Goal: Task Accomplishment & Management: Manage account settings

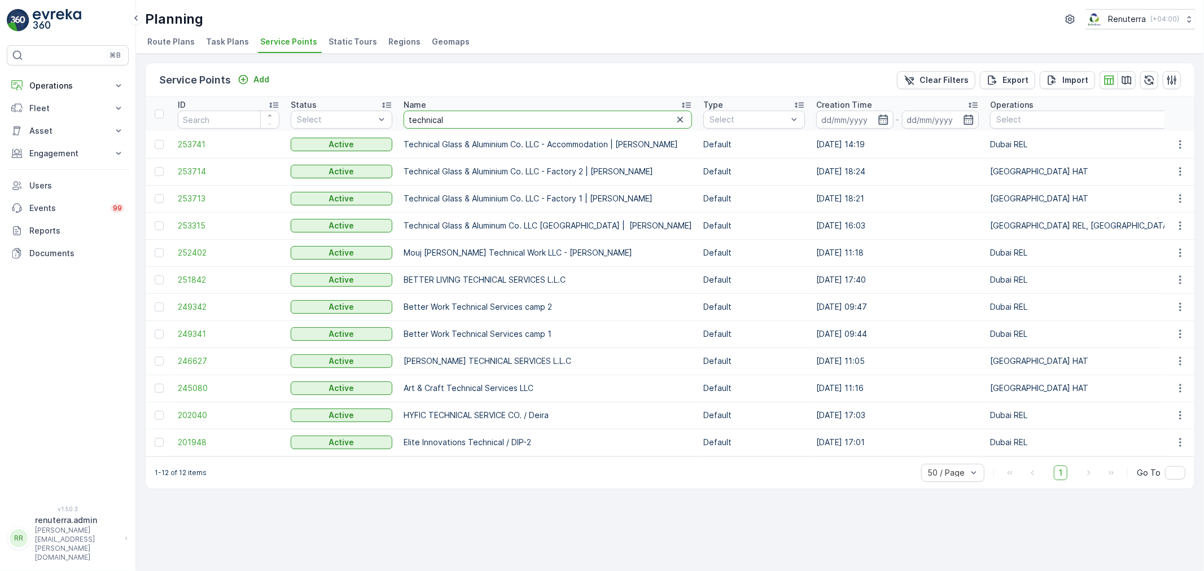
drag, startPoint x: 435, startPoint y: 116, endPoint x: 398, endPoint y: 113, distance: 36.8
click at [398, 113] on th "Name technical" at bounding box center [548, 114] width 300 height 34
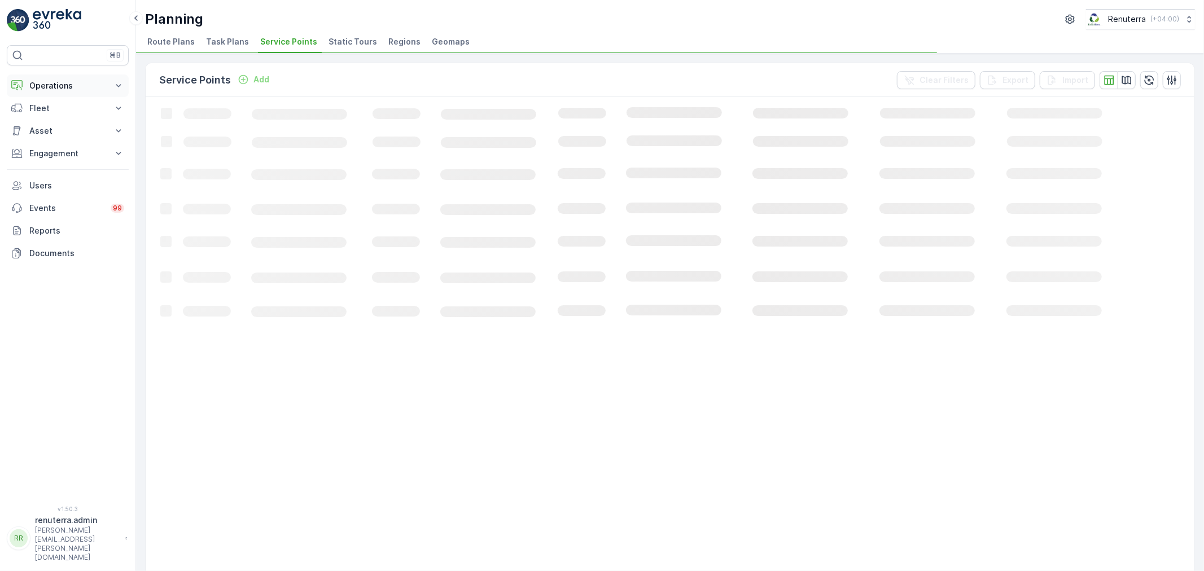
click at [62, 86] on p "Operations" at bounding box center [67, 85] width 77 height 11
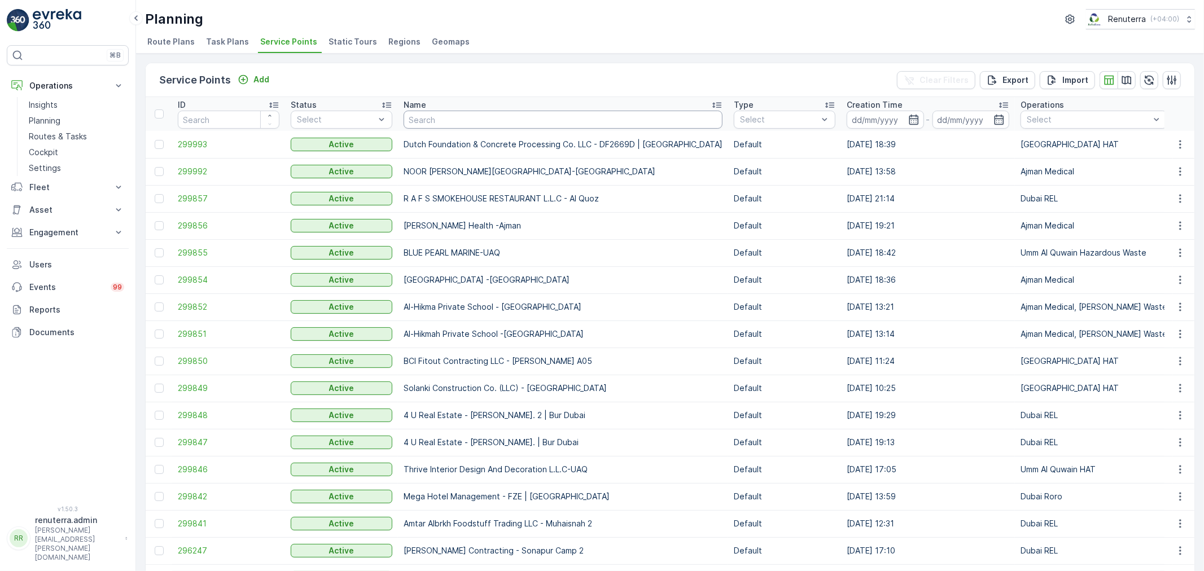
click at [413, 125] on input "text" at bounding box center [562, 120] width 319 height 18
click at [425, 125] on input "text" at bounding box center [562, 120] width 319 height 18
type input "NPI"
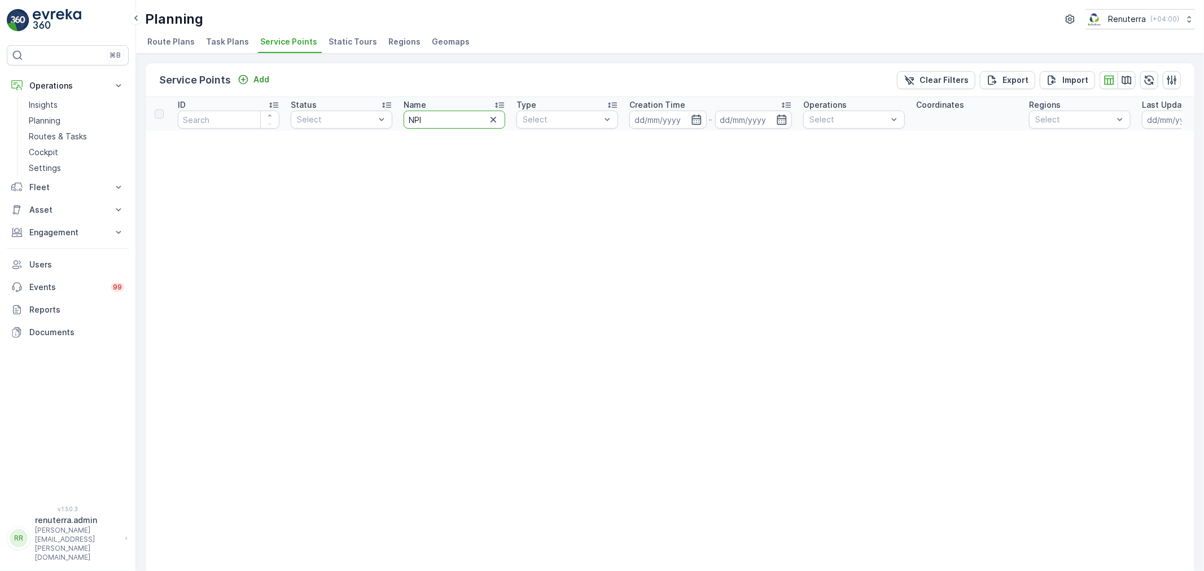
drag, startPoint x: 433, startPoint y: 123, endPoint x: 397, endPoint y: 106, distance: 39.4
click at [398, 106] on th "Name NPI" at bounding box center [454, 114] width 113 height 34
type input "National"
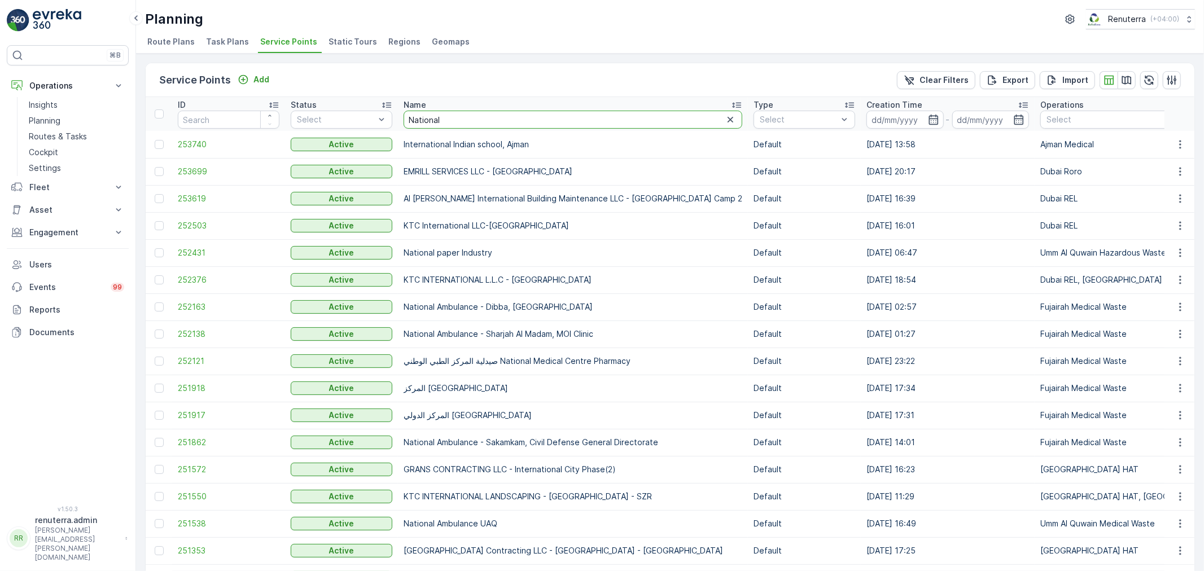
drag, startPoint x: 463, startPoint y: 121, endPoint x: 393, endPoint y: 112, distance: 70.6
click at [216, 258] on td "252431" at bounding box center [228, 252] width 113 height 27
click at [211, 252] on span "252431" at bounding box center [229, 252] width 102 height 11
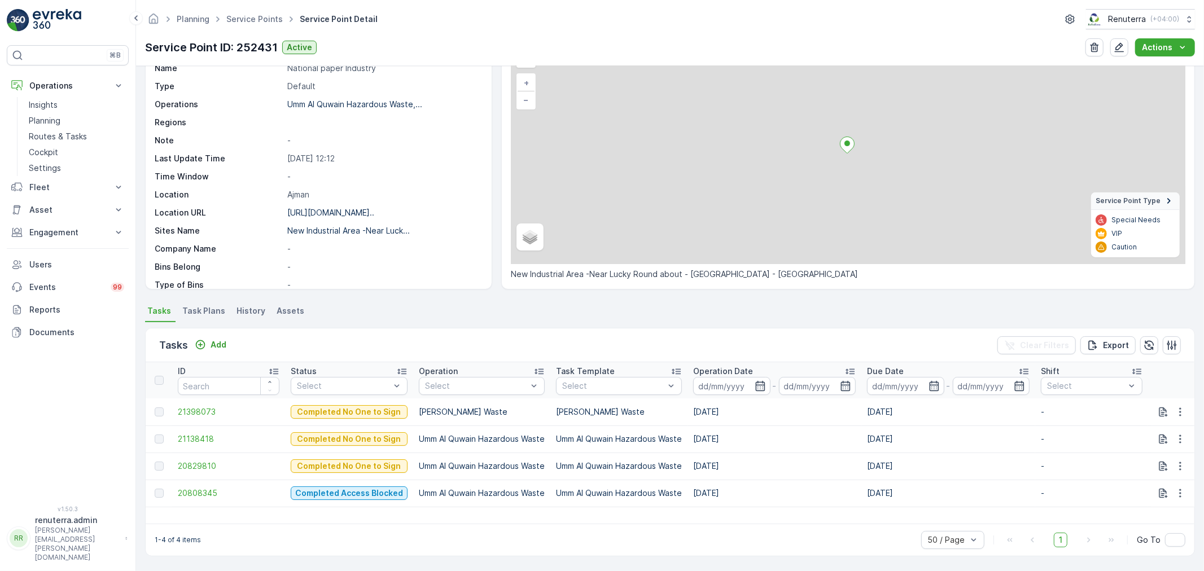
scroll to position [68, 0]
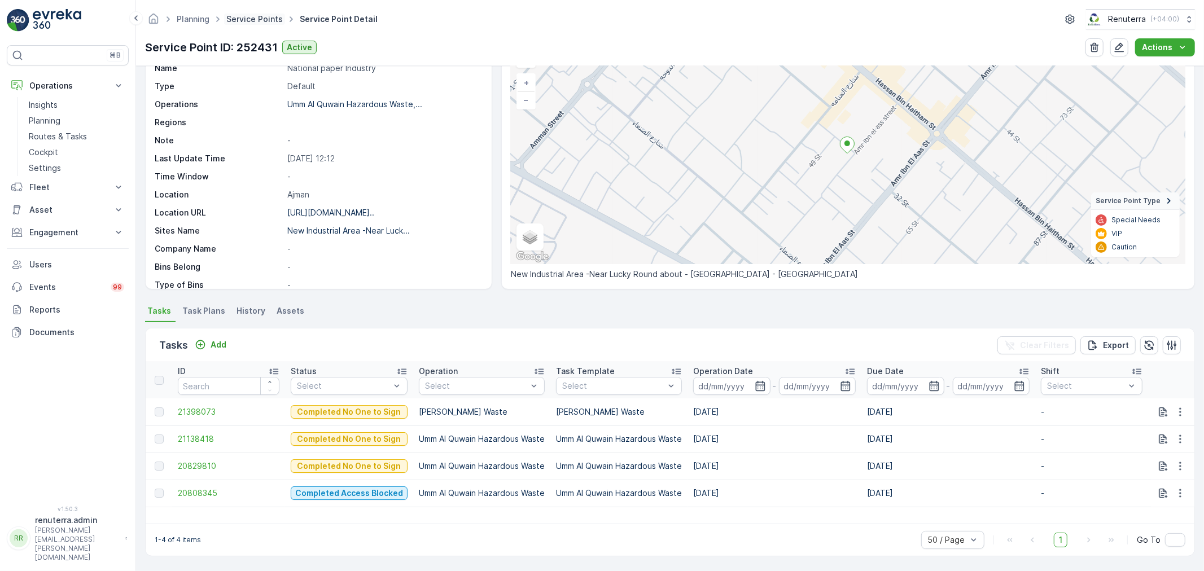
click at [241, 21] on link "Service Points" at bounding box center [254, 19] width 56 height 10
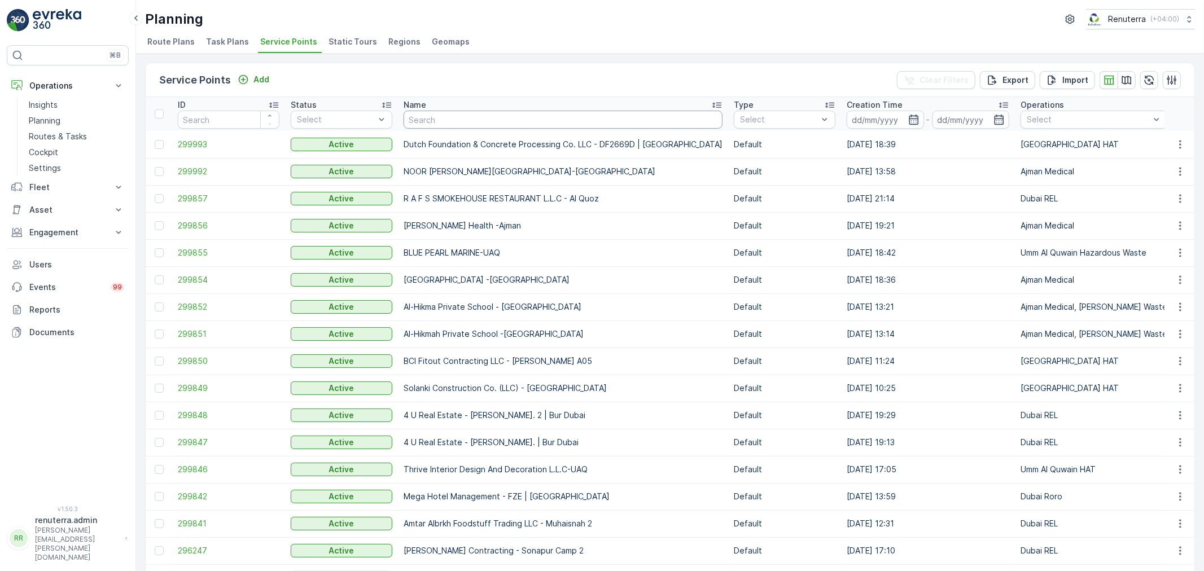
click at [424, 120] on input "text" at bounding box center [562, 120] width 319 height 18
type input "ulitmate"
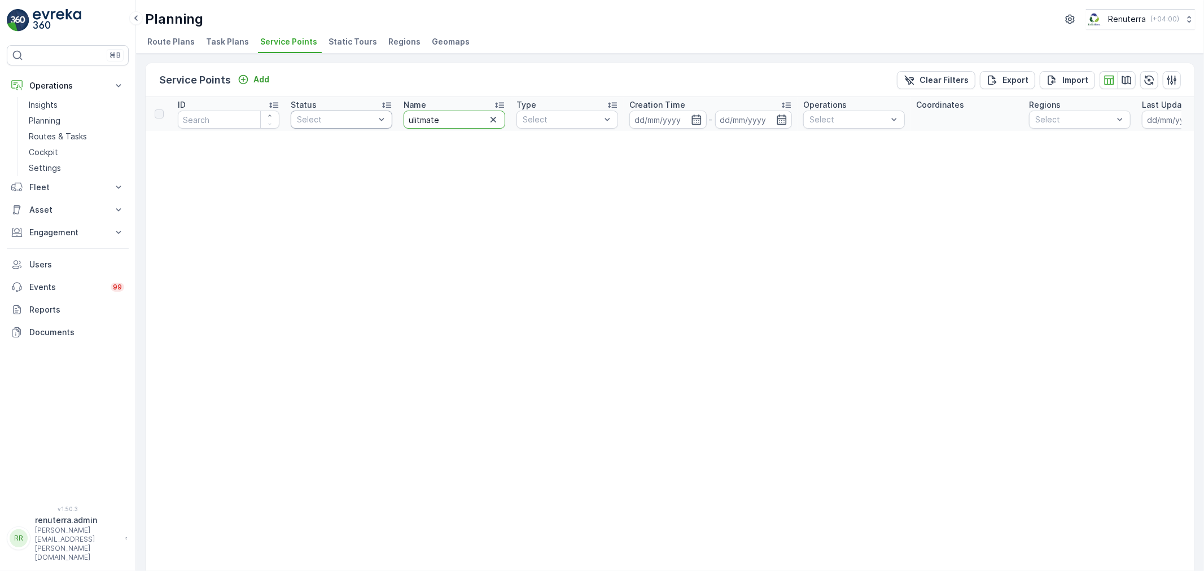
drag, startPoint x: 458, startPoint y: 120, endPoint x: 381, endPoint y: 117, distance: 76.2
type input "ultimate"
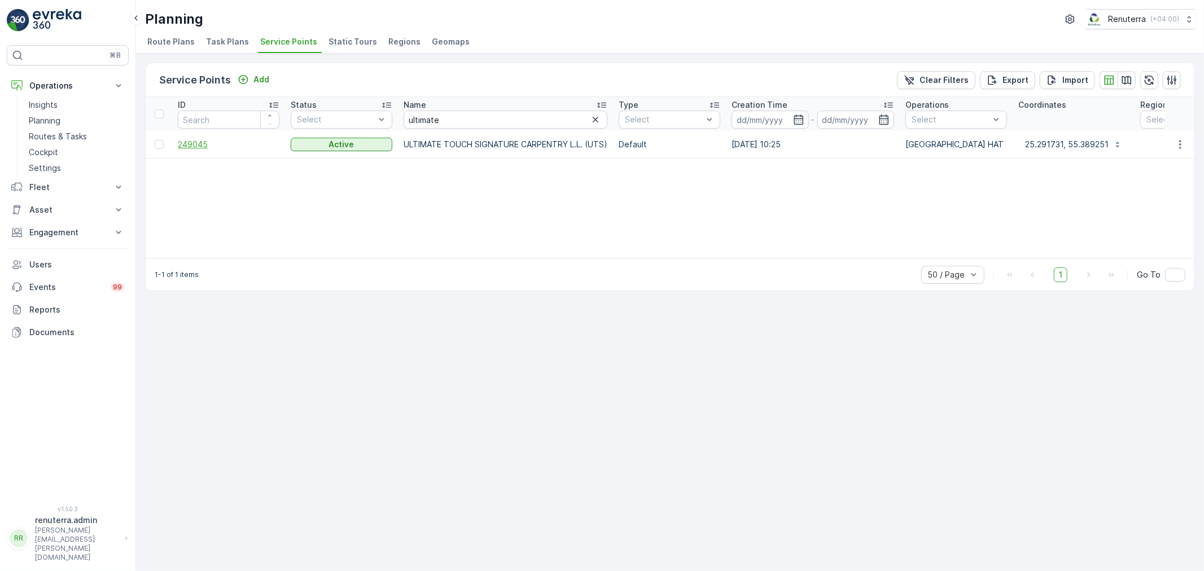
click at [212, 148] on span "249045" at bounding box center [229, 144] width 102 height 11
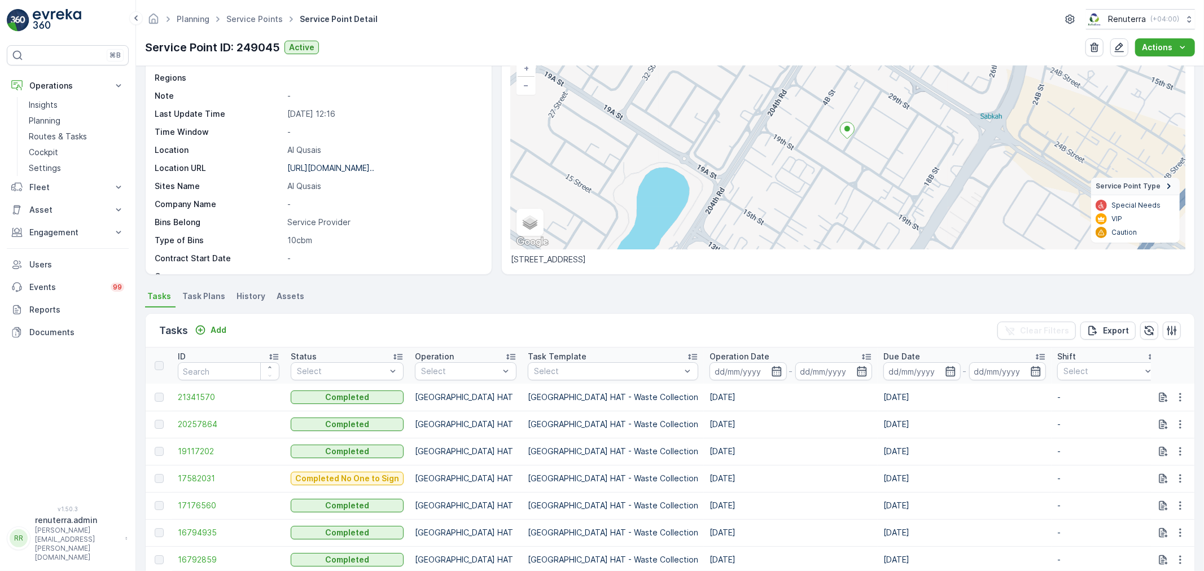
scroll to position [66, 0]
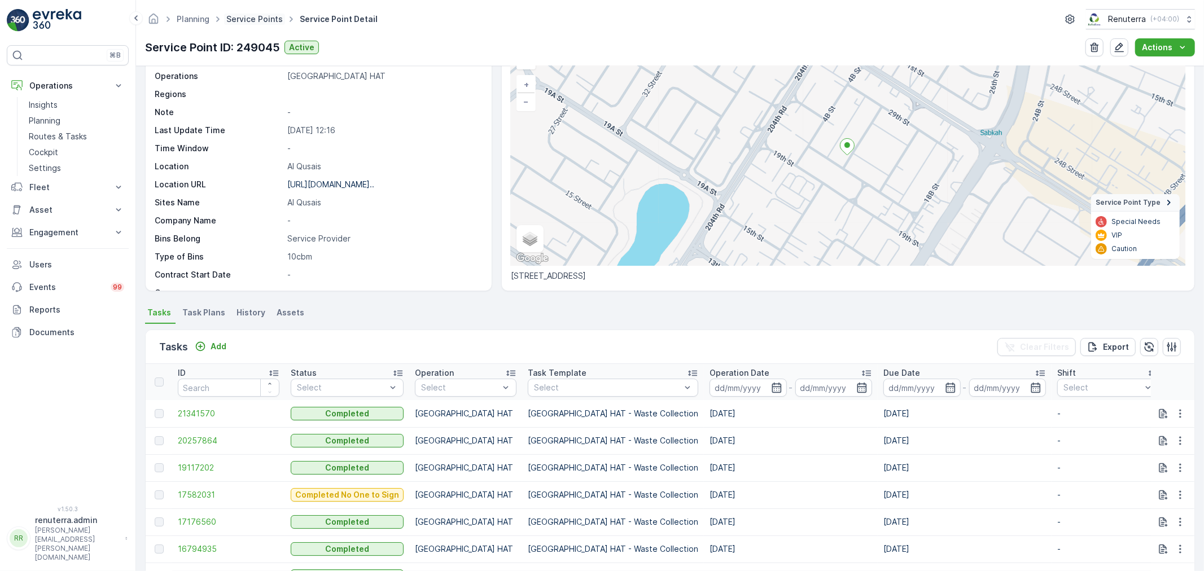
click at [251, 17] on link "Service Points" at bounding box center [254, 19] width 56 height 10
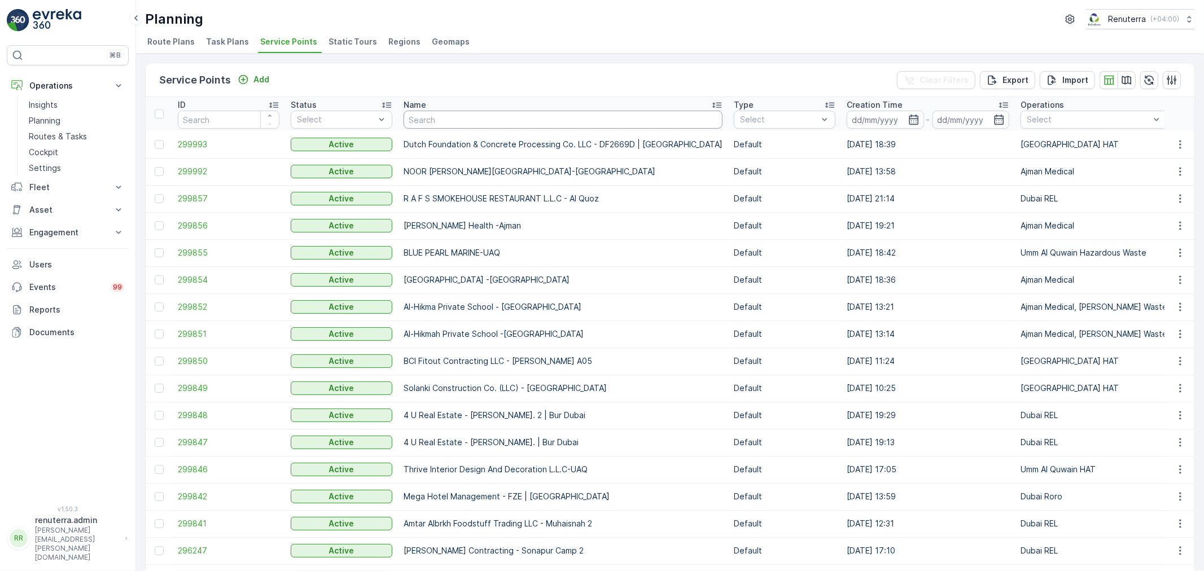
click at [416, 116] on input "text" at bounding box center [562, 120] width 319 height 18
click at [415, 127] on input "text" at bounding box center [562, 120] width 319 height 18
type input "global"
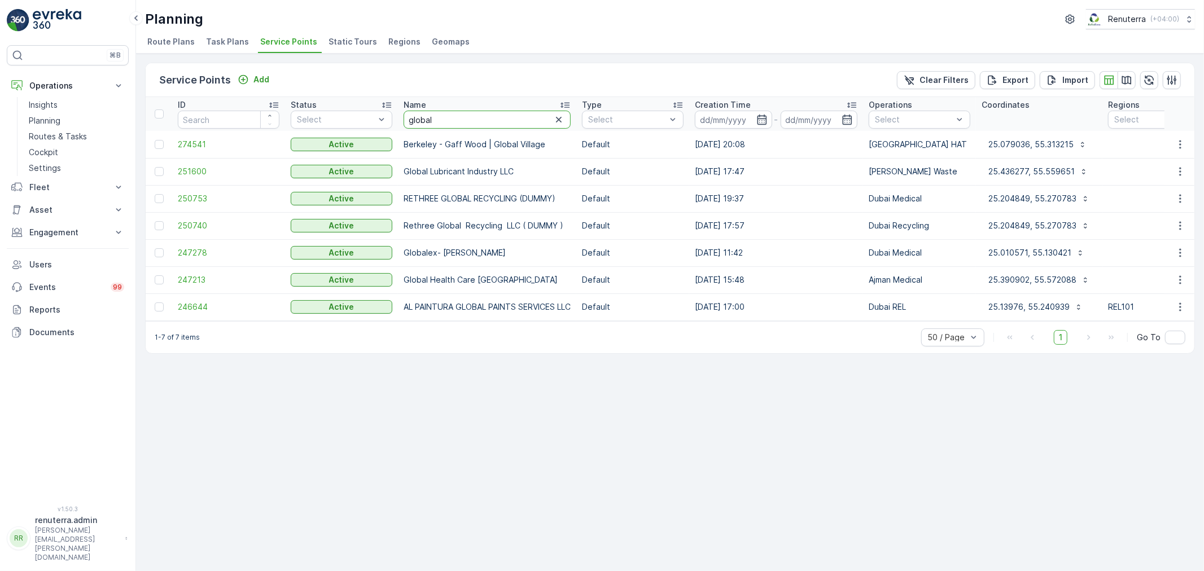
click at [449, 121] on input "global" at bounding box center [486, 120] width 167 height 18
type input "globalink"
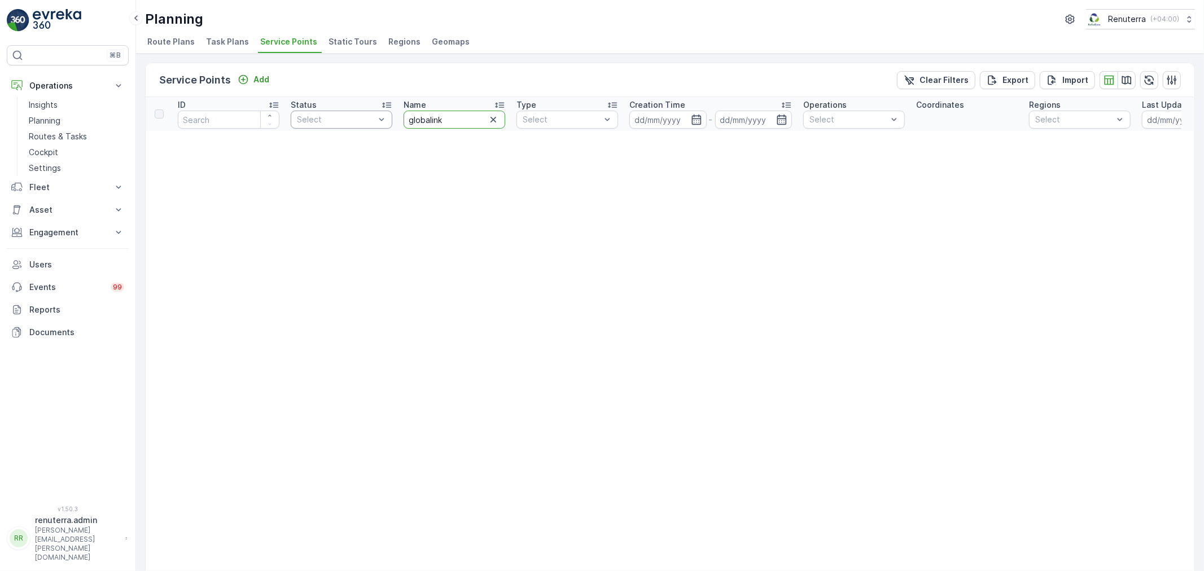
drag, startPoint x: 440, startPoint y: 116, endPoint x: 388, endPoint y: 115, distance: 51.9
type input "sparklo"
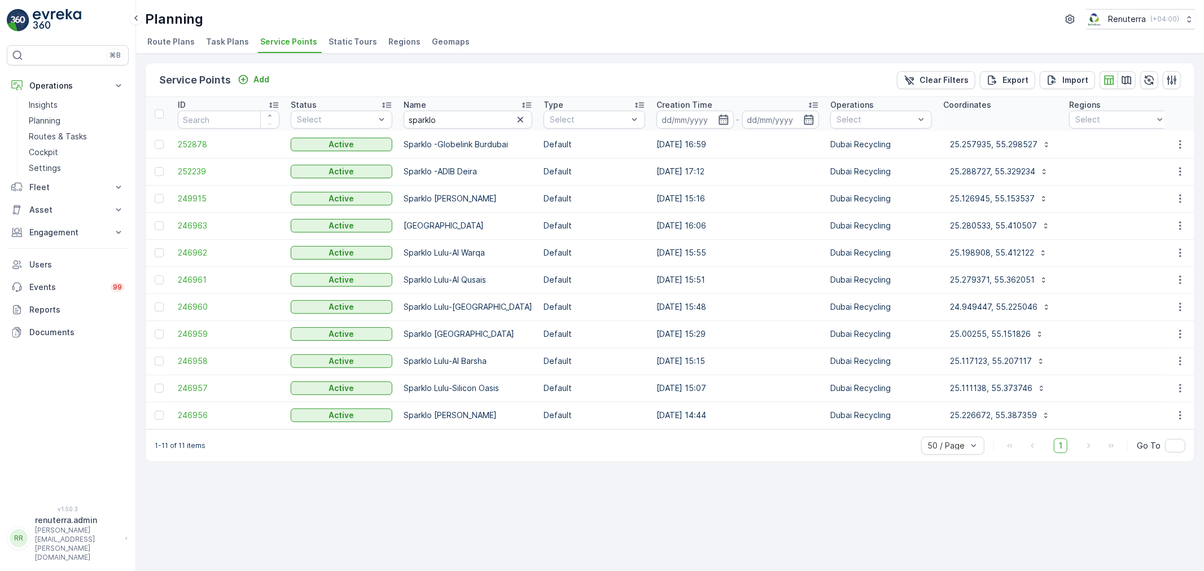
click at [189, 135] on td "252878" at bounding box center [228, 144] width 113 height 27
click at [192, 142] on span "252878" at bounding box center [229, 144] width 102 height 11
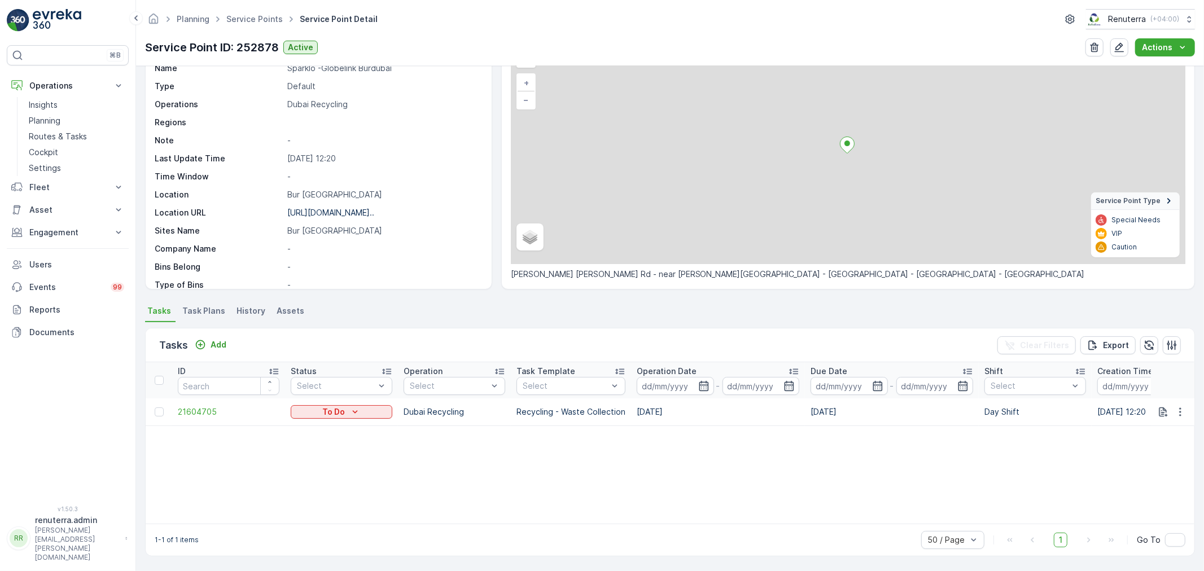
scroll to position [68, 0]
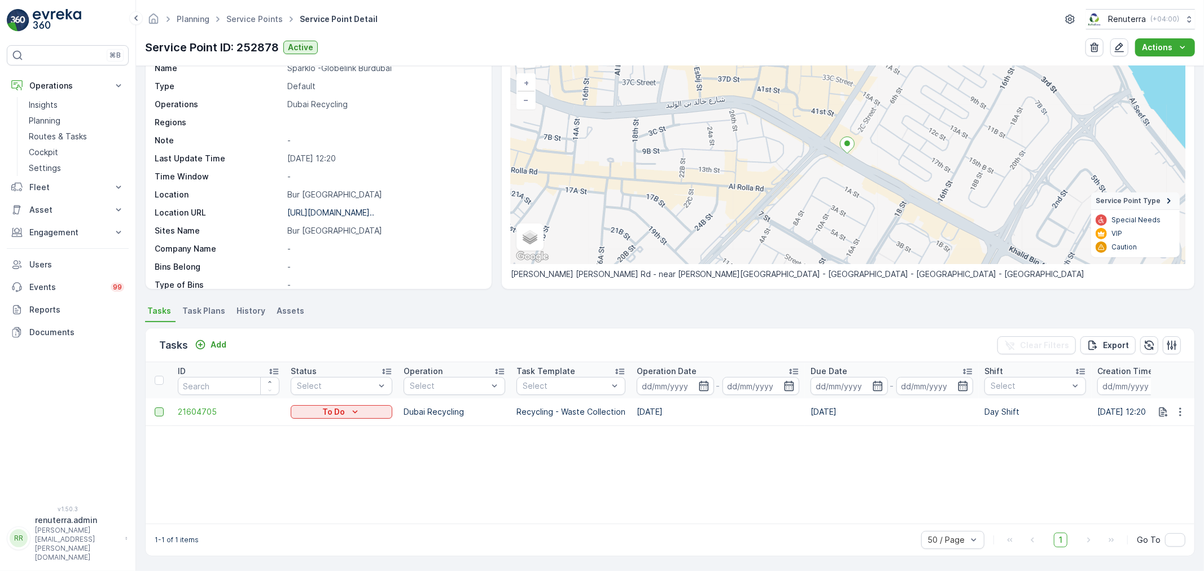
click at [158, 410] on div at bounding box center [159, 411] width 9 height 9
click at [155, 407] on input "checkbox" at bounding box center [155, 407] width 0 height 0
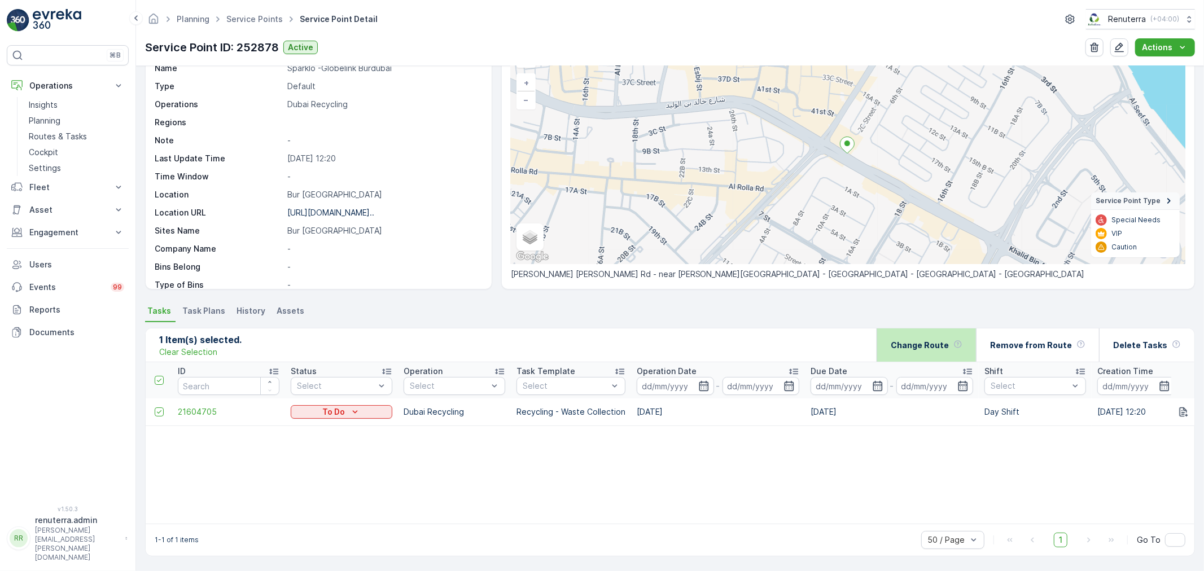
click at [929, 347] on p "Change Route" at bounding box center [920, 345] width 58 height 11
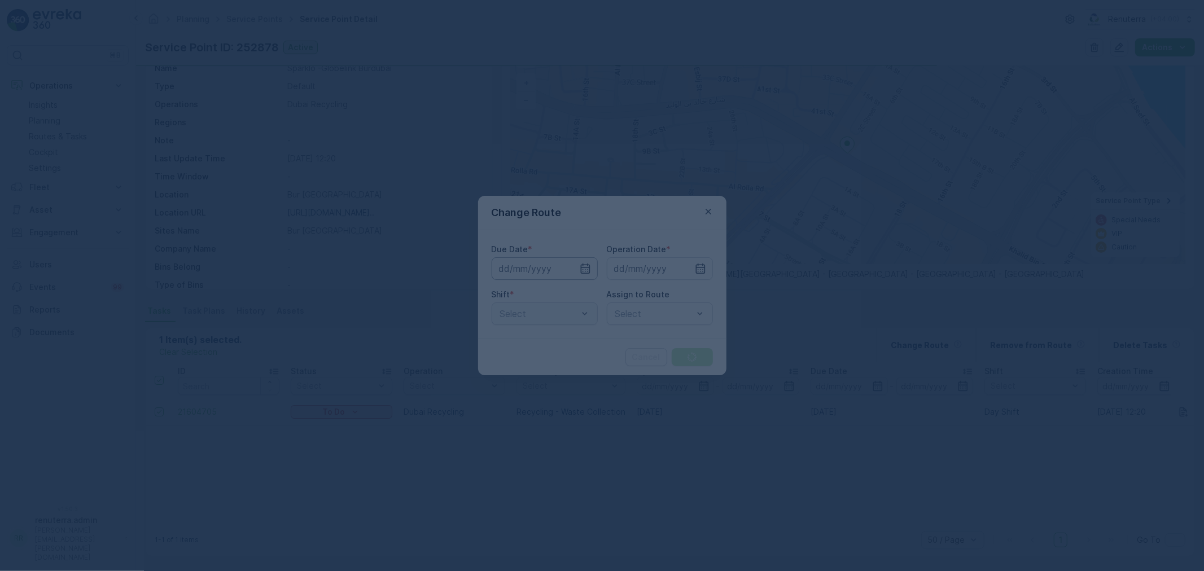
type input "[DATE]"
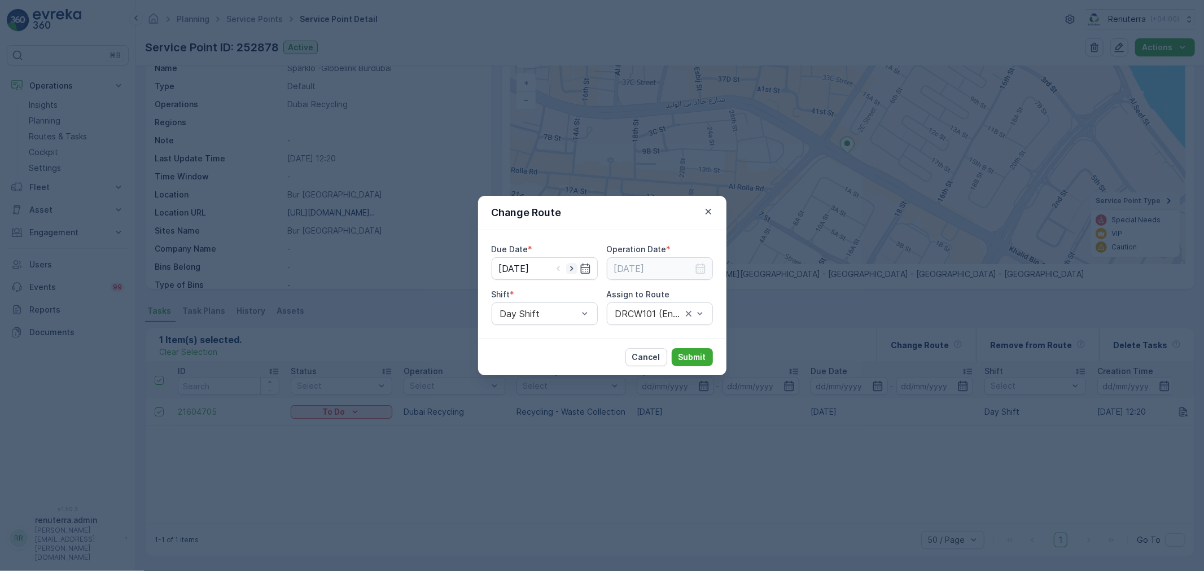
click at [571, 267] on icon "button" at bounding box center [571, 268] width 11 height 11
type input "[DATE]"
click at [674, 270] on input at bounding box center [660, 268] width 106 height 23
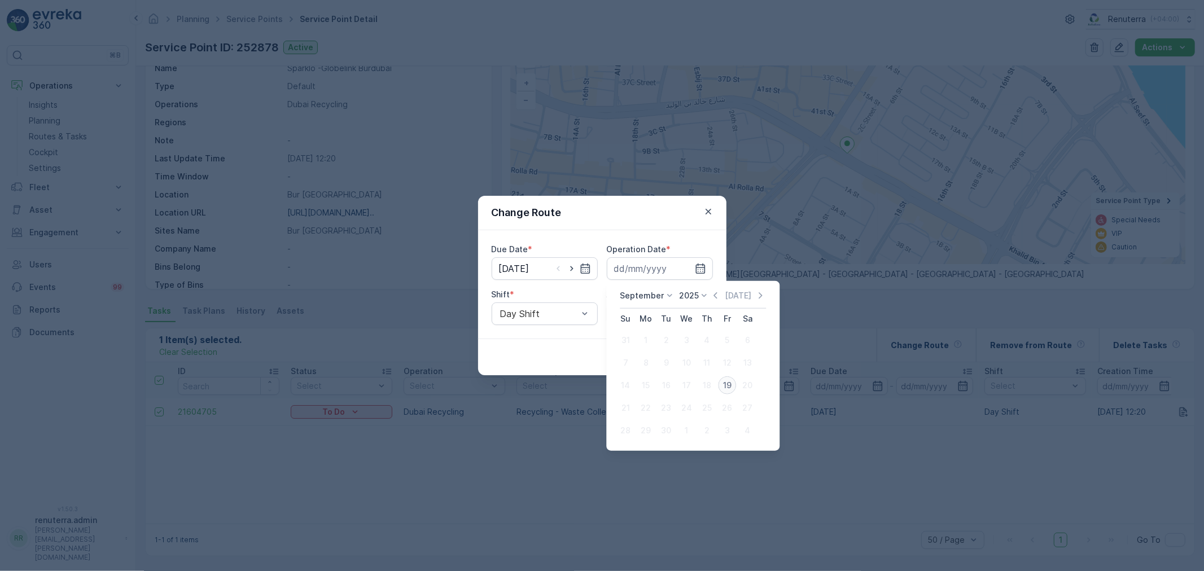
click at [722, 380] on div "19" at bounding box center [727, 385] width 18 height 18
type input "[DATE]"
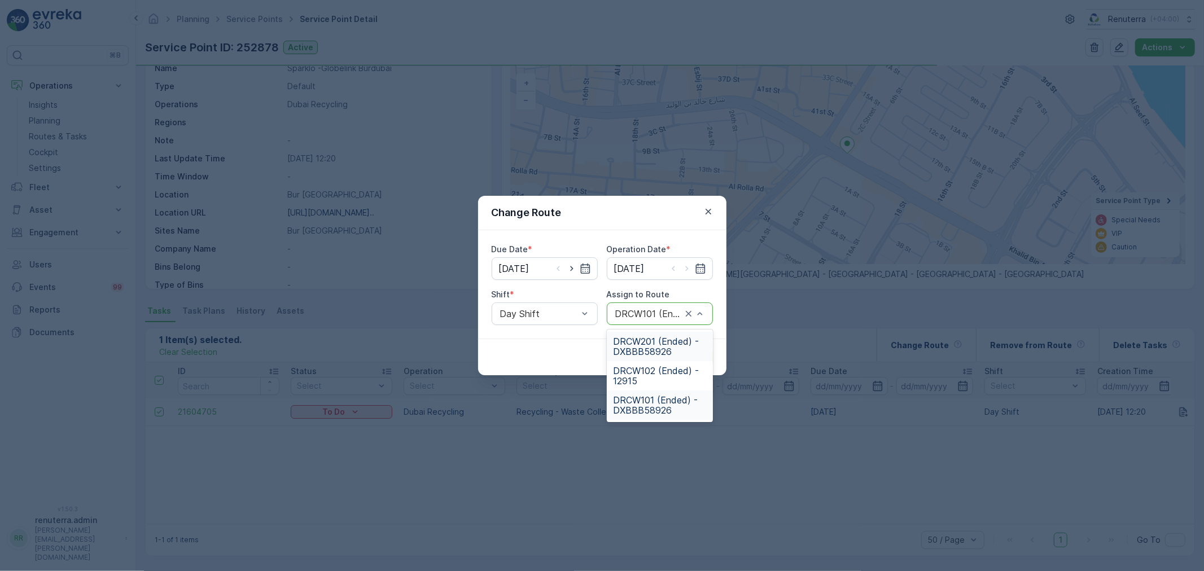
drag, startPoint x: 641, startPoint y: 312, endPoint x: 644, endPoint y: 323, distance: 11.4
click at [653, 346] on span "DRCW101 (Dispatched) - DXBBB58926" at bounding box center [659, 351] width 93 height 30
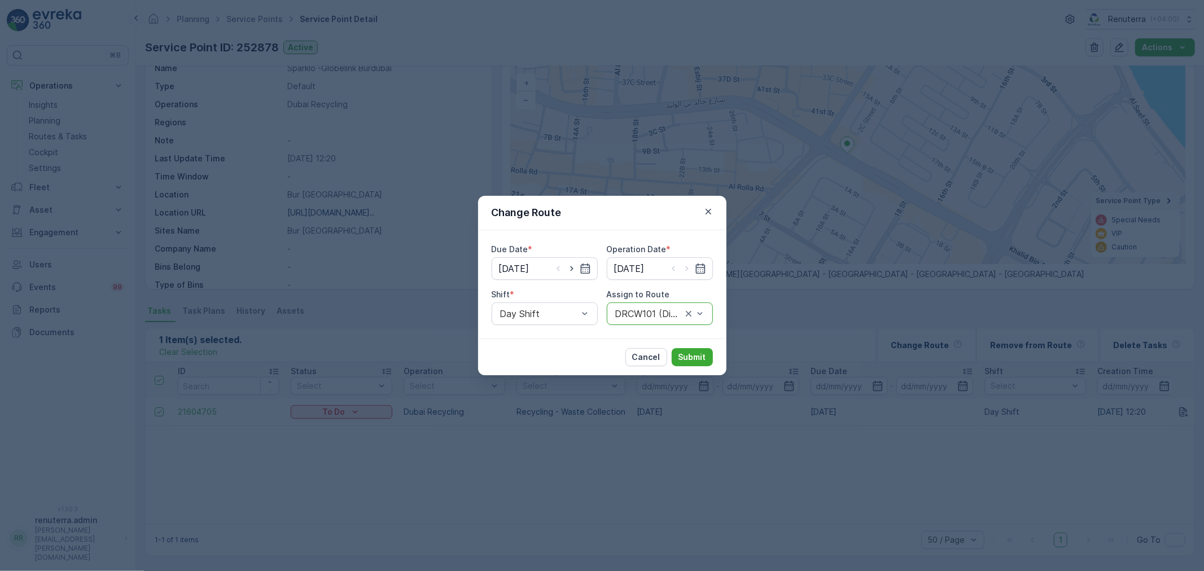
click at [647, 315] on div at bounding box center [648, 314] width 69 height 10
type input "102"
click at [651, 344] on span "DRCW102 (Route Plan) - 12915" at bounding box center [659, 346] width 93 height 20
click at [686, 347] on div "Cancel Submit" at bounding box center [602, 357] width 248 height 37
click at [691, 350] on button "Submit" at bounding box center [692, 357] width 41 height 18
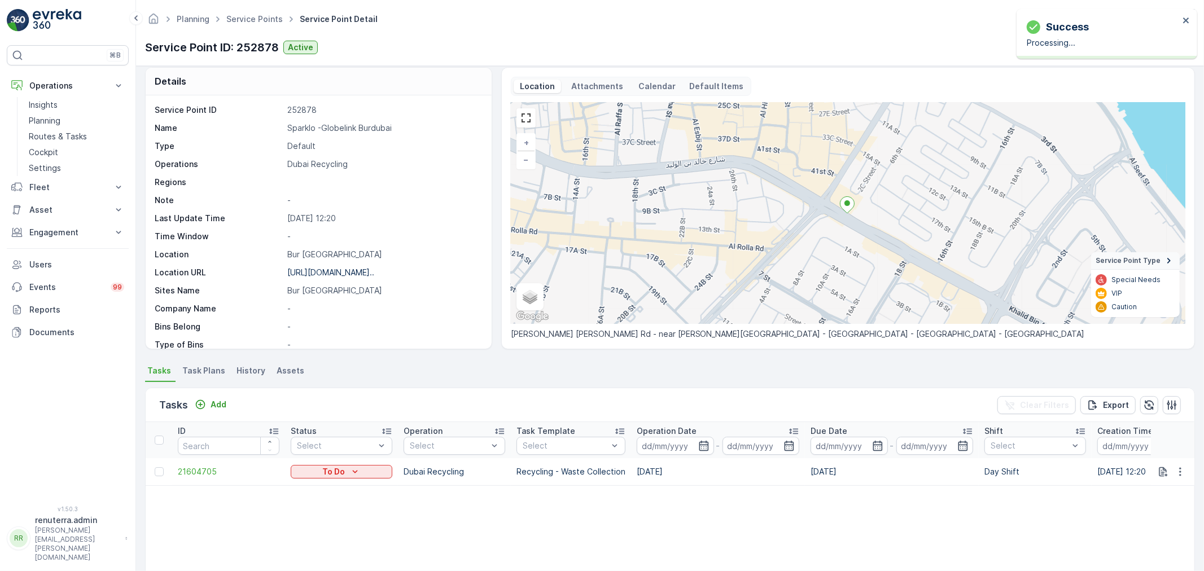
scroll to position [0, 0]
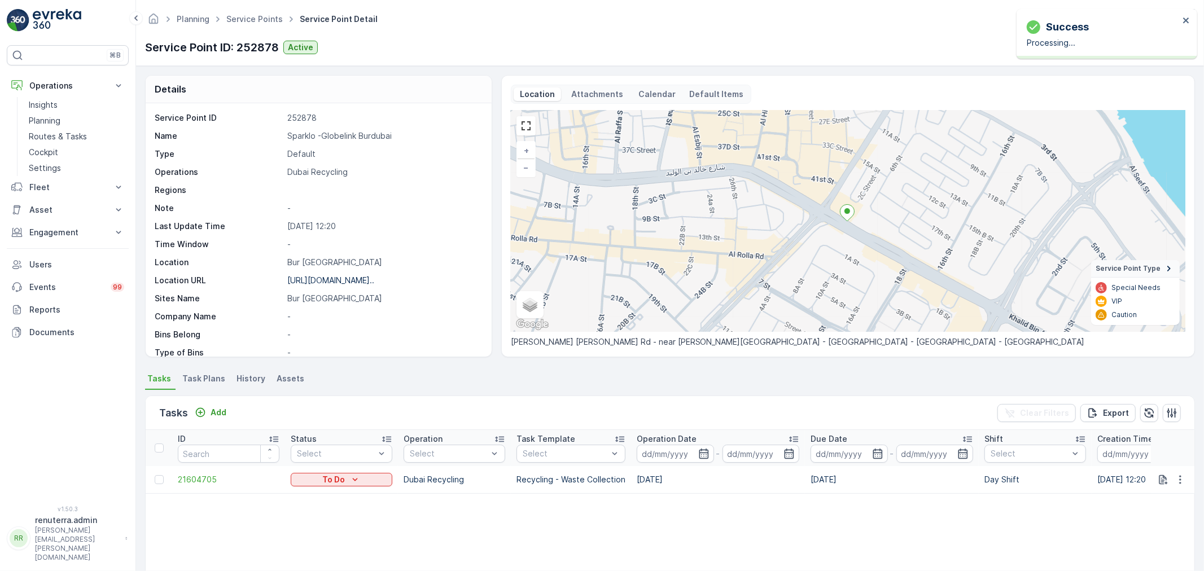
click at [243, 25] on ul "Service Points" at bounding box center [260, 19] width 73 height 16
click at [244, 17] on link "Service Points" at bounding box center [254, 19] width 56 height 10
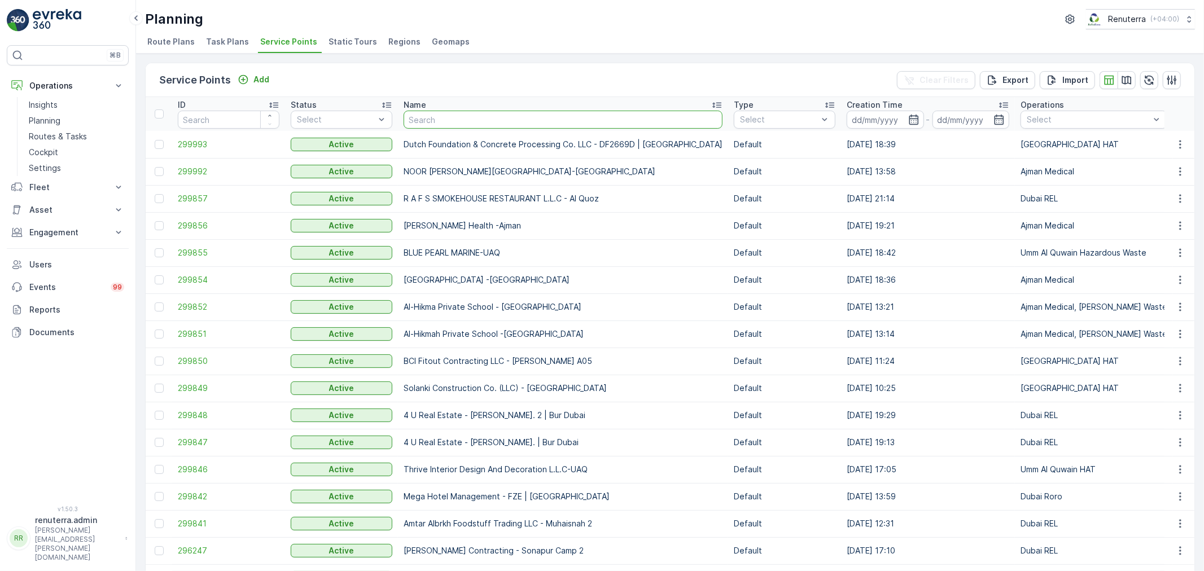
click at [419, 121] on input "text" at bounding box center [562, 120] width 319 height 18
type input "glob"
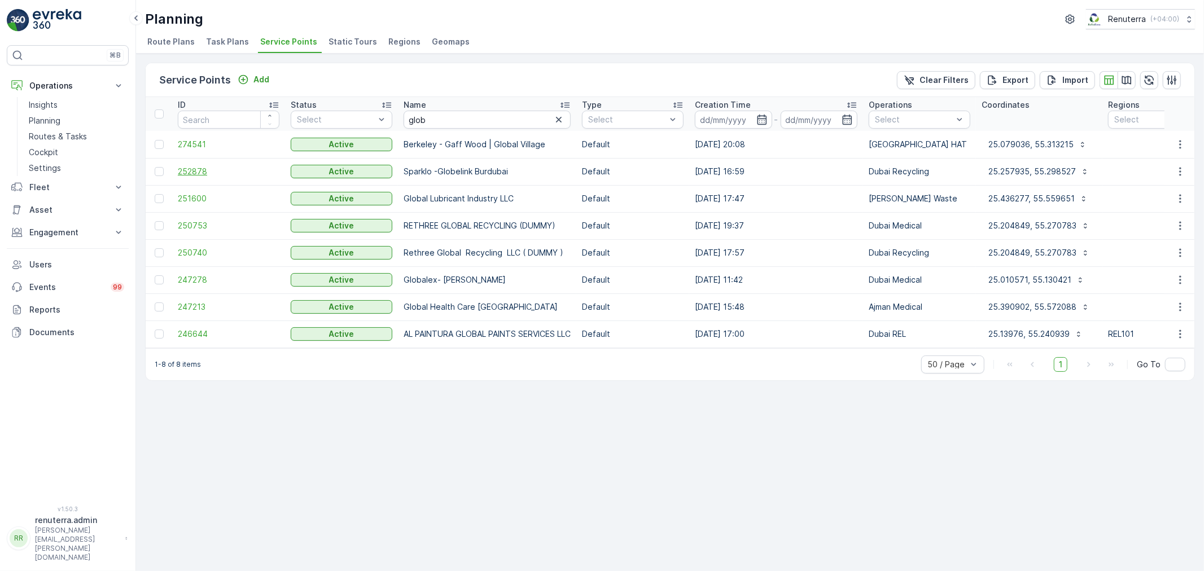
click at [221, 170] on span "252878" at bounding box center [229, 171] width 102 height 11
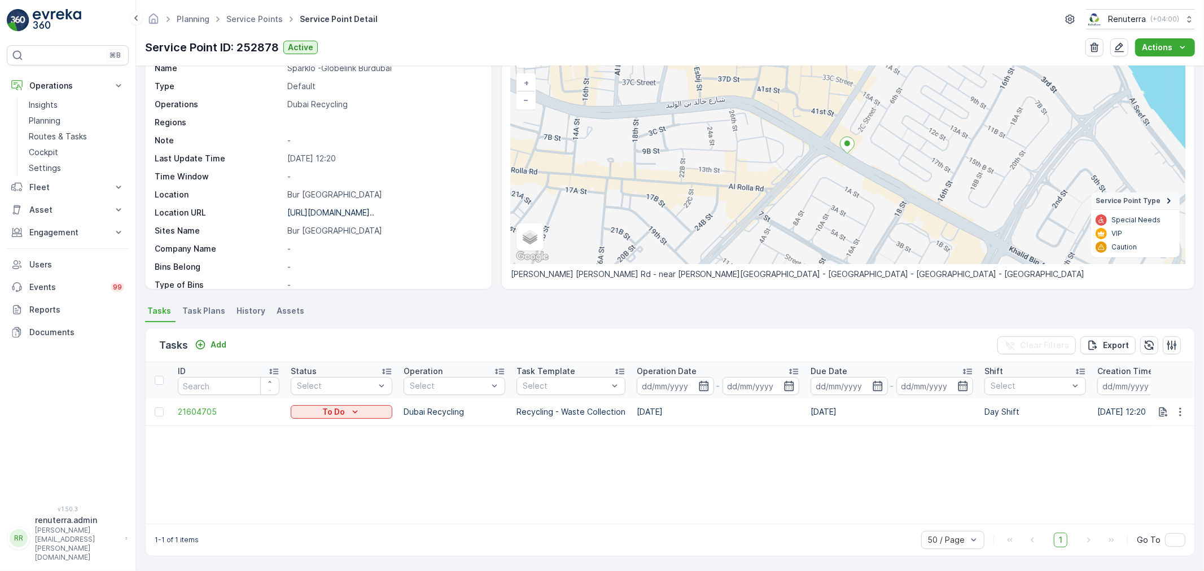
scroll to position [68, 0]
drag, startPoint x: 1175, startPoint y: 411, endPoint x: 1176, endPoint y: 416, distance: 5.7
click at [1176, 410] on icon "button" at bounding box center [1179, 411] width 11 height 11
click at [1161, 454] on span "Change Route" at bounding box center [1151, 459] width 55 height 11
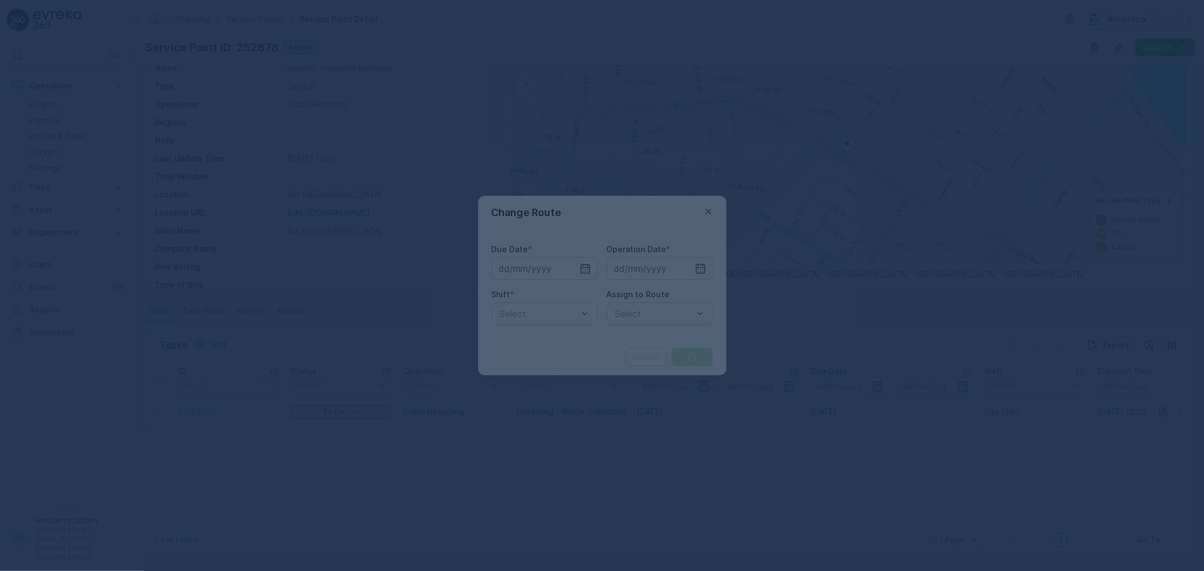
type input "[DATE]"
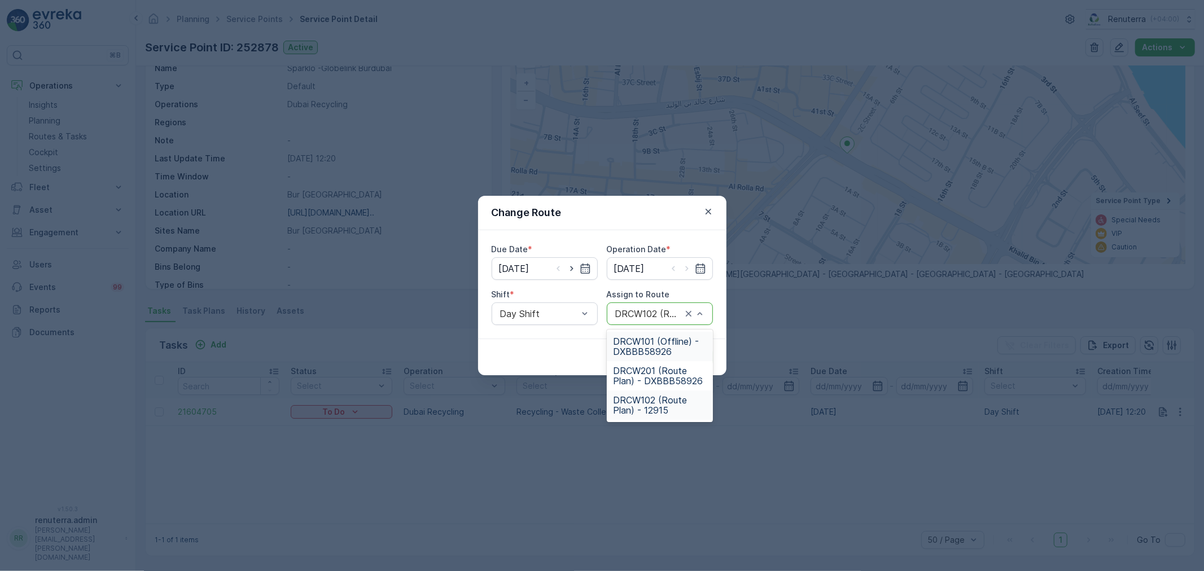
type input "2"
type input "101"
click at [664, 344] on span "DRCW101 (Offline) - DXBBB58926" at bounding box center [659, 346] width 93 height 20
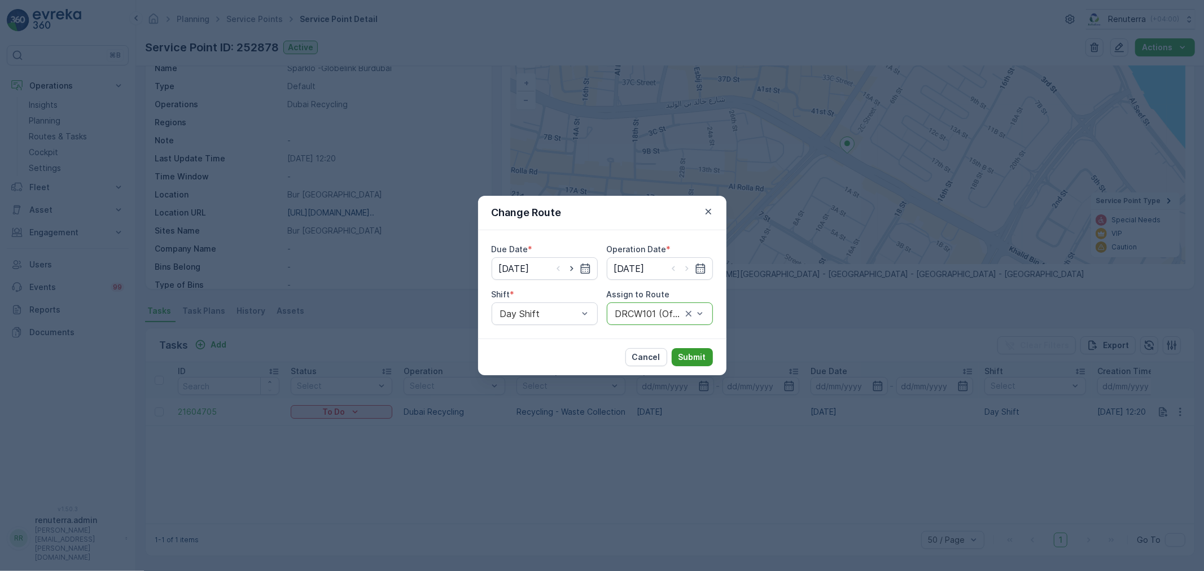
click at [686, 360] on p "Submit" at bounding box center [692, 357] width 28 height 11
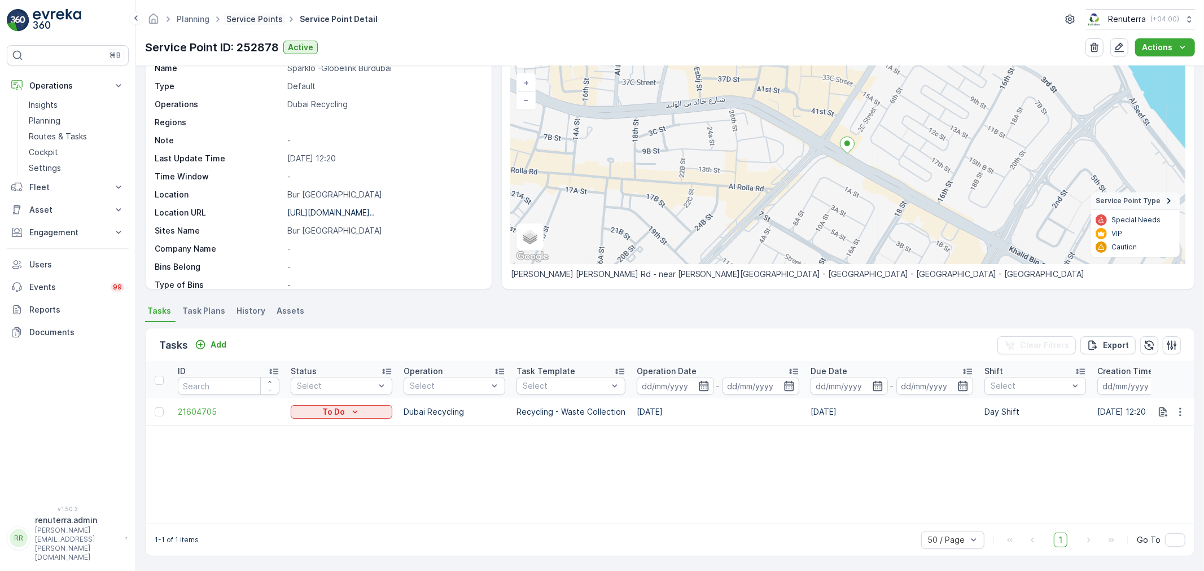
click at [245, 17] on link "Service Points" at bounding box center [254, 19] width 56 height 10
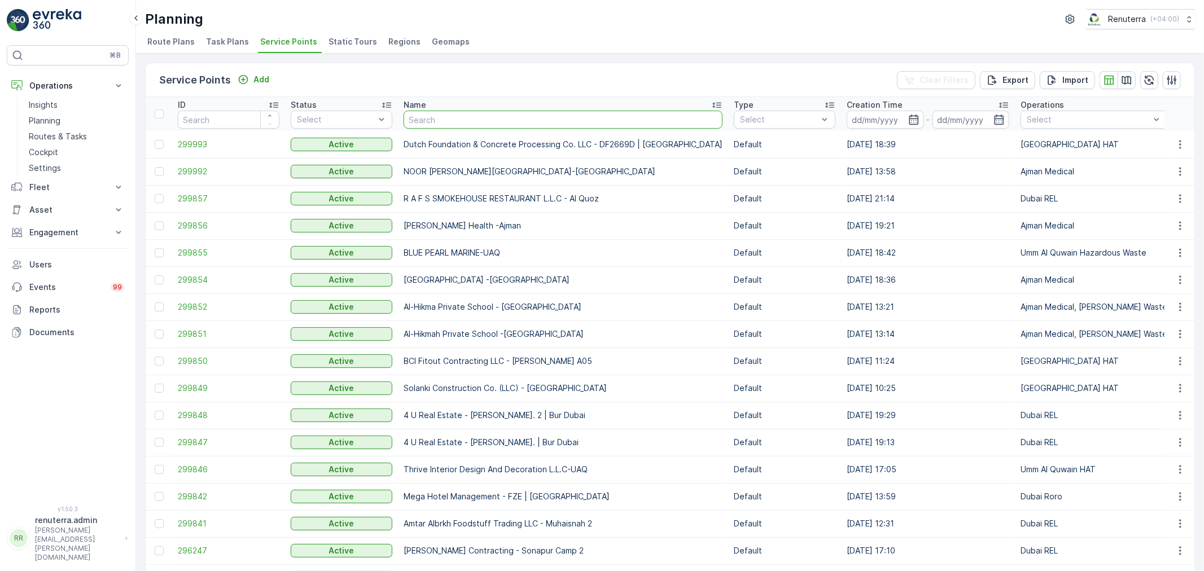
click at [421, 116] on input "text" at bounding box center [562, 120] width 319 height 18
click at [429, 120] on input "text" at bounding box center [562, 120] width 319 height 18
type input "KHK"
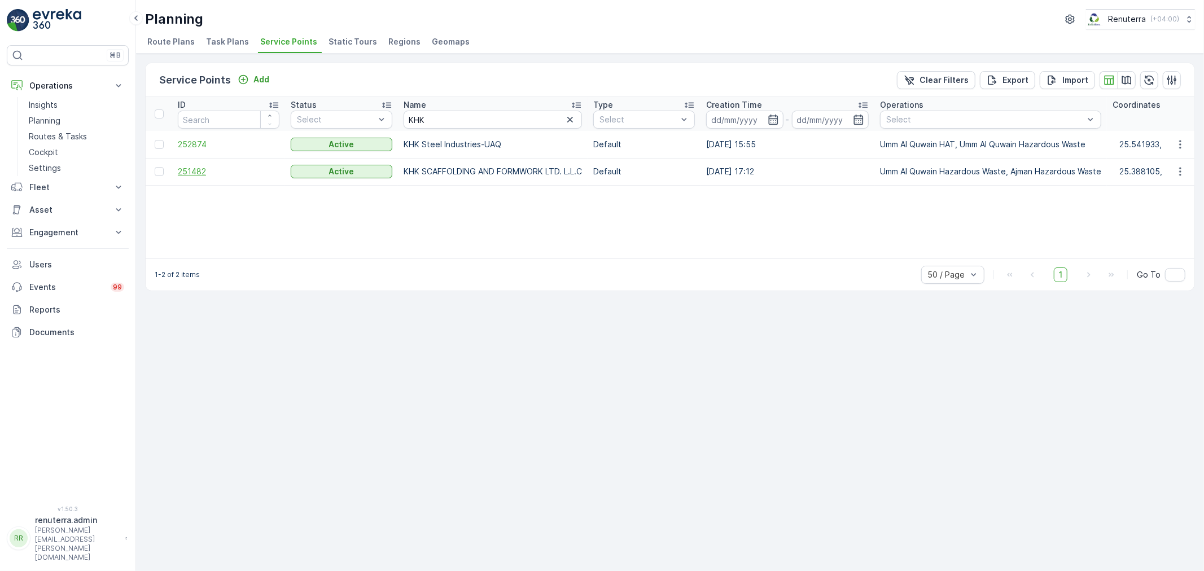
click at [204, 168] on span "251482" at bounding box center [229, 171] width 102 height 11
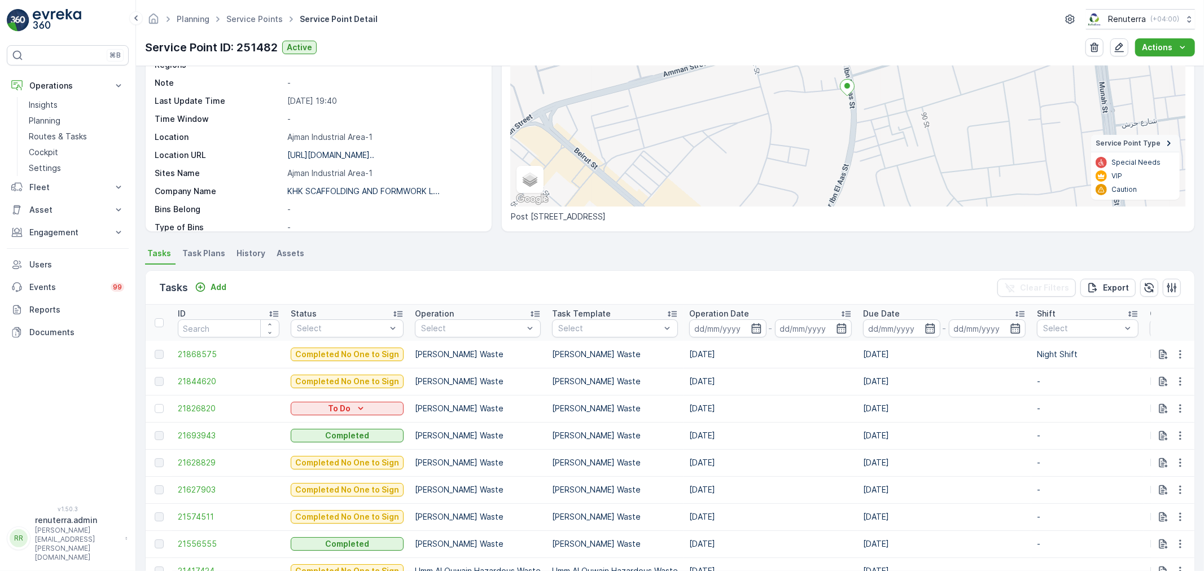
scroll to position [313, 0]
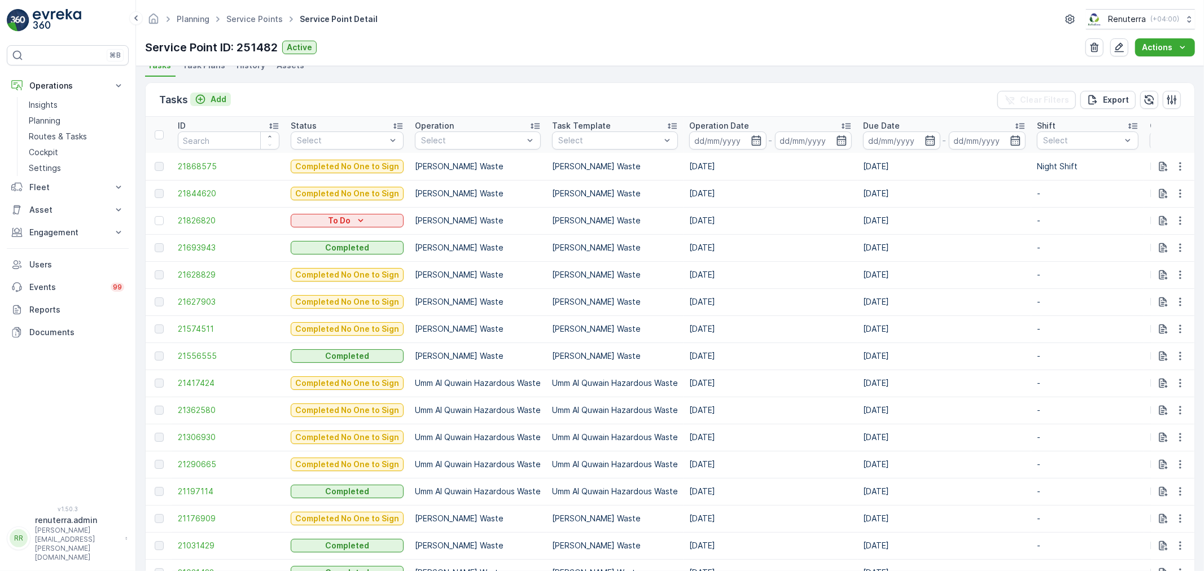
click at [222, 104] on div "Add" at bounding box center [210, 100] width 41 height 14
click at [221, 102] on p "Add" at bounding box center [218, 99] width 16 height 11
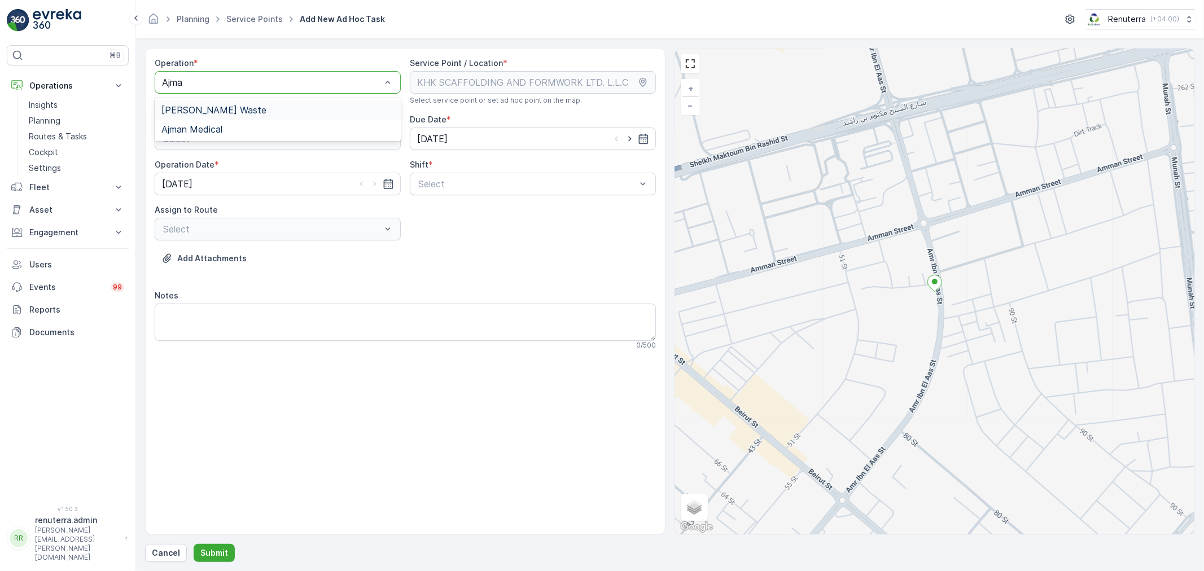
type input "Ajman"
click at [238, 115] on span "[PERSON_NAME] Waste" at bounding box center [213, 110] width 105 height 10
click at [424, 198] on div "Operation * option Ajman Hazardous Waste, selected. Ajman Hazardous Waste Servi…" at bounding box center [405, 208] width 501 height 301
drag, startPoint x: 431, startPoint y: 192, endPoint x: 433, endPoint y: 198, distance: 6.1
click at [433, 191] on div "Select" at bounding box center [533, 184] width 246 height 23
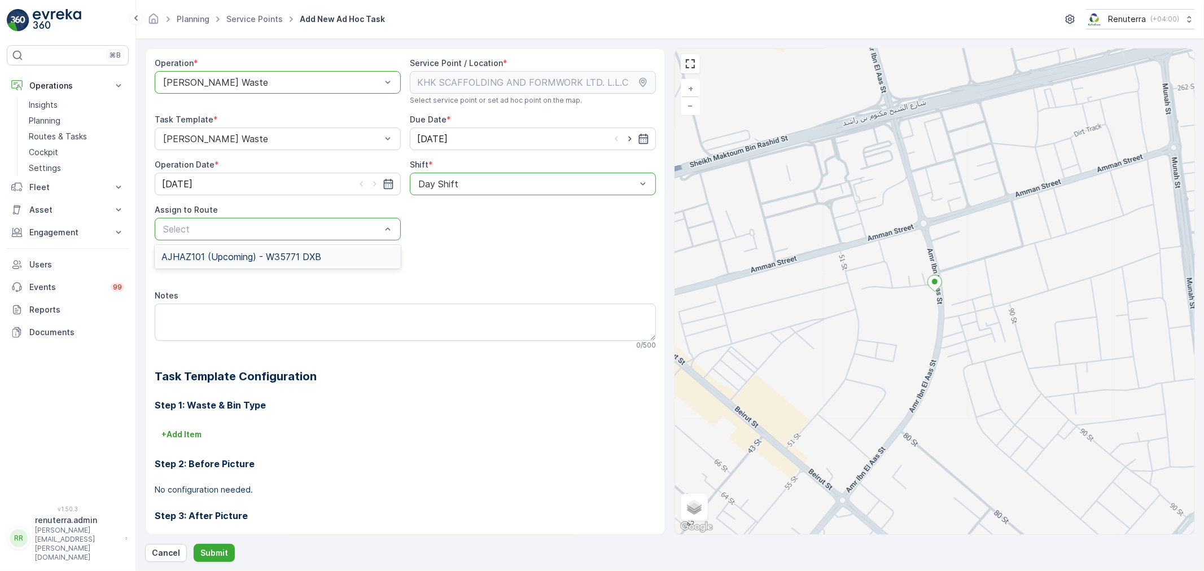
click at [322, 253] on div "AJHAZ101 (Upcoming) - W35771 DXB" at bounding box center [277, 257] width 233 height 10
click at [225, 551] on p "Submit" at bounding box center [214, 552] width 28 height 11
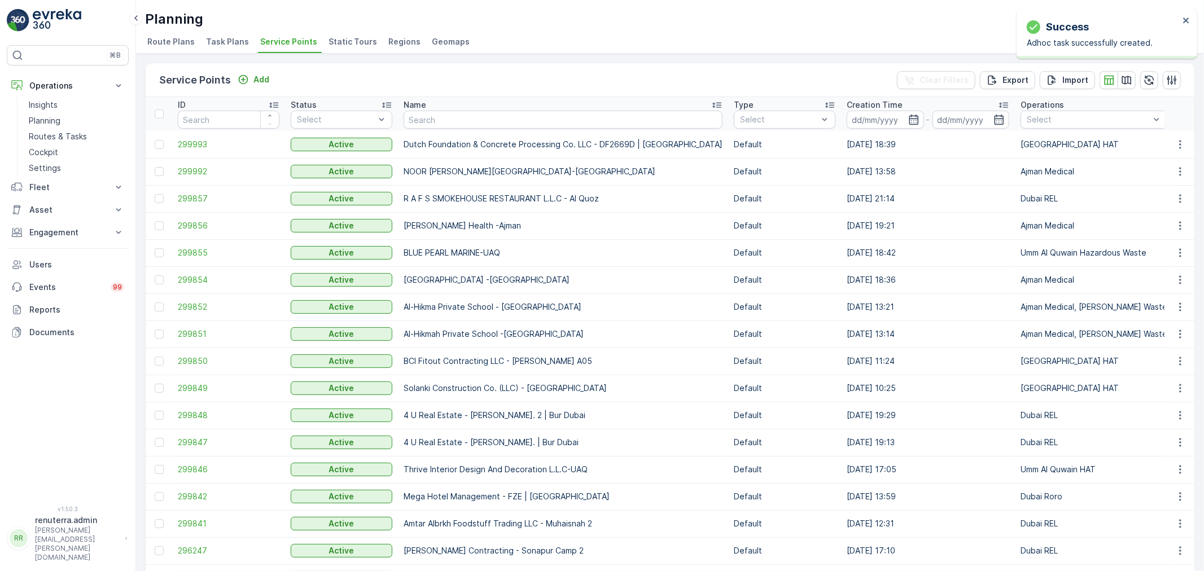
click at [467, 113] on input "text" at bounding box center [562, 120] width 319 height 18
type input "NPI"
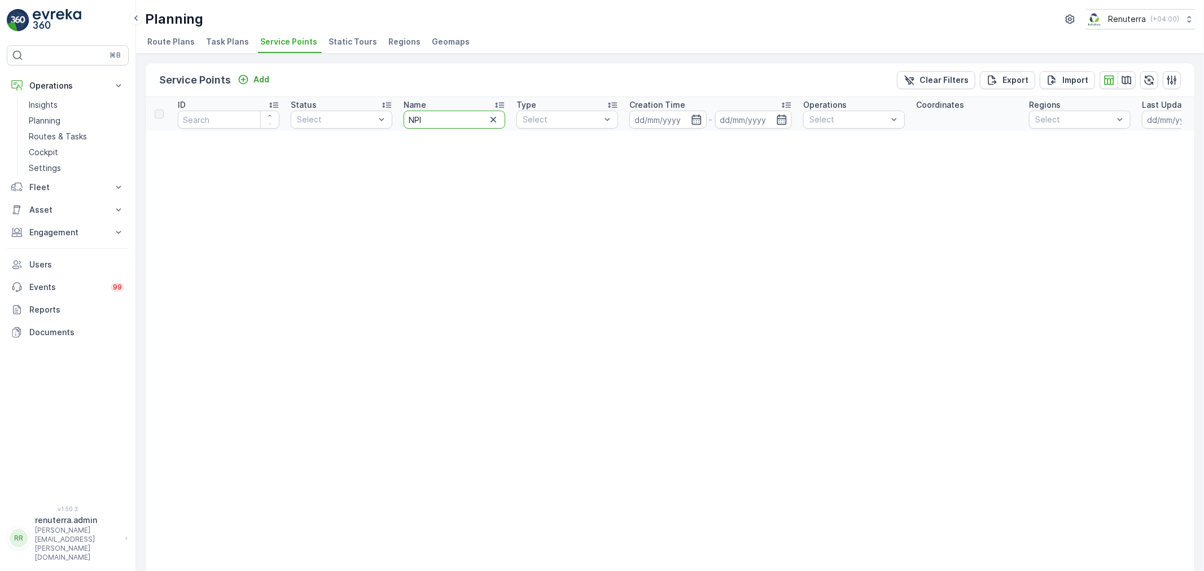
drag, startPoint x: 435, startPoint y: 117, endPoint x: 404, endPoint y: 105, distance: 32.9
click at [404, 105] on th "Name NPI" at bounding box center [454, 114] width 113 height 34
type input "national"
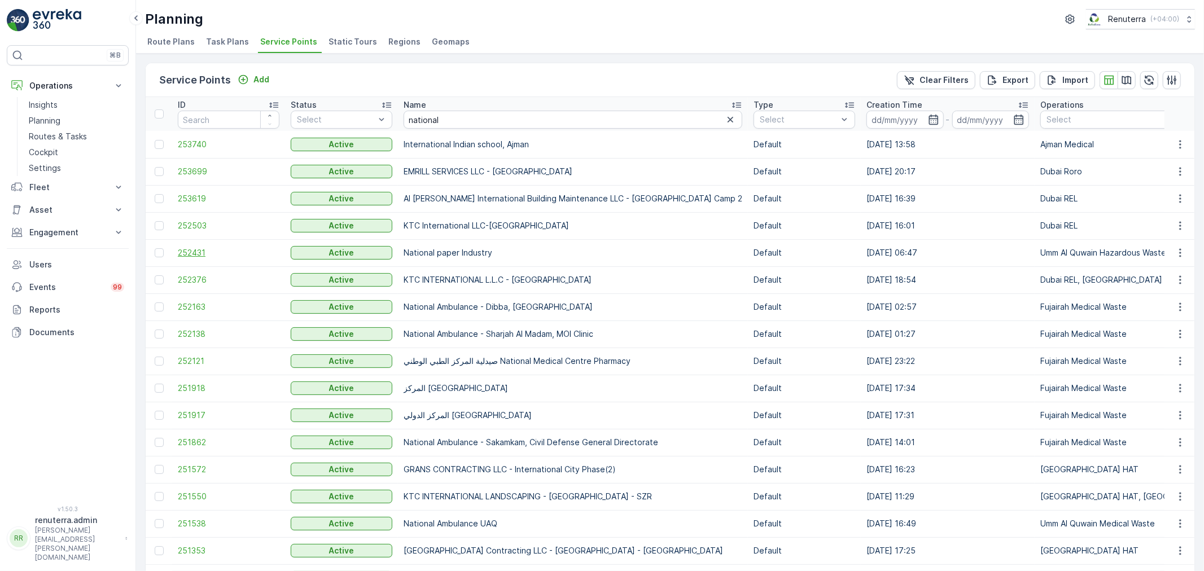
click at [204, 255] on span "252431" at bounding box center [229, 252] width 102 height 11
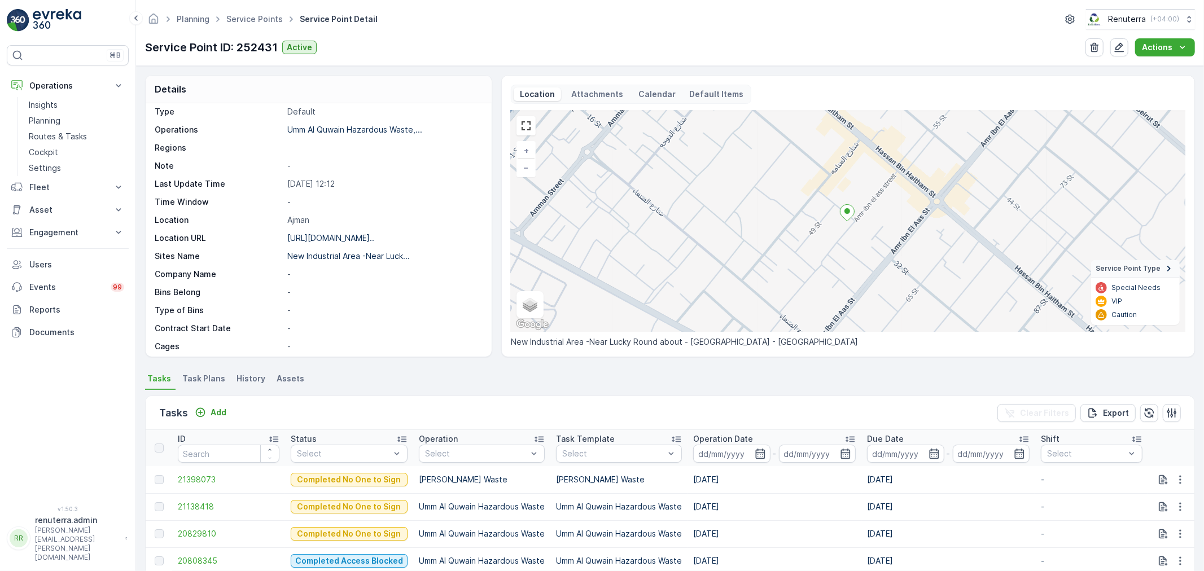
scroll to position [125, 0]
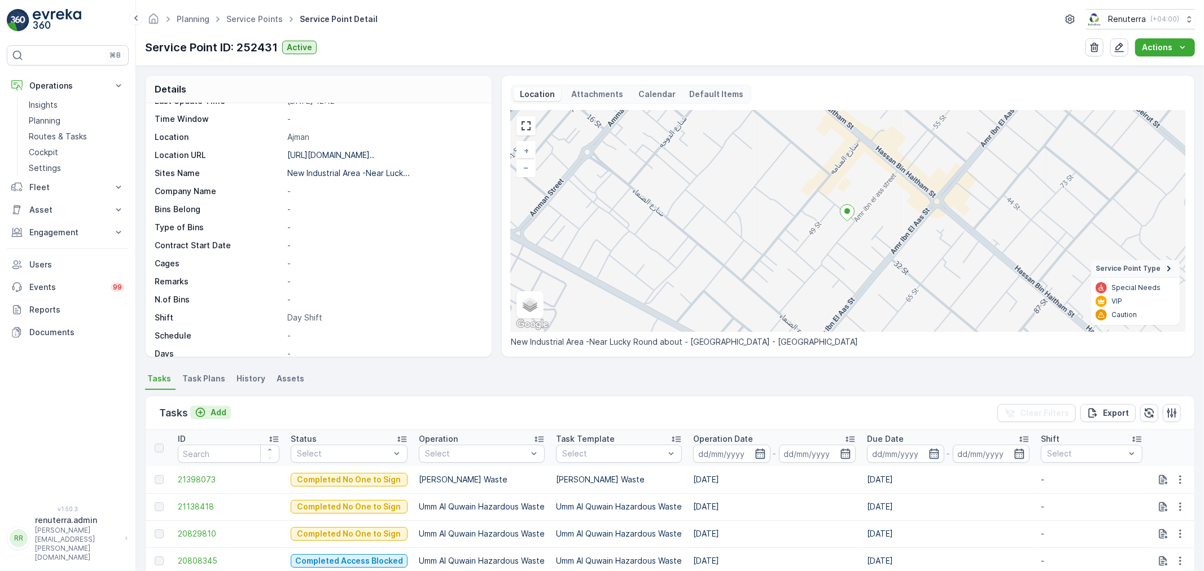
click at [226, 418] on p "Add" at bounding box center [218, 412] width 16 height 11
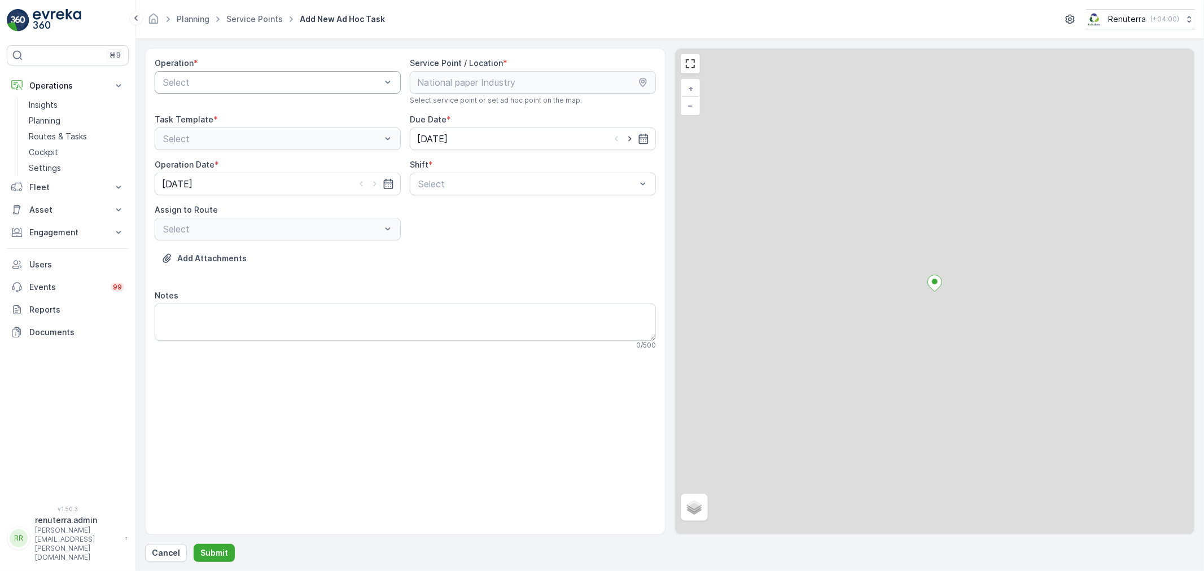
click at [210, 87] on div "Select" at bounding box center [278, 82] width 246 height 23
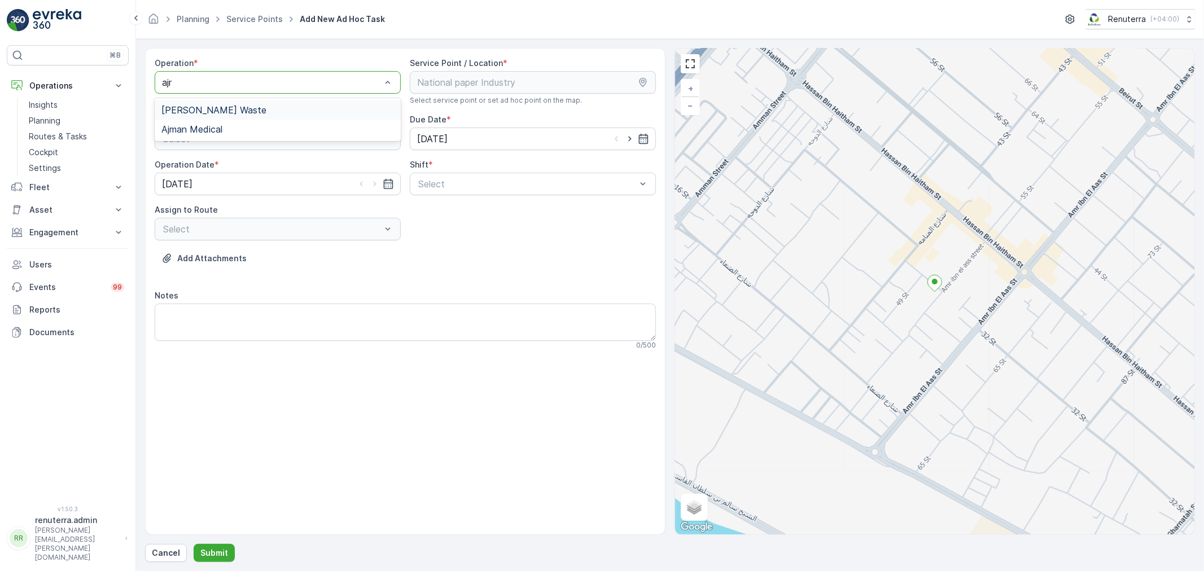
type input "ajman"
drag, startPoint x: 207, startPoint y: 111, endPoint x: 215, endPoint y: 108, distance: 8.4
click at [207, 111] on span "[PERSON_NAME] Waste" at bounding box center [213, 110] width 105 height 10
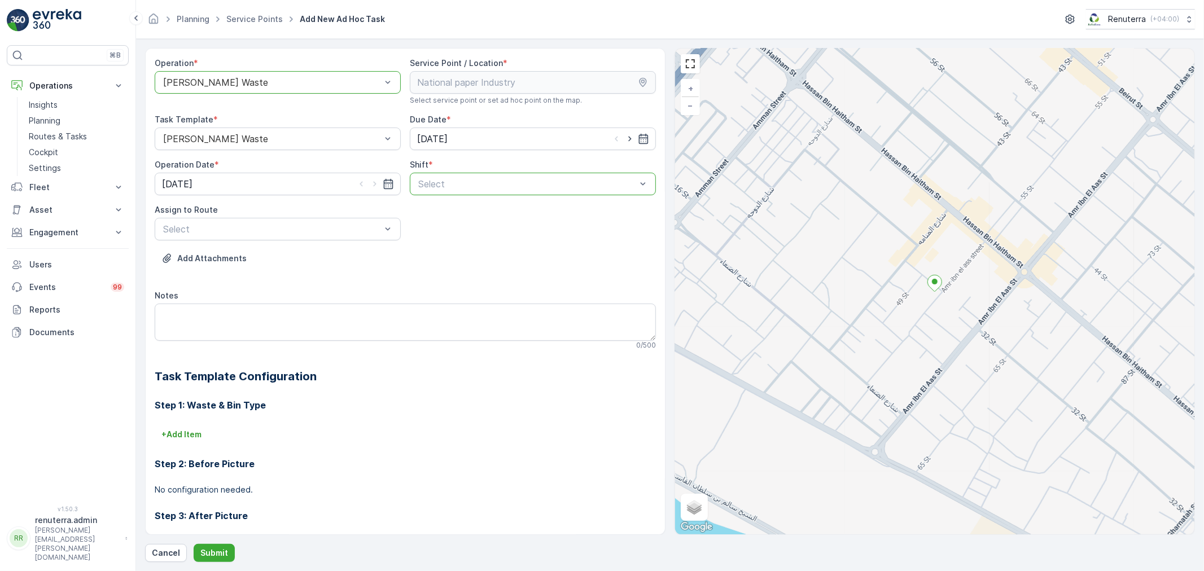
drag, startPoint x: 432, startPoint y: 195, endPoint x: 441, endPoint y: 209, distance: 16.8
drag, startPoint x: 432, startPoint y: 192, endPoint x: 437, endPoint y: 198, distance: 7.2
click at [433, 192] on div "Select" at bounding box center [533, 184] width 246 height 23
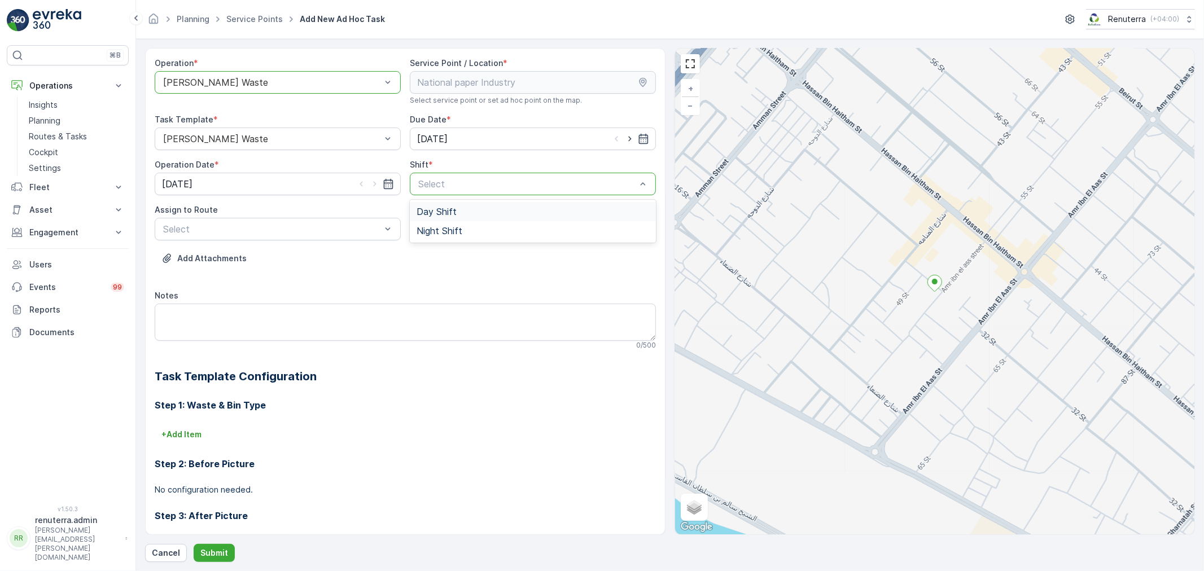
click at [439, 205] on div "Day Shift" at bounding box center [533, 211] width 246 height 19
click at [325, 249] on div "AJHAZ101 (Upcoming) - W35771 DXB" at bounding box center [278, 256] width 246 height 19
click at [207, 555] on p "Submit" at bounding box center [214, 552] width 28 height 11
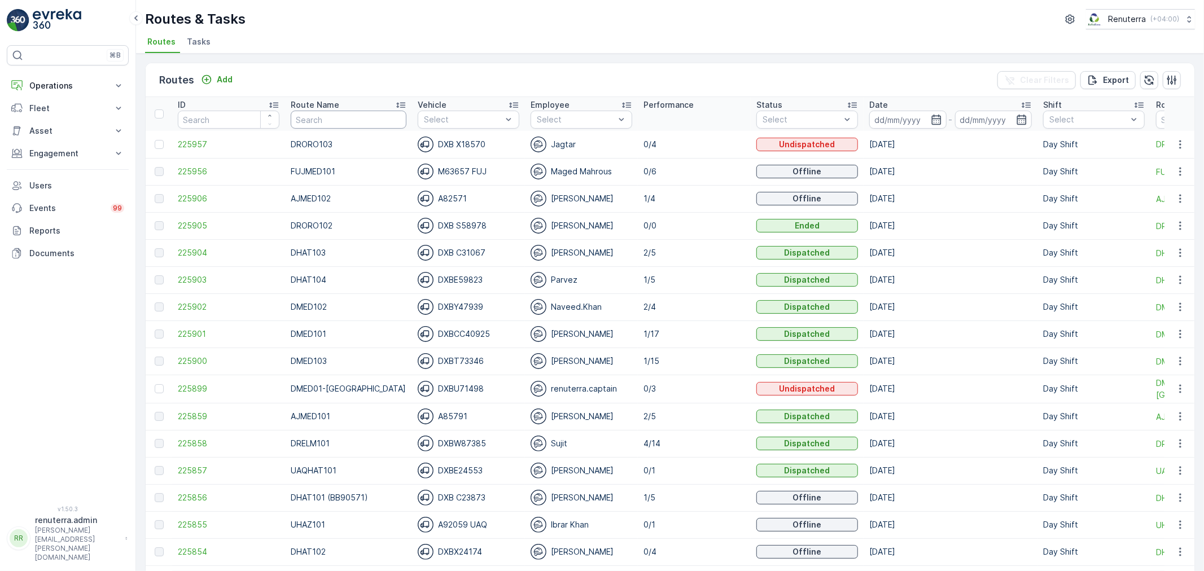
click at [323, 122] on input "text" at bounding box center [349, 120] width 116 height 18
type input "uaqh"
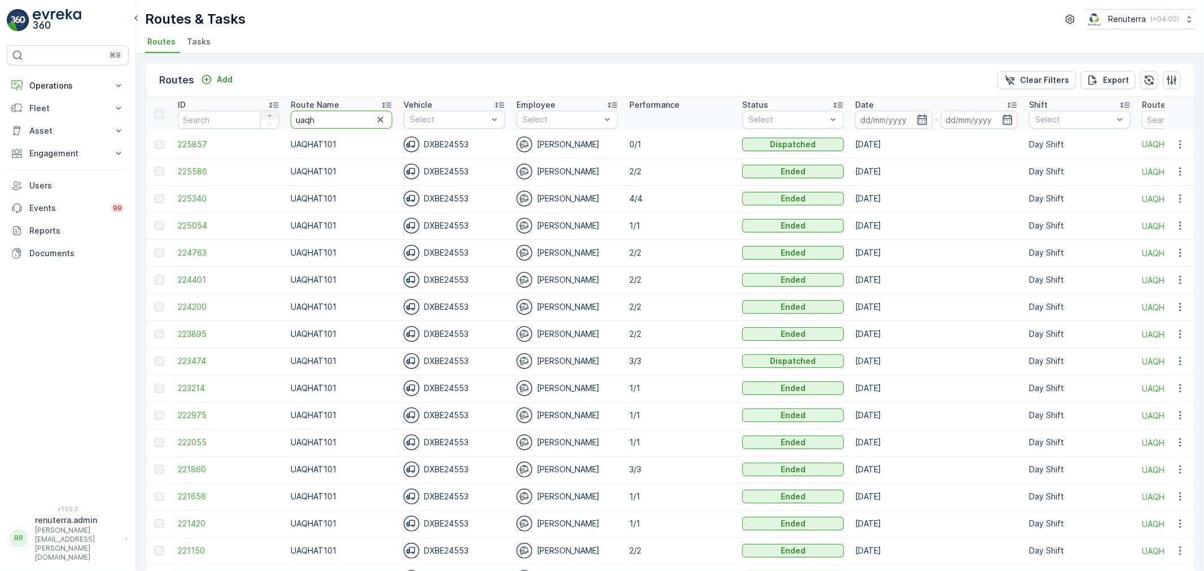
drag, startPoint x: 330, startPoint y: 116, endPoint x: 266, endPoint y: 116, distance: 64.3
click at [266, 116] on tr "ID Route Name uaqh Vehicle Select Employee Select Performance Status Select Dat…" at bounding box center [713, 114] width 1134 height 34
type input "uaq"
click at [324, 122] on input "uaq" at bounding box center [342, 120] width 102 height 18
type input "uaqhaz"
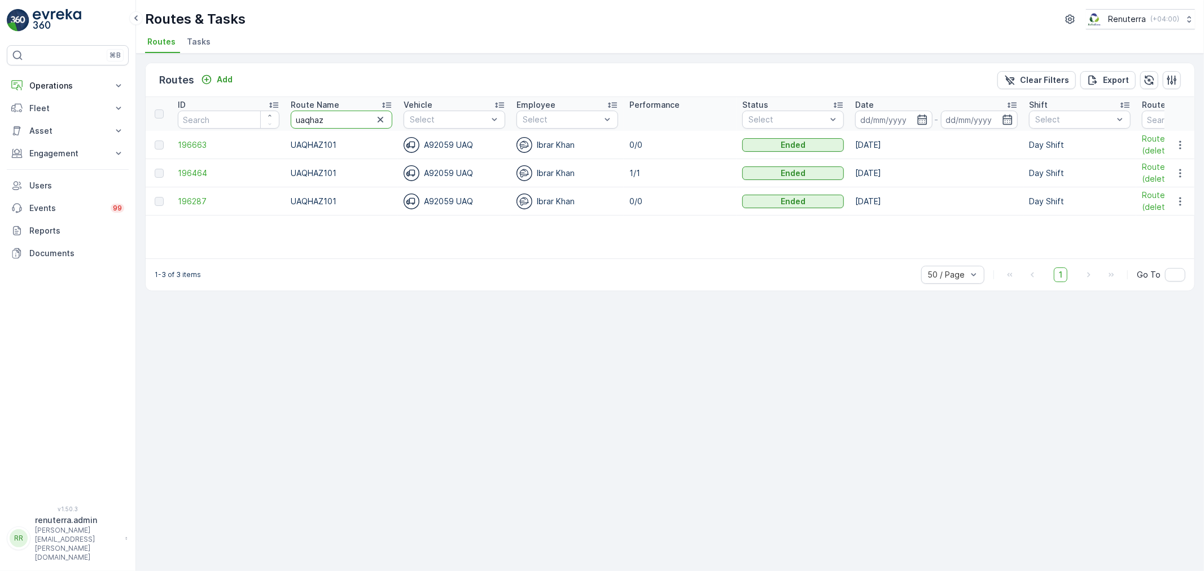
click at [292, 112] on input "uaqhaz" at bounding box center [342, 120] width 102 height 18
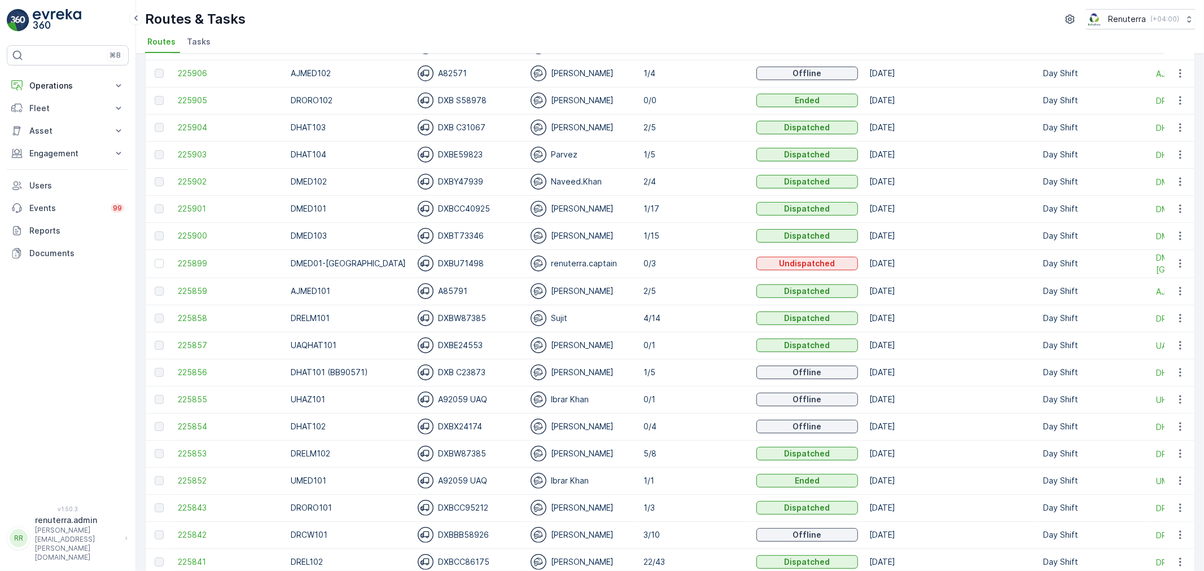
scroll to position [188, 0]
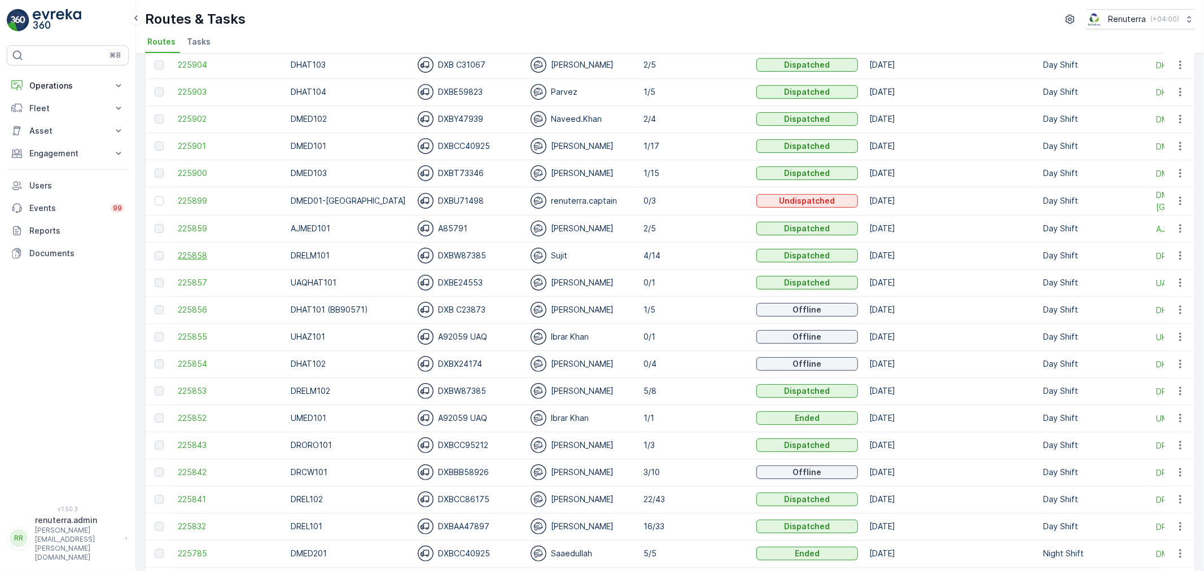
click at [195, 254] on span "225858" at bounding box center [229, 255] width 102 height 11
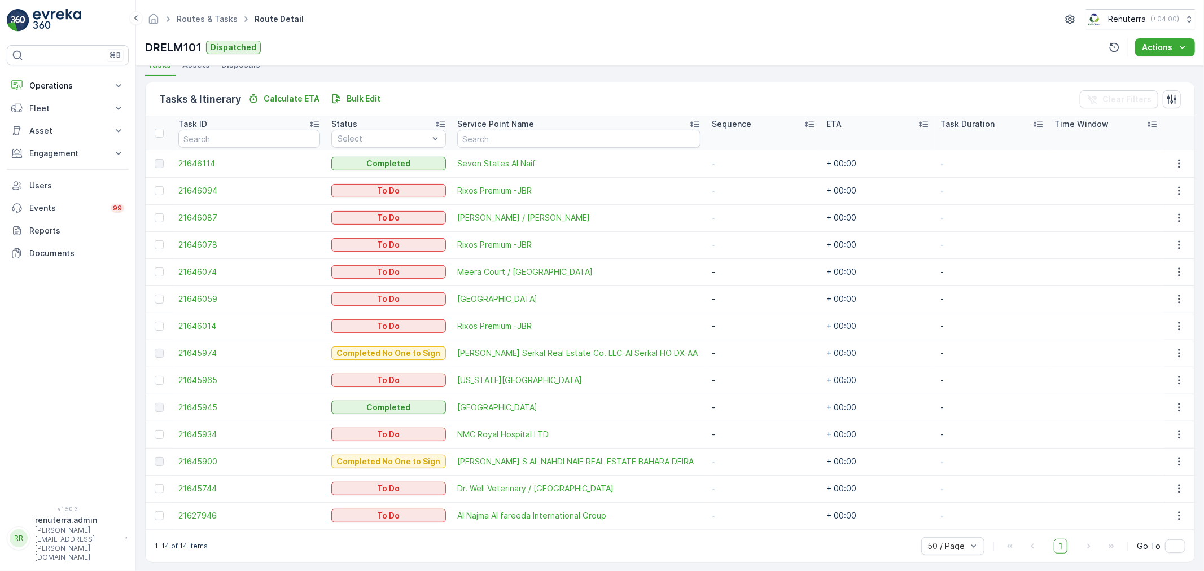
scroll to position [262, 0]
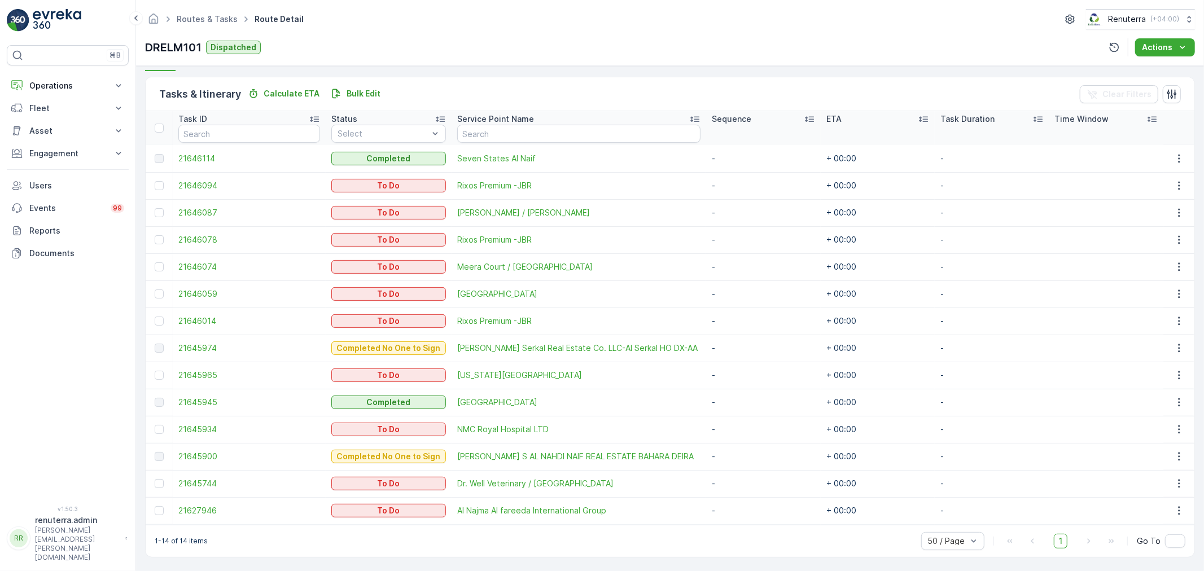
click at [207, 3] on div "Routes & Tasks Route Detail Renuterra ( +04:00 ) DRELM101 Dispatched Actions" at bounding box center [670, 33] width 1068 height 66
click at [207, 14] on span "Routes & Tasks" at bounding box center [206, 19] width 65 height 11
click at [208, 15] on link "Routes & Tasks" at bounding box center [207, 19] width 61 height 10
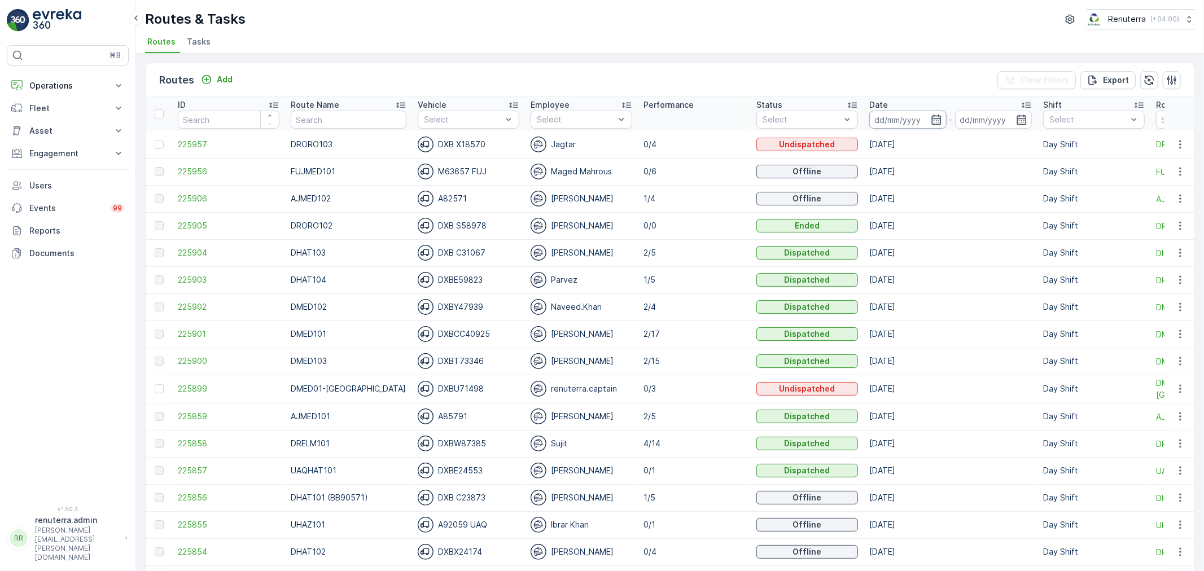
click at [876, 112] on input at bounding box center [907, 120] width 77 height 18
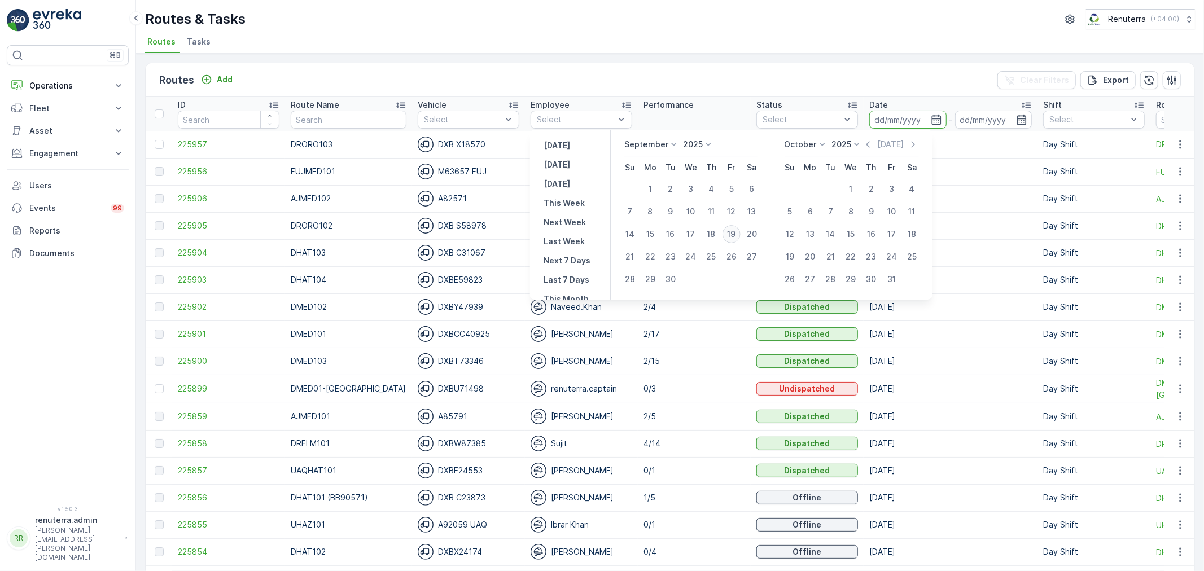
click at [735, 230] on div "19" at bounding box center [731, 234] width 18 height 18
type input "[DATE]"
click at [735, 230] on div "19" at bounding box center [731, 234] width 18 height 18
type input "[DATE]"
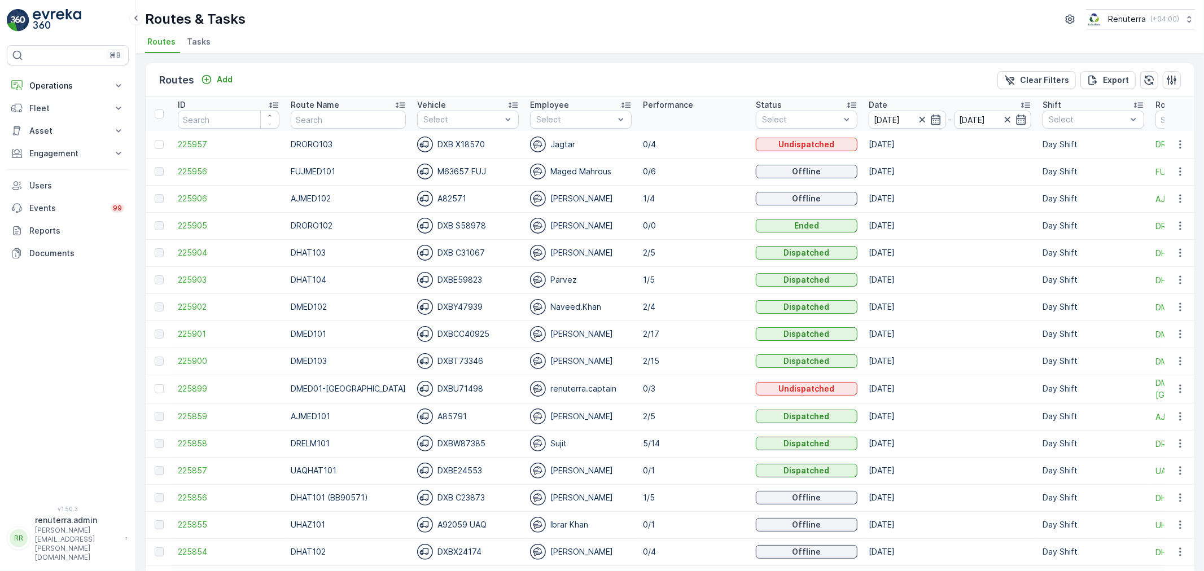
click at [588, 348] on td "[PERSON_NAME]" at bounding box center [580, 361] width 113 height 27
click at [227, 274] on span "225903" at bounding box center [229, 279] width 102 height 11
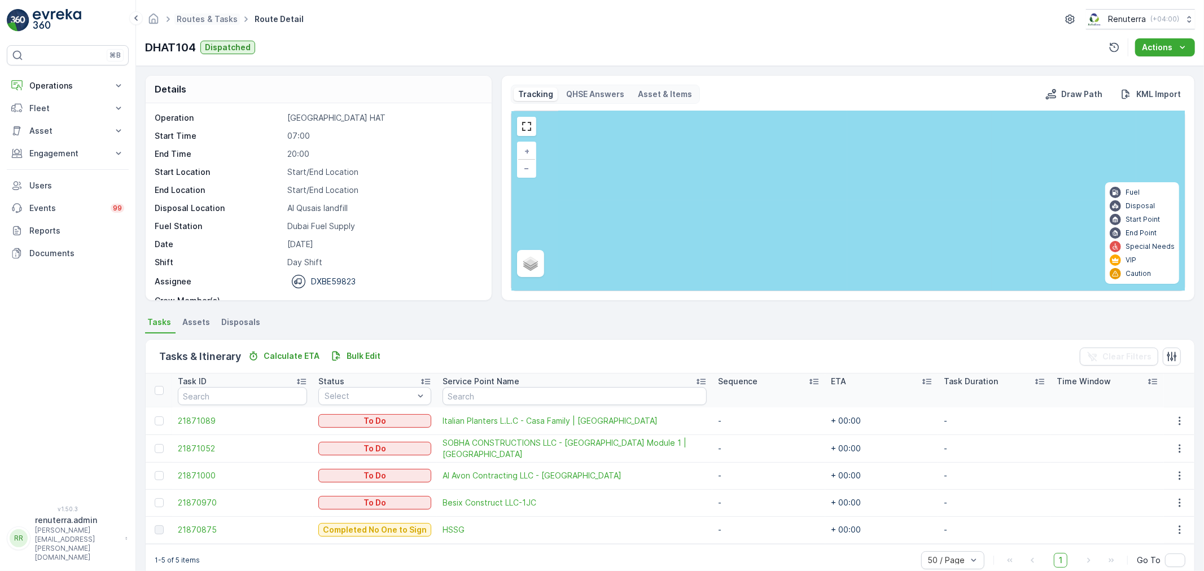
click at [205, 24] on span "Routes & Tasks" at bounding box center [206, 19] width 65 height 11
click at [205, 15] on link "Routes & Tasks" at bounding box center [207, 19] width 61 height 10
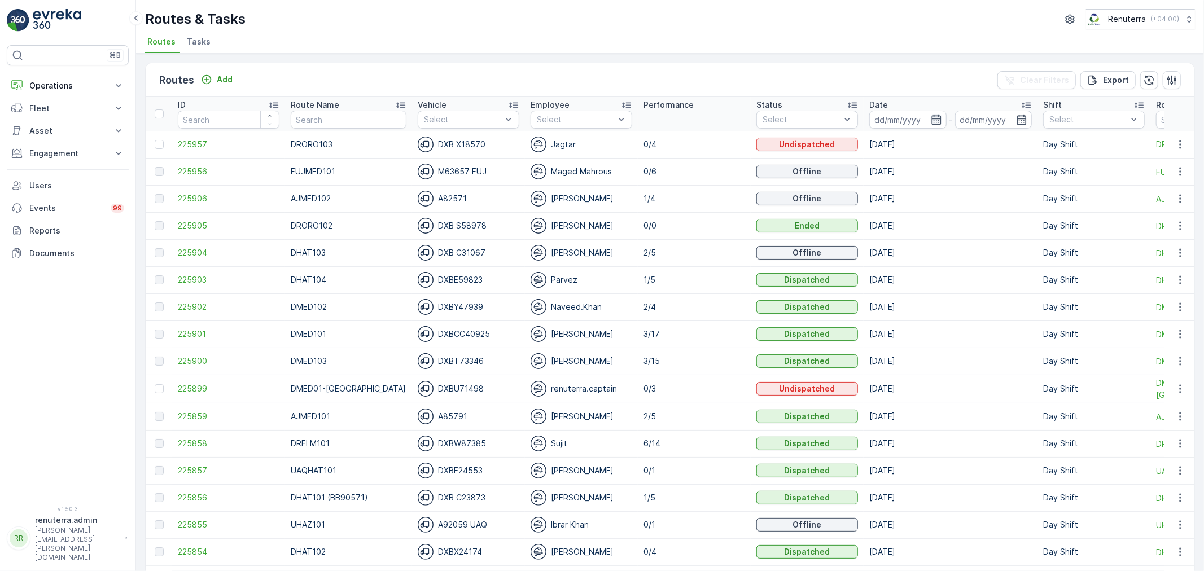
click at [931, 120] on icon "button" at bounding box center [936, 120] width 10 height 10
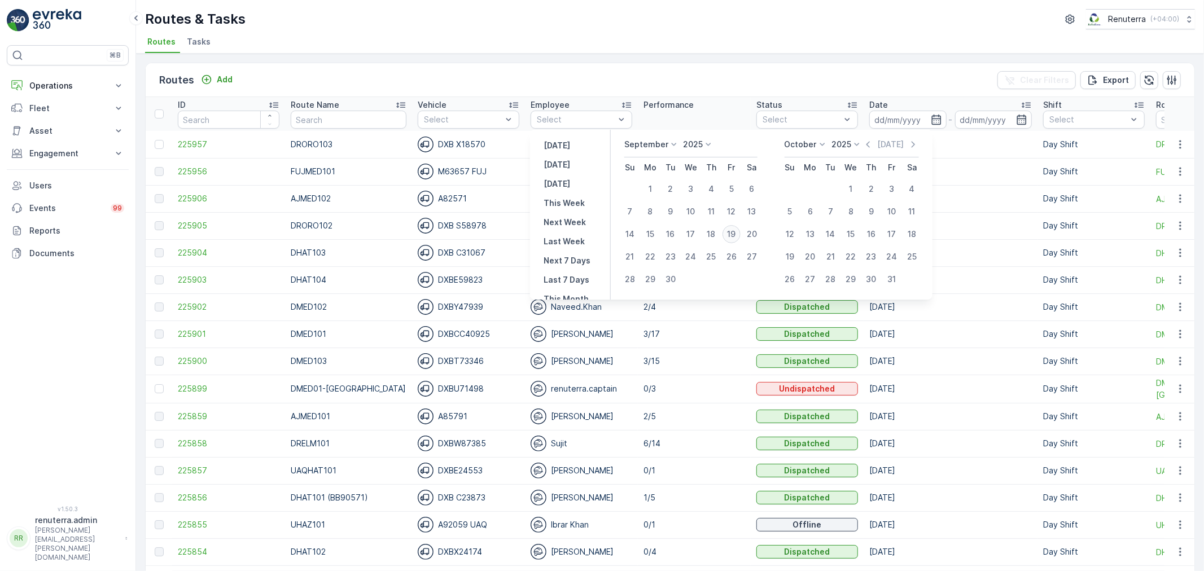
click at [736, 229] on div "19" at bounding box center [731, 234] width 18 height 18
type input "[DATE]"
click at [736, 229] on div "19" at bounding box center [731, 234] width 18 height 18
type input "[DATE]"
click at [735, 234] on div "19" at bounding box center [731, 234] width 18 height 18
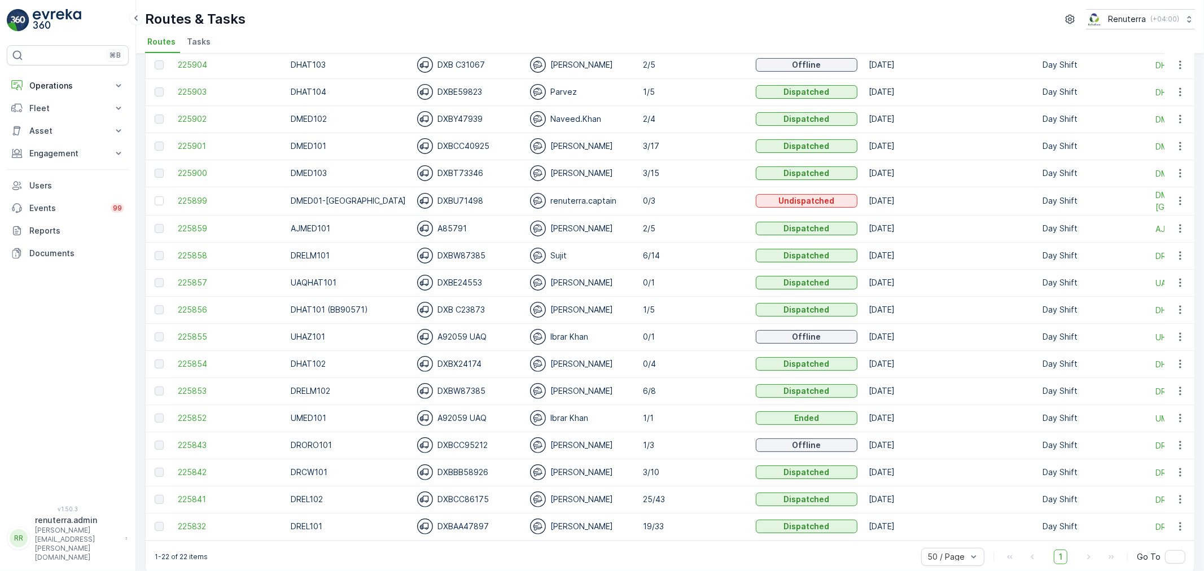
scroll to position [204, 0]
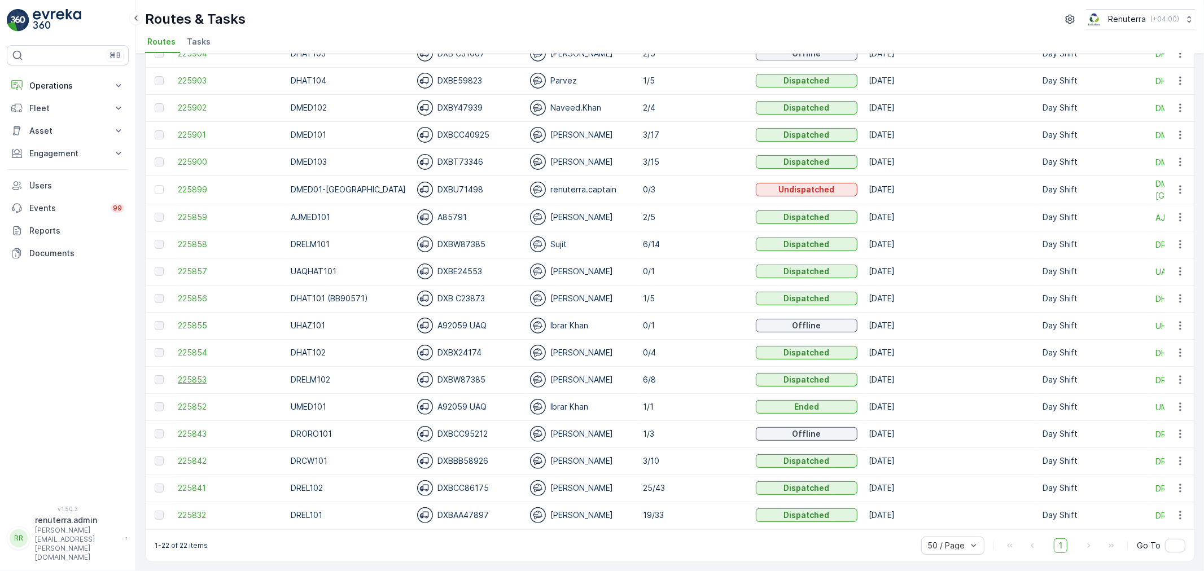
click at [212, 376] on span "225853" at bounding box center [229, 379] width 102 height 11
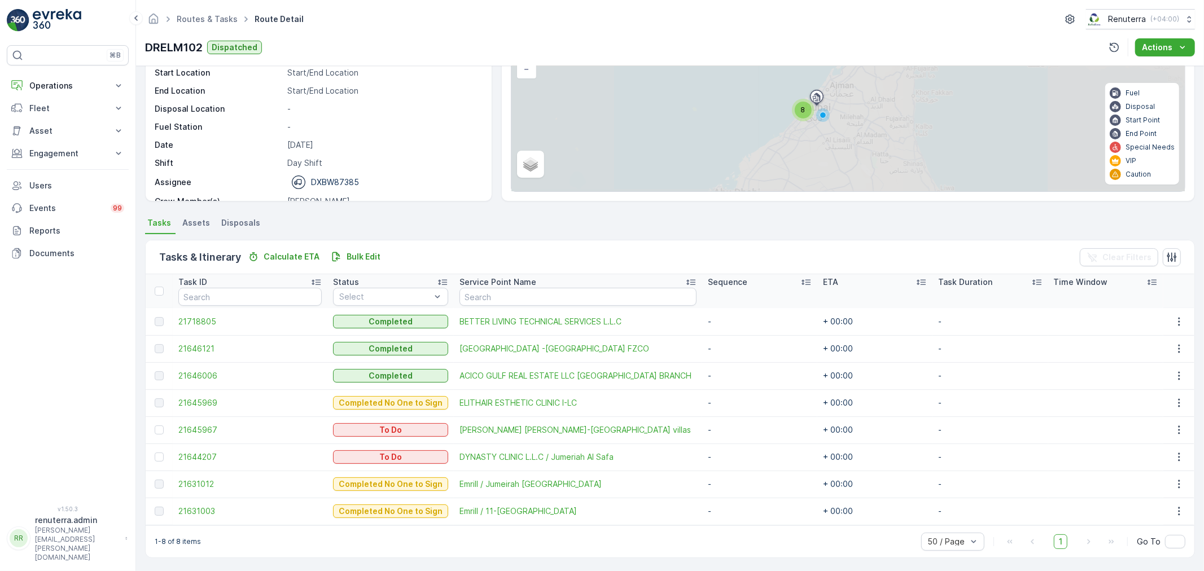
scroll to position [100, 0]
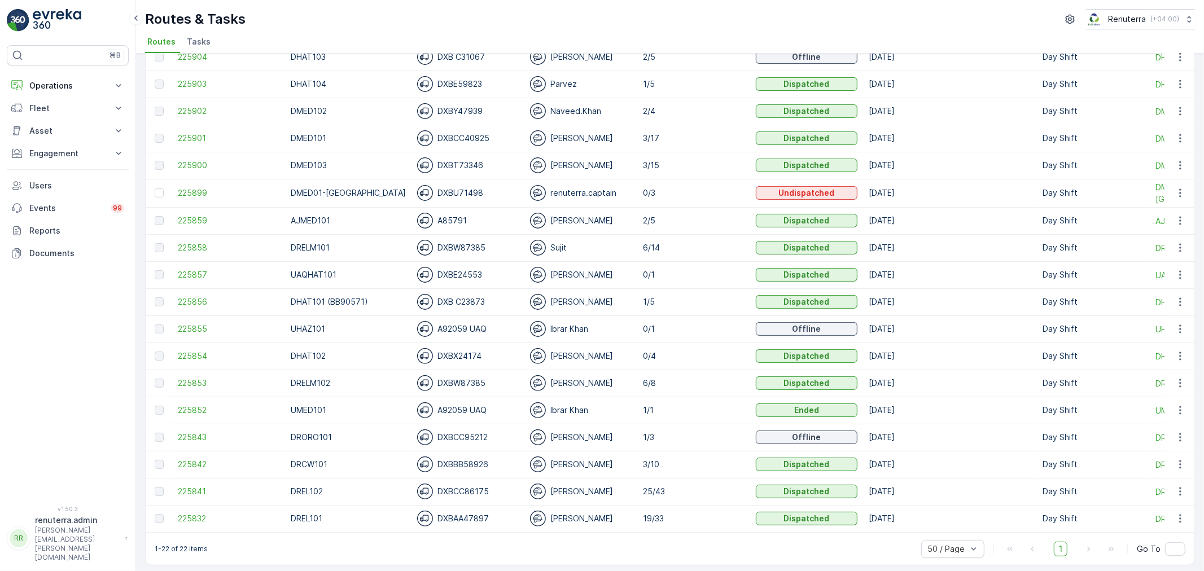
scroll to position [204, 0]
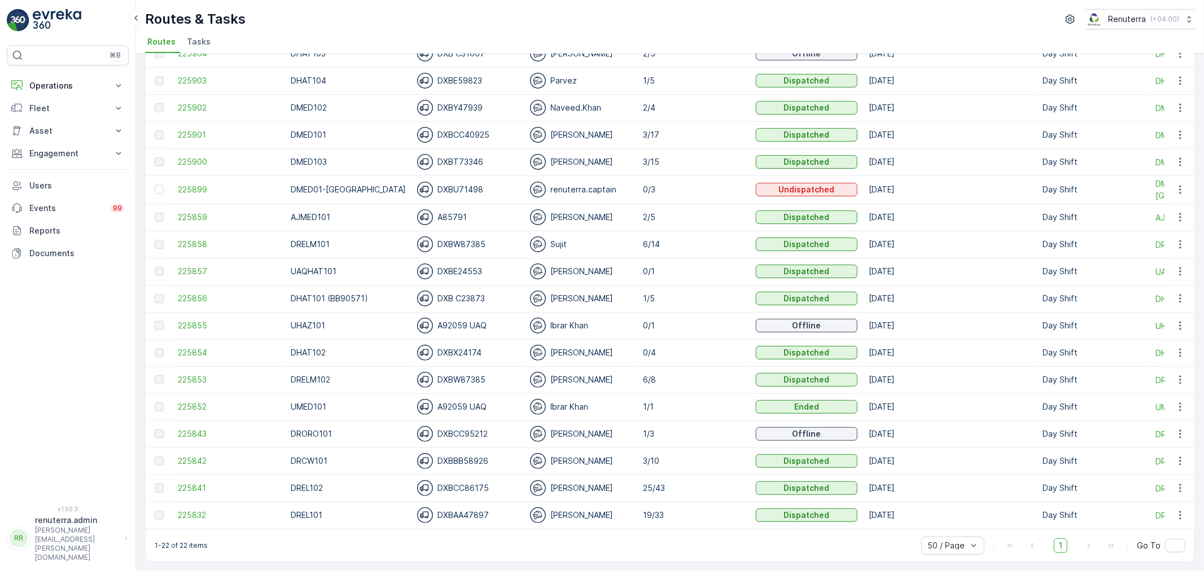
click at [200, 449] on td "225842" at bounding box center [228, 461] width 113 height 27
click at [201, 449] on td "225842" at bounding box center [228, 461] width 113 height 27
click at [201, 455] on span "225842" at bounding box center [229, 460] width 102 height 11
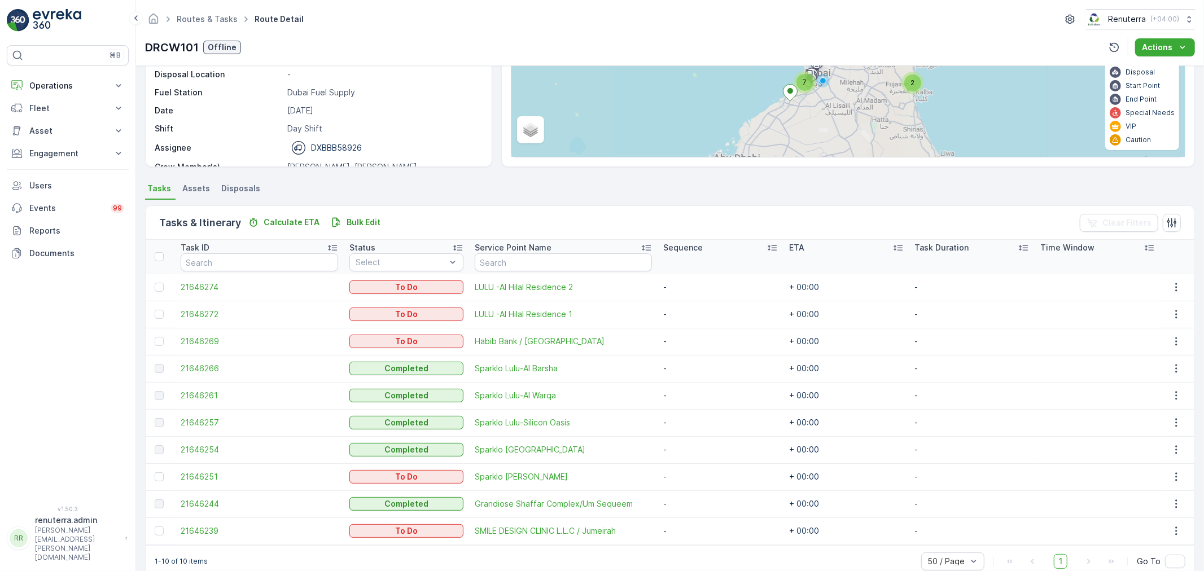
scroll to position [154, 0]
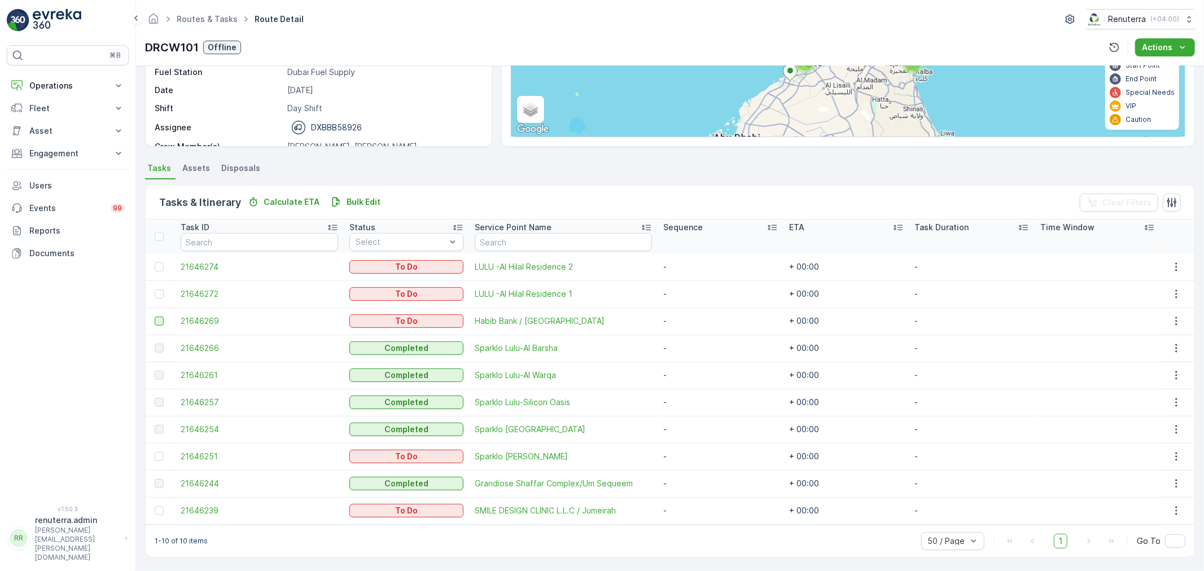
click at [155, 317] on div at bounding box center [159, 321] width 9 height 9
click at [155, 317] on input "checkbox" at bounding box center [155, 317] width 0 height 0
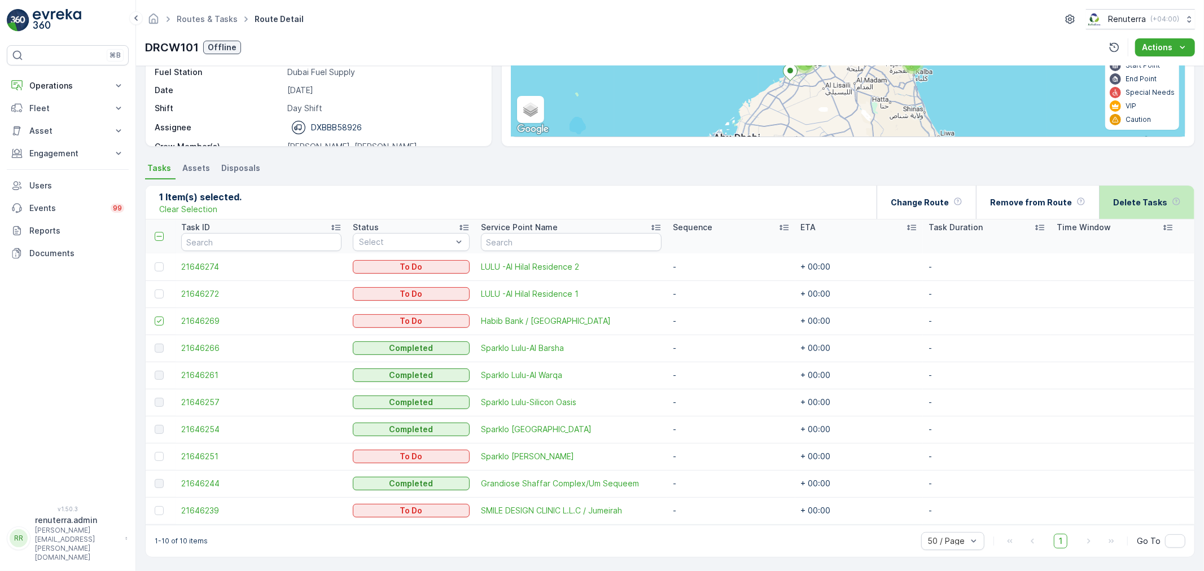
click at [1144, 197] on p "Delete Tasks" at bounding box center [1140, 202] width 54 height 11
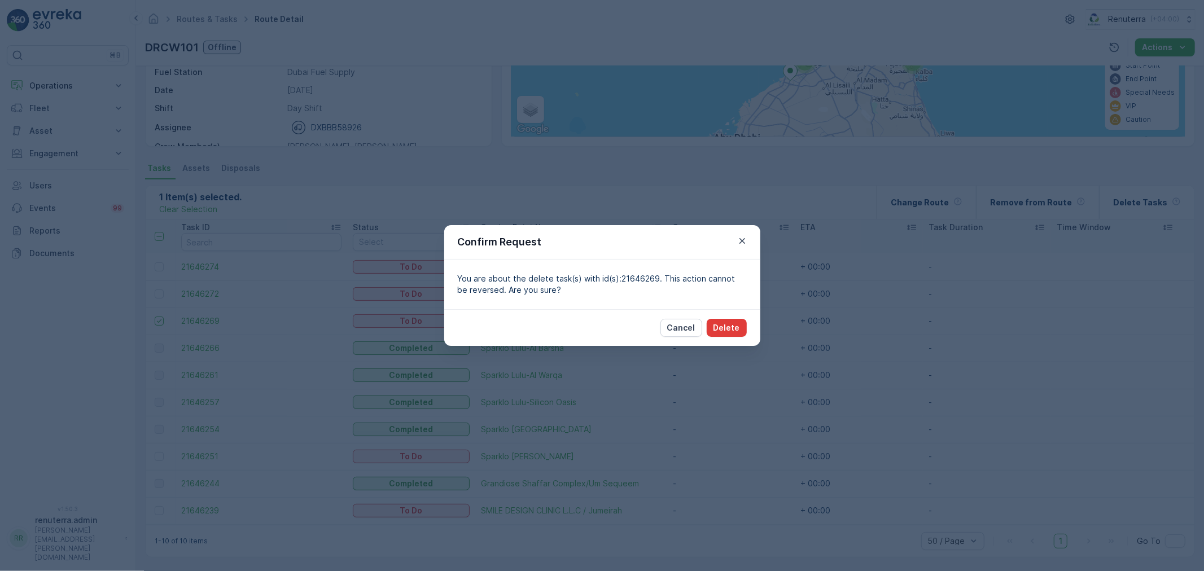
click at [740, 321] on button "Delete" at bounding box center [727, 328] width 40 height 18
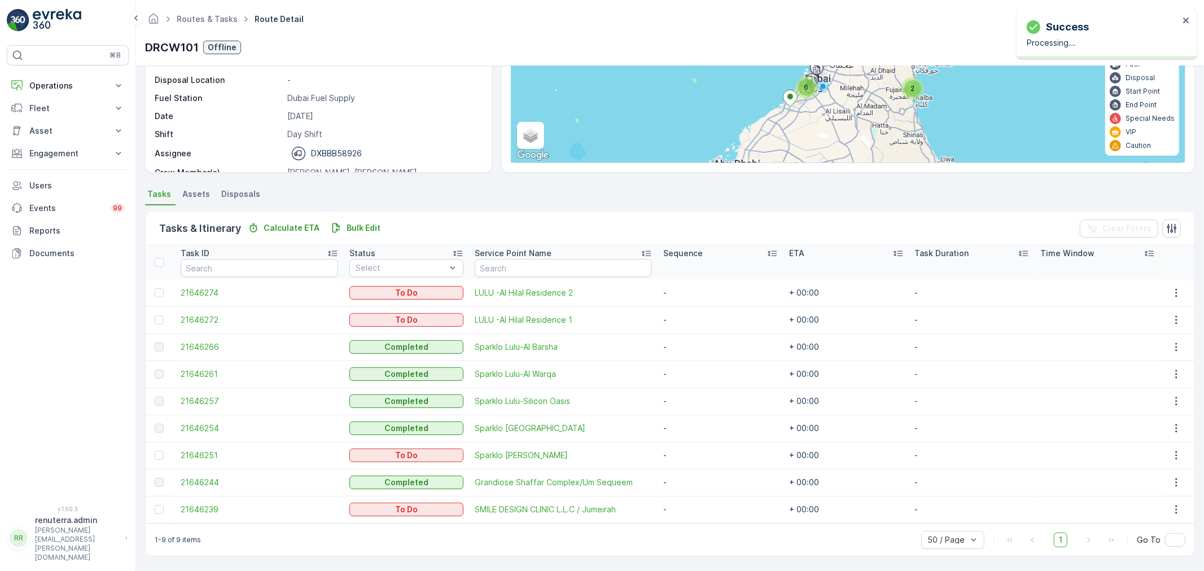
scroll to position [128, 0]
click at [164, 455] on div at bounding box center [161, 455] width 12 height 9
click at [155, 451] on input "checkbox" at bounding box center [155, 451] width 0 height 0
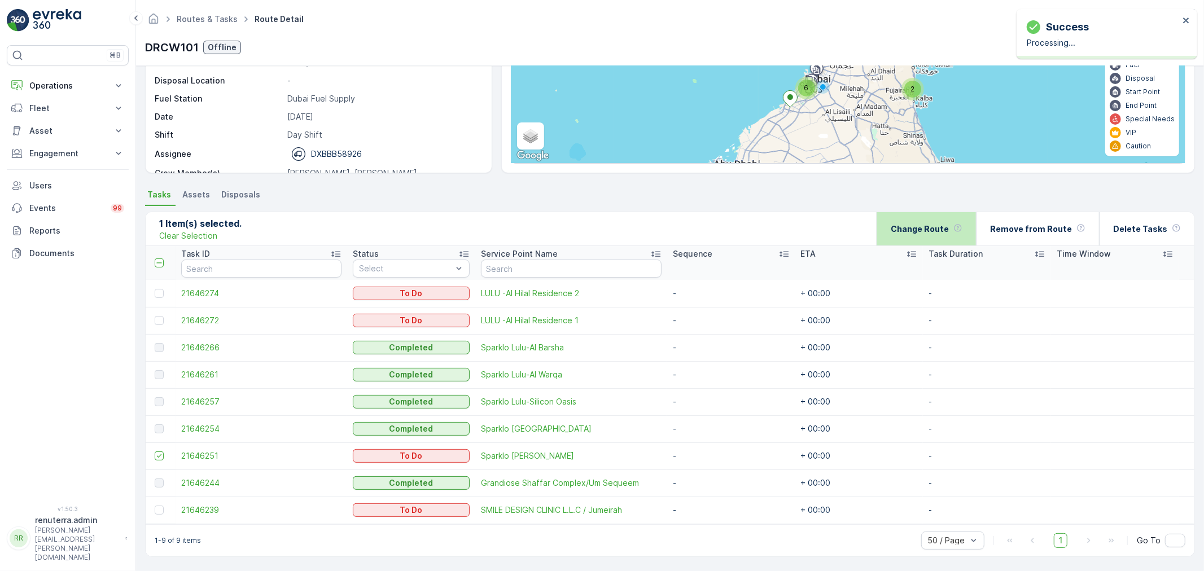
click at [938, 231] on p "Change Route" at bounding box center [920, 228] width 58 height 11
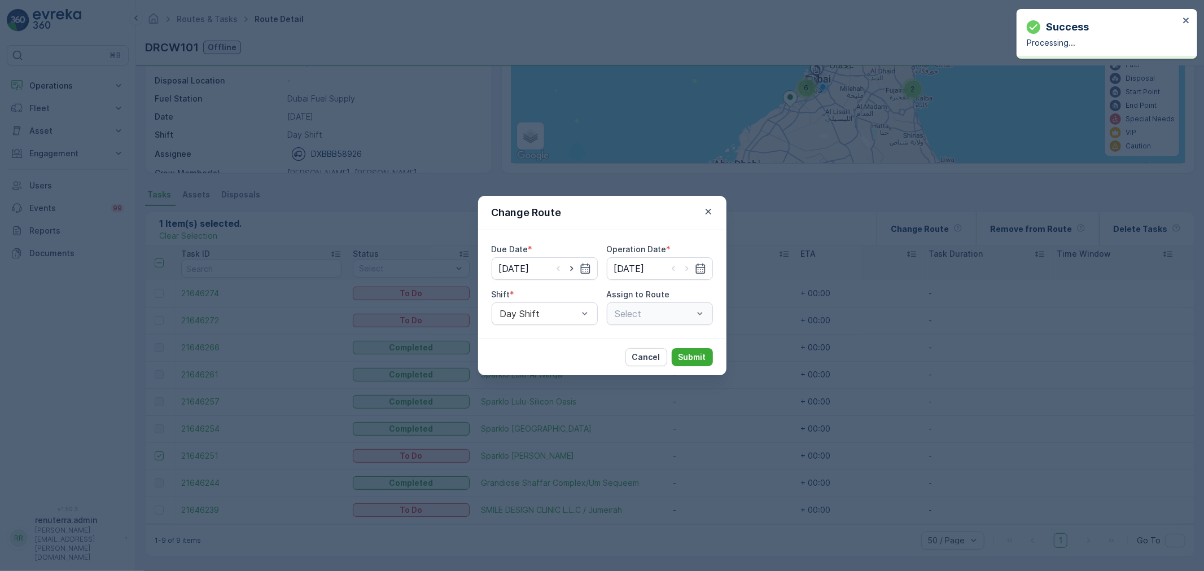
type input "[DATE]"
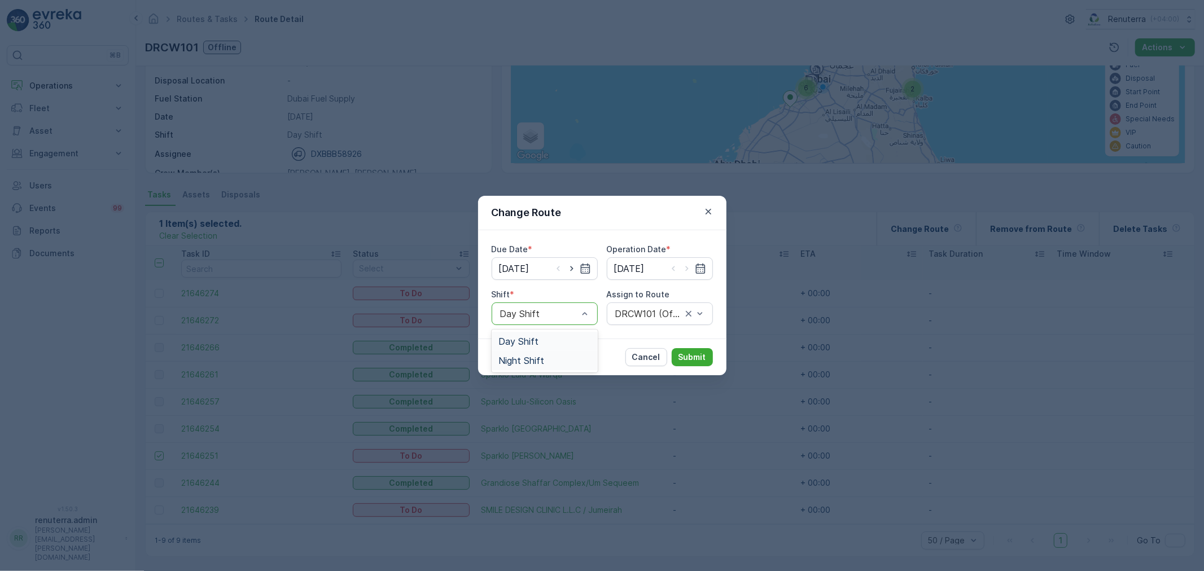
click at [550, 358] on div "Night Shift" at bounding box center [544, 361] width 93 height 10
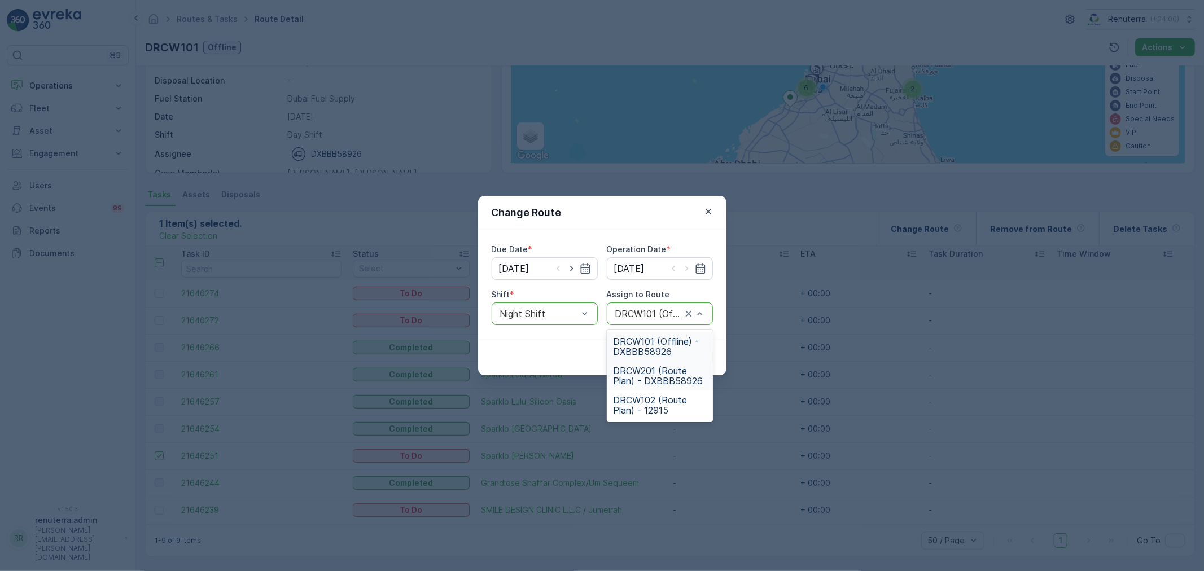
click at [678, 372] on span "DRCW201 (Route Plan) - DXBBB58926" at bounding box center [659, 376] width 93 height 20
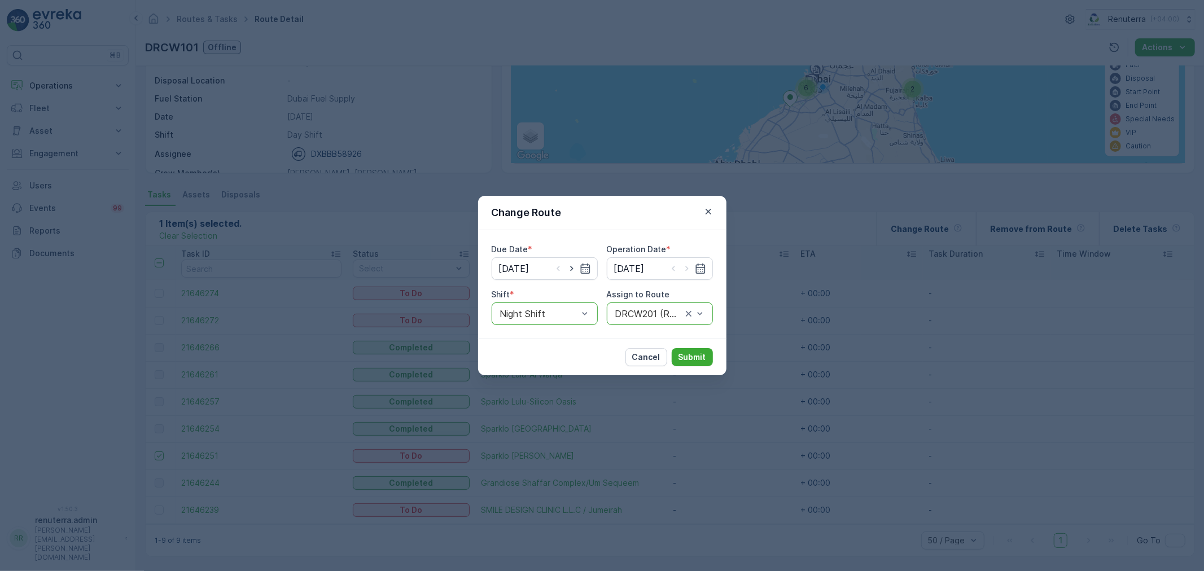
click at [690, 347] on div "Cancel Submit" at bounding box center [602, 357] width 248 height 37
click at [690, 357] on p "Submit" at bounding box center [692, 357] width 28 height 11
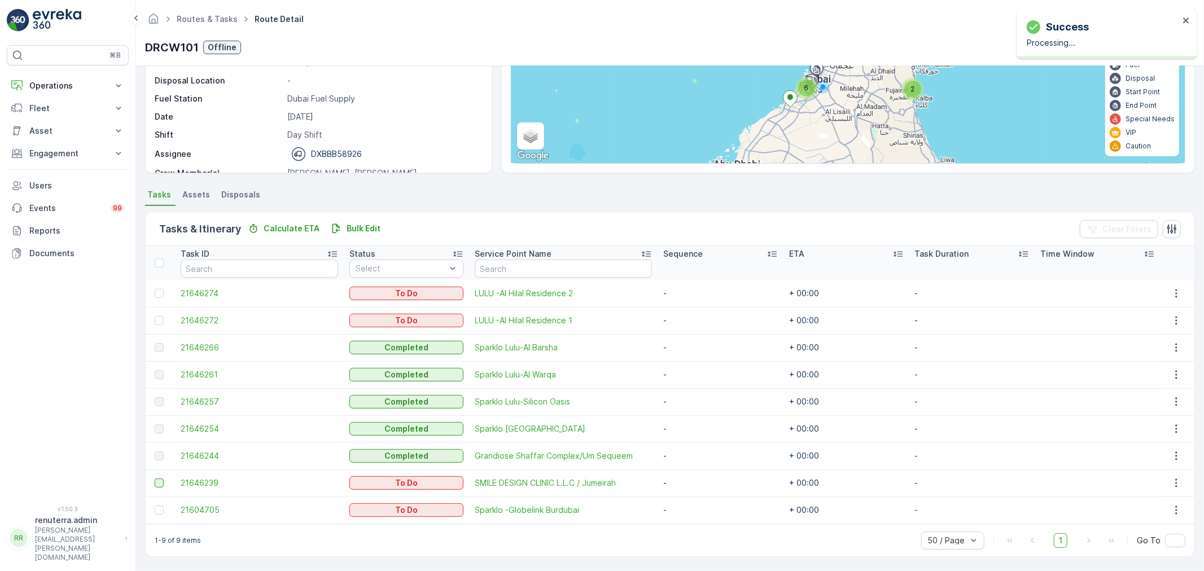
click at [162, 480] on div at bounding box center [159, 483] width 9 height 9
click at [155, 479] on input "checkbox" at bounding box center [155, 479] width 0 height 0
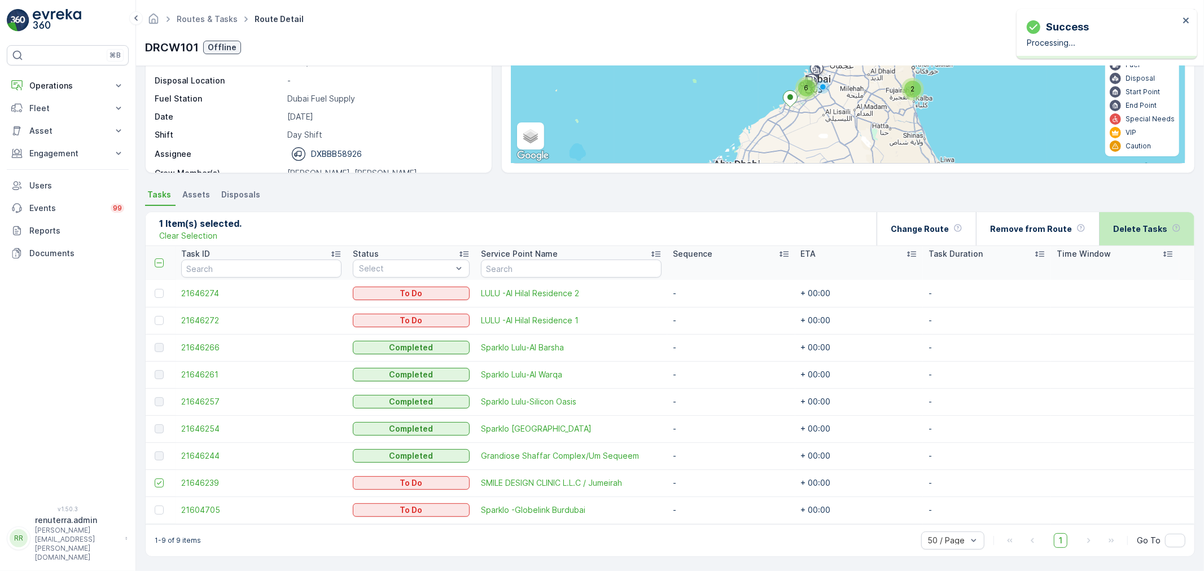
click at [1152, 229] on p "Delete Tasks" at bounding box center [1140, 228] width 54 height 11
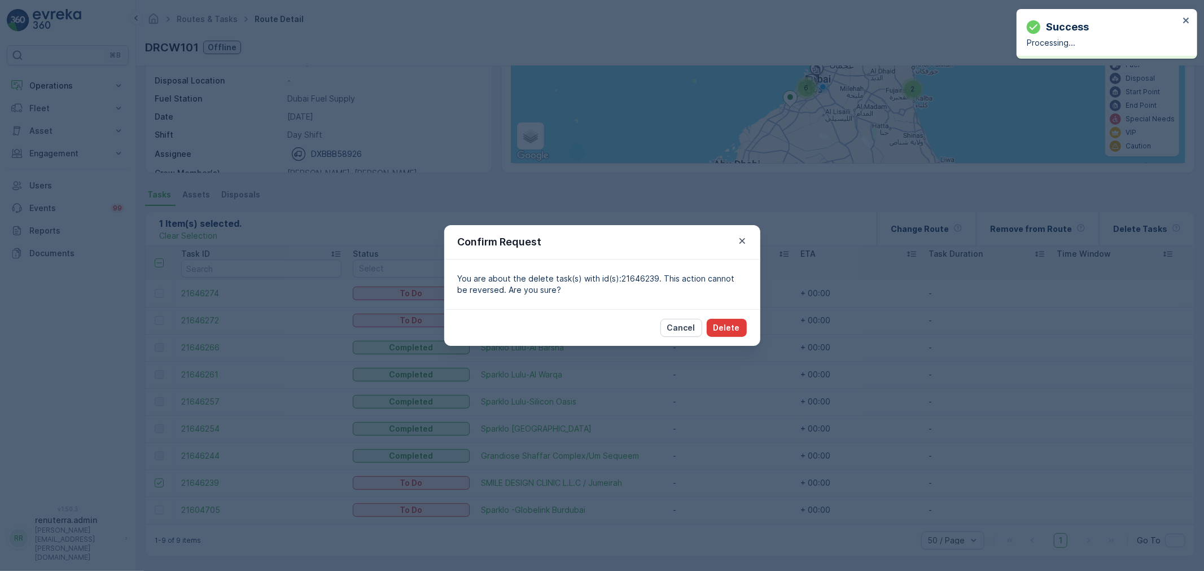
click at [736, 328] on p "Delete" at bounding box center [726, 327] width 27 height 11
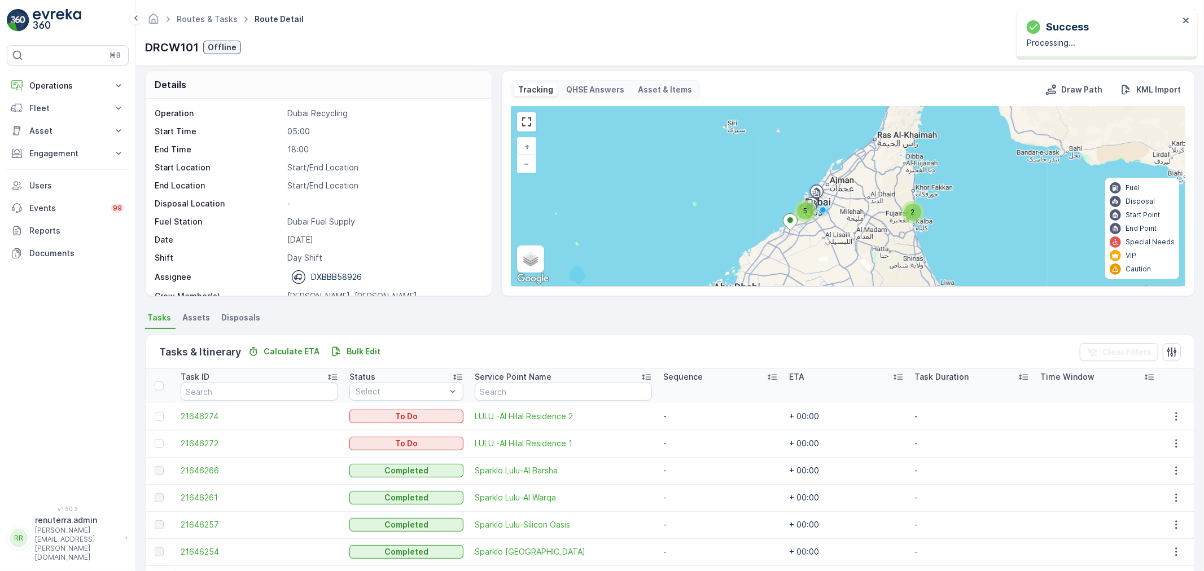
scroll to position [0, 0]
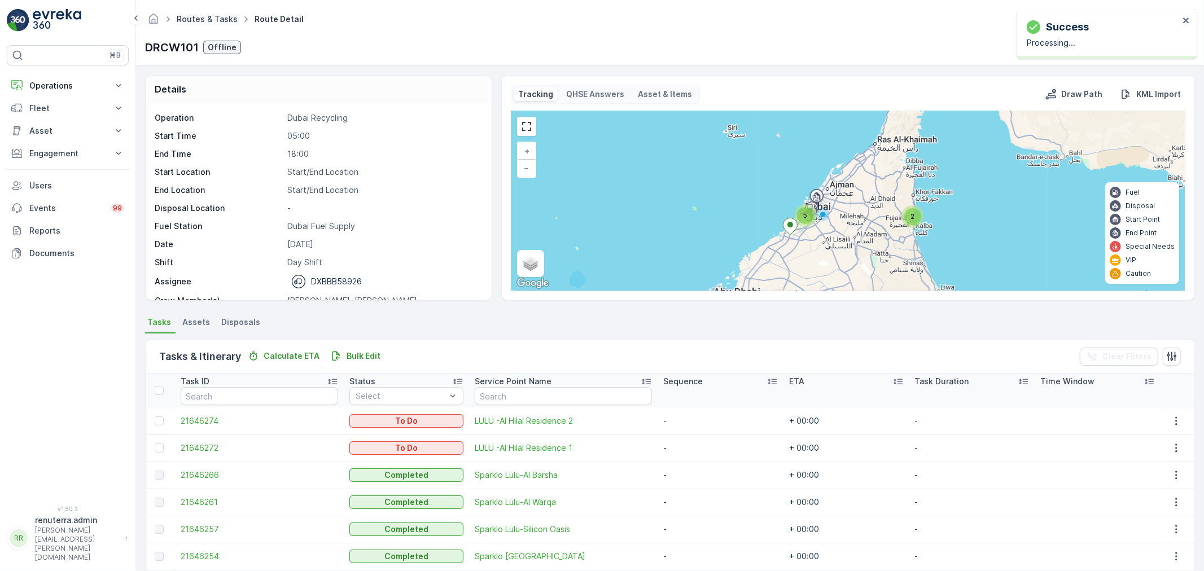
click at [216, 23] on link "Routes & Tasks" at bounding box center [207, 19] width 61 height 10
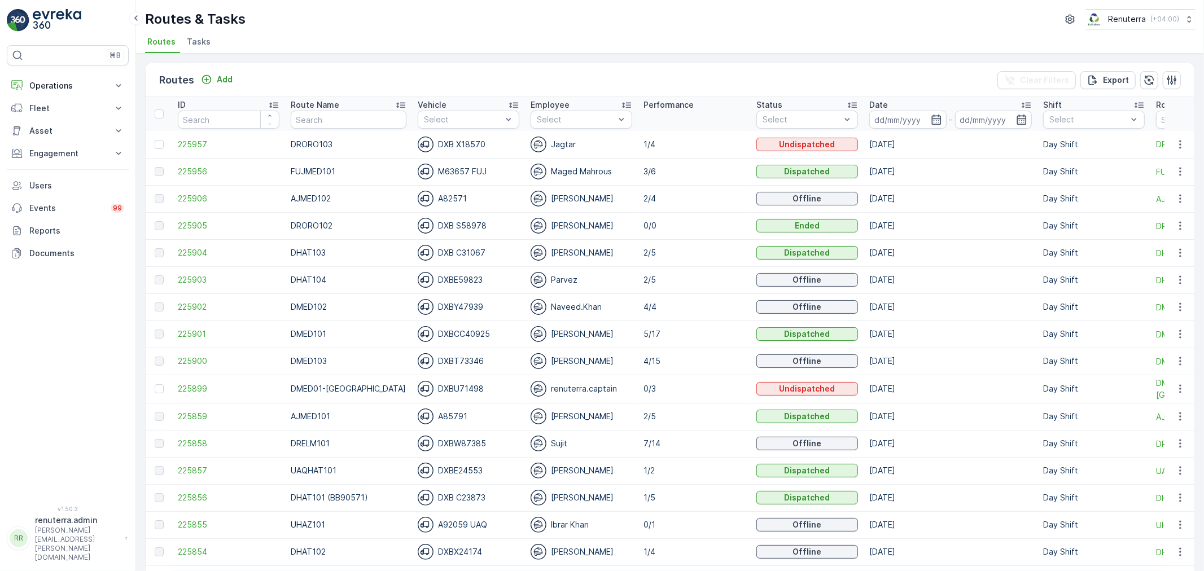
click at [320, 131] on td "DRORO103" at bounding box center [348, 144] width 127 height 27
click at [229, 76] on p "Add" at bounding box center [225, 79] width 16 height 11
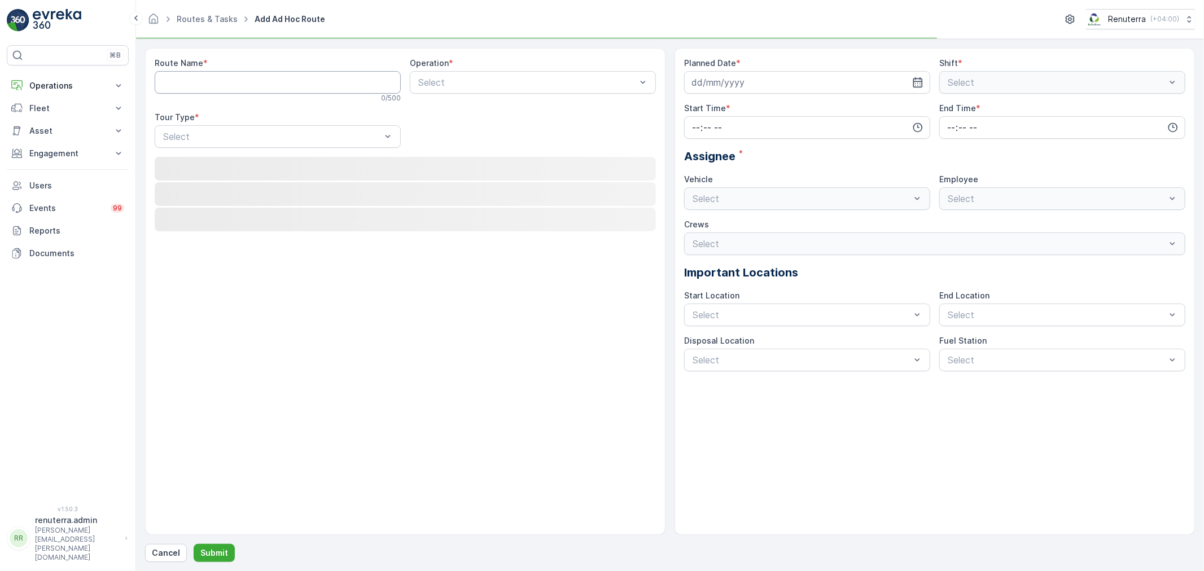
click at [240, 91] on Name "Route Name" at bounding box center [278, 82] width 246 height 23
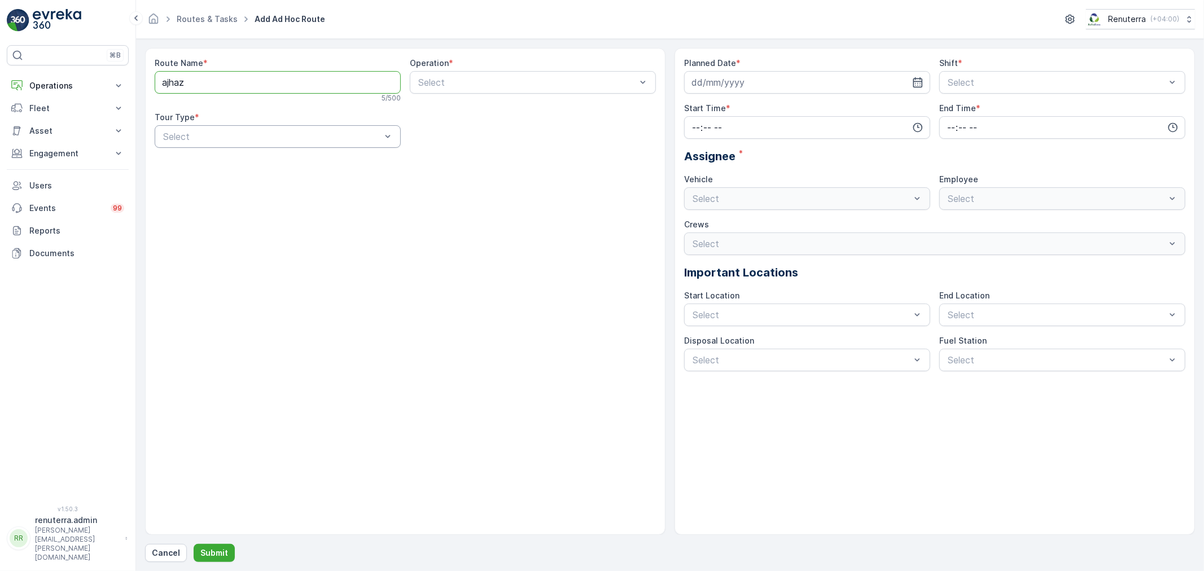
type Name "AJHAZ101"
click at [472, 90] on div "Select" at bounding box center [533, 82] width 246 height 23
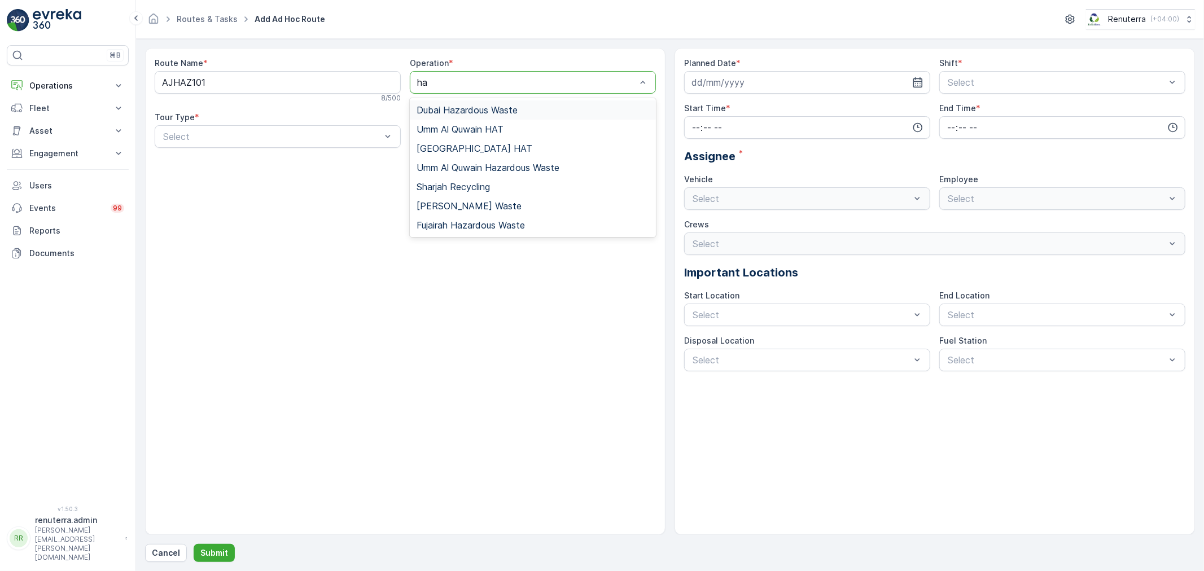
type input "haz"
drag, startPoint x: 468, startPoint y: 148, endPoint x: 427, endPoint y: 159, distance: 42.4
click at [468, 149] on span "[PERSON_NAME] Waste" at bounding box center [468, 148] width 105 height 10
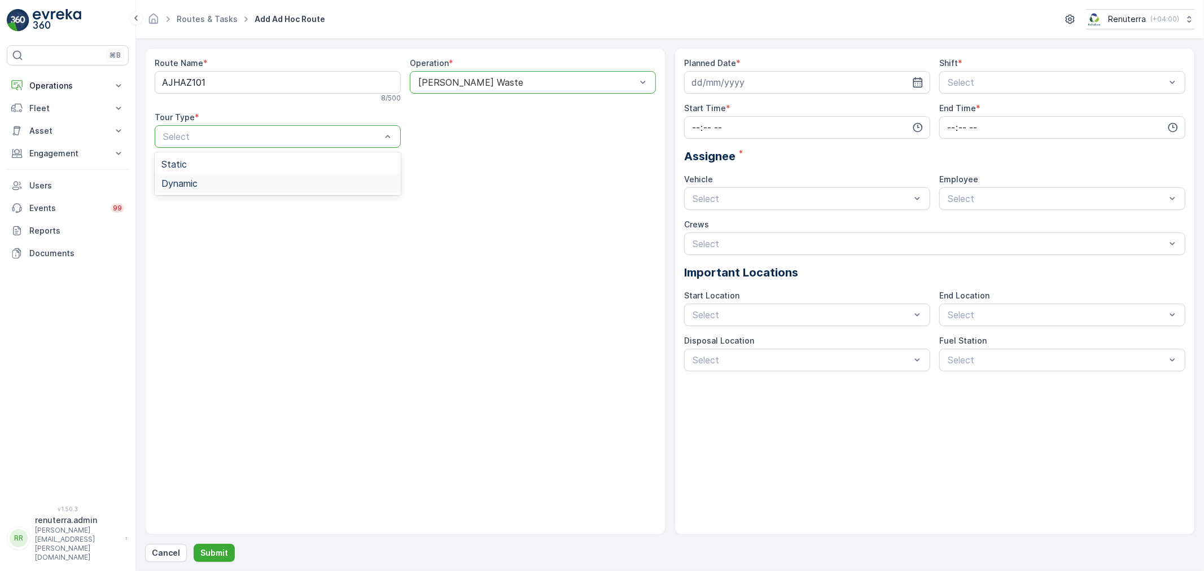
click at [238, 183] on div "Dynamic" at bounding box center [277, 183] width 233 height 10
click at [729, 80] on input at bounding box center [807, 82] width 246 height 23
click at [802, 191] on div "19" at bounding box center [805, 200] width 18 height 18
type input "[DATE]"
click at [960, 108] on span "Day Shift" at bounding box center [966, 110] width 40 height 10
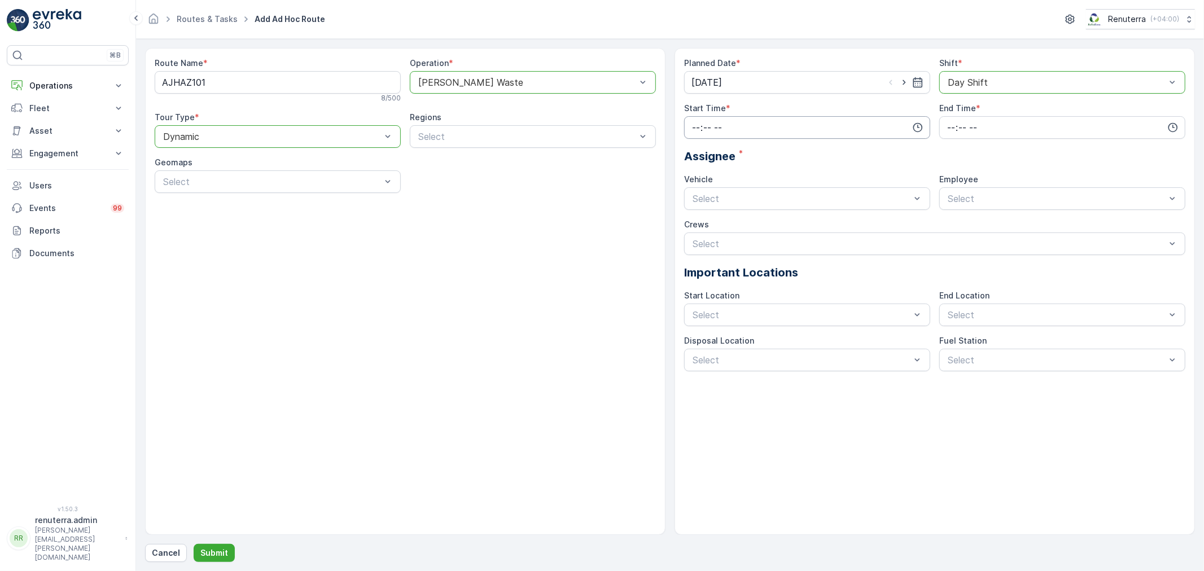
click at [729, 130] on input "time" at bounding box center [807, 127] width 246 height 23
click at [695, 156] on span "12" at bounding box center [695, 150] width 8 height 11
click at [695, 161] on span "13" at bounding box center [695, 166] width 8 height 11
type input "13:00"
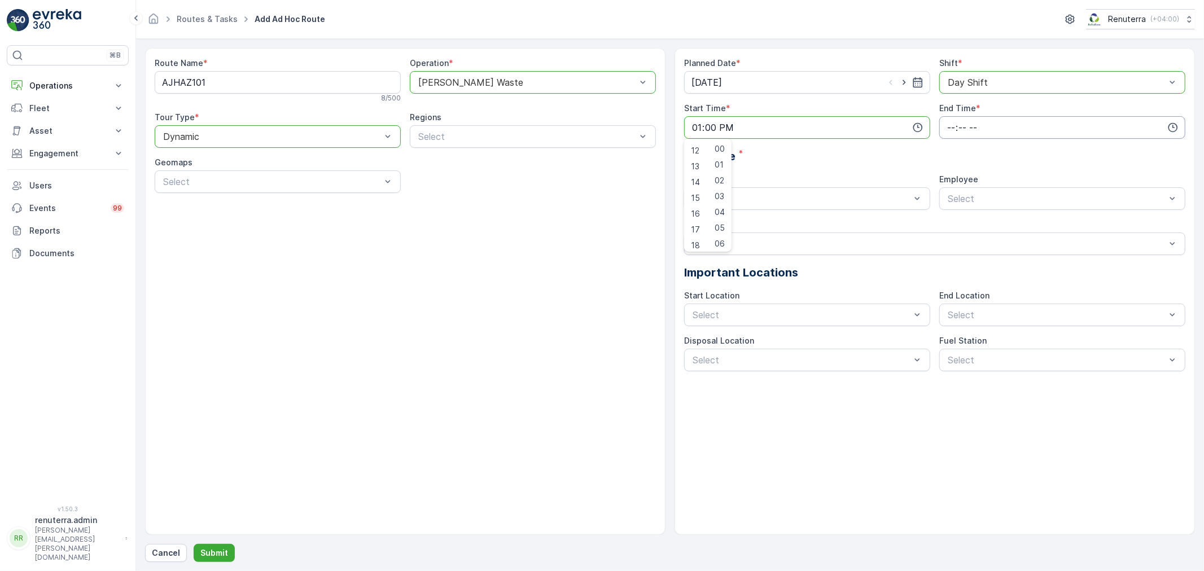
click at [955, 127] on input "time" at bounding box center [1062, 127] width 246 height 23
click at [949, 194] on span "20" at bounding box center [951, 193] width 10 height 11
type input "20:00"
drag, startPoint x: 792, startPoint y: 210, endPoint x: 785, endPoint y: 210, distance: 6.8
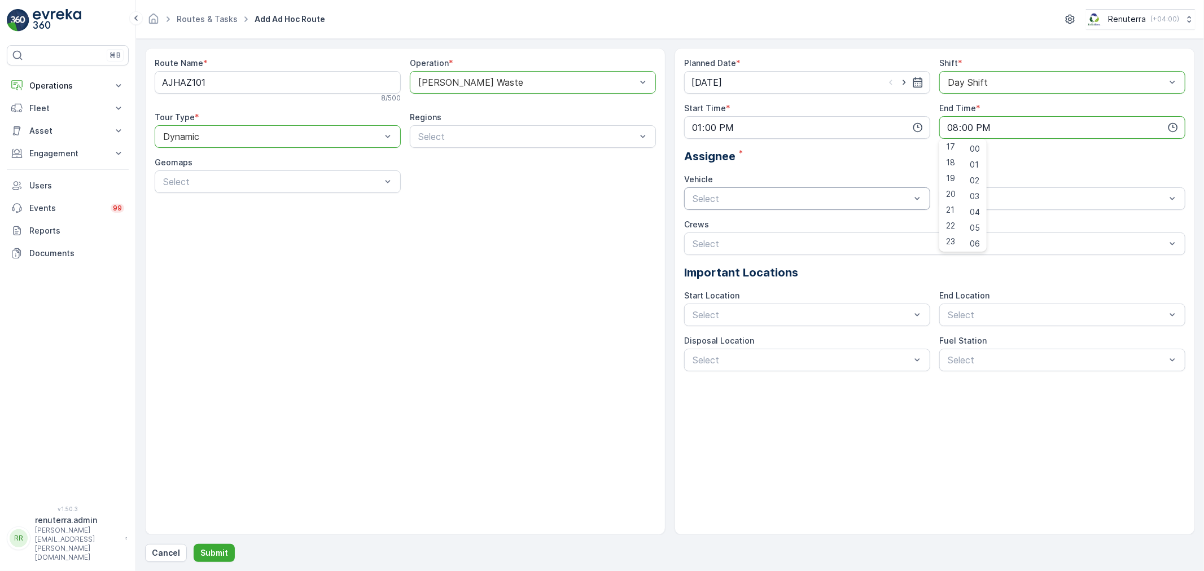
click at [791, 210] on div "Planned Date * [DATE] Shift * option Day Shift, selected. Day Shift Start Time …" at bounding box center [934, 215] width 501 height 314
click at [729, 285] on span "W35771 DXB" at bounding box center [718, 284] width 55 height 10
drag, startPoint x: 966, startPoint y: 187, endPoint x: 971, endPoint y: 189, distance: 5.9
click at [967, 187] on div "Select" at bounding box center [1062, 198] width 246 height 23
click at [977, 298] on span "renuterra.captain" at bounding box center [981, 303] width 71 height 10
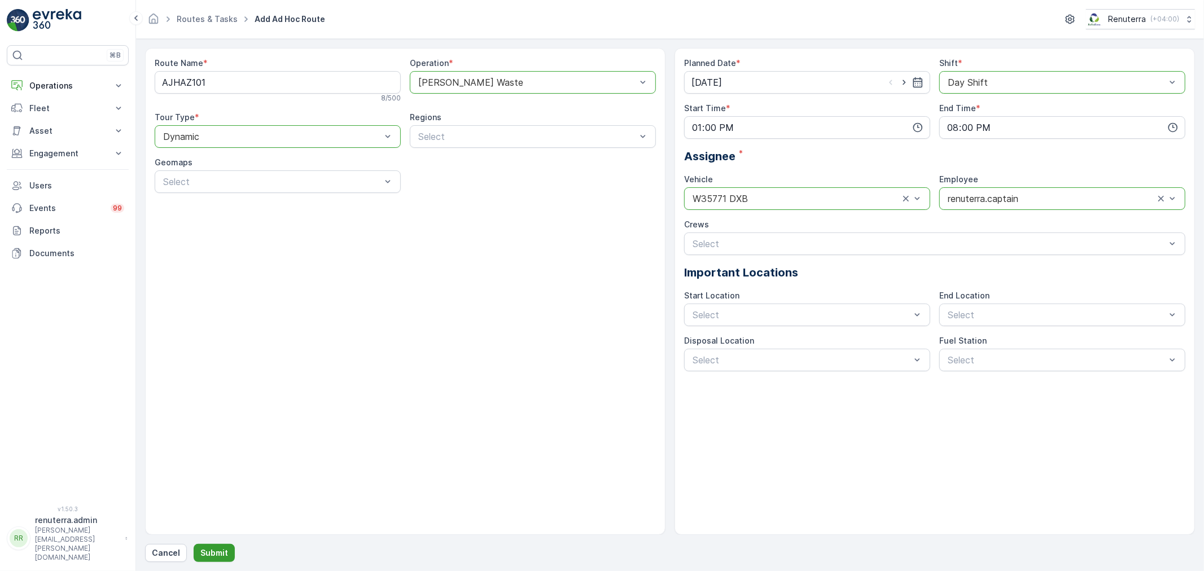
click at [228, 549] on button "Submit" at bounding box center [214, 553] width 41 height 18
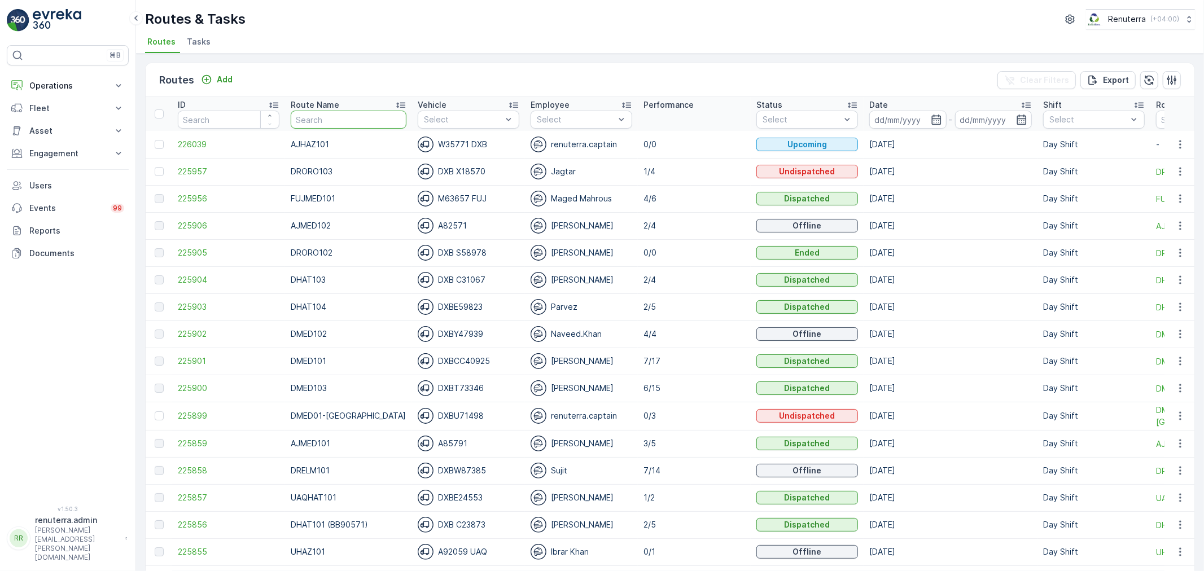
click at [353, 111] on input "text" at bounding box center [349, 120] width 116 height 18
click at [185, 138] on td "226039" at bounding box center [228, 144] width 113 height 27
click at [188, 142] on span "226039" at bounding box center [229, 144] width 102 height 11
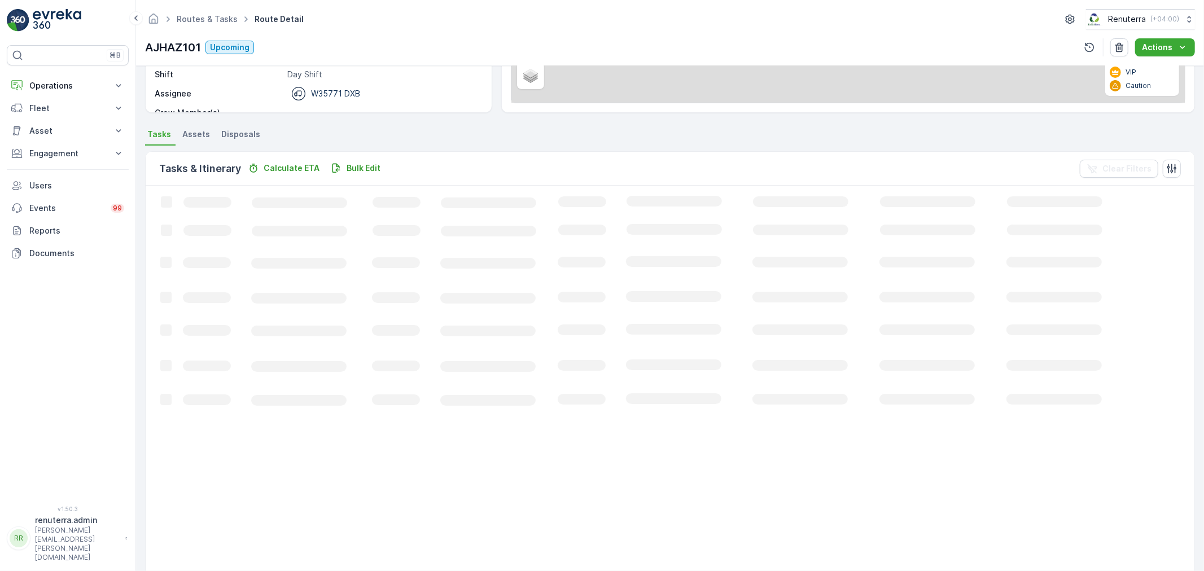
scroll to position [11, 0]
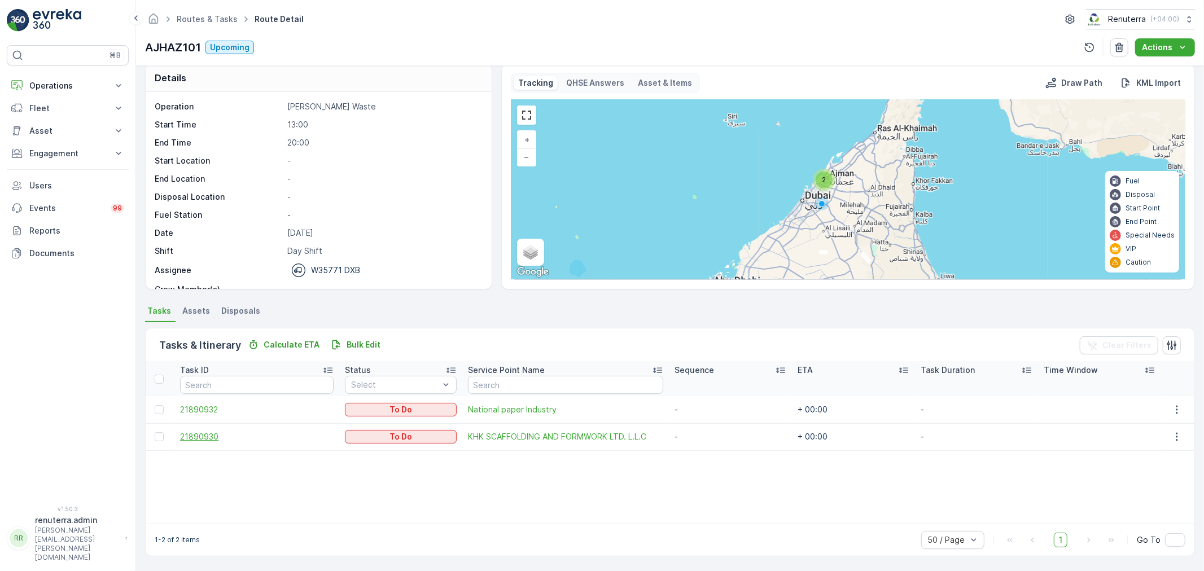
click at [205, 436] on span "21890930" at bounding box center [256, 436] width 153 height 11
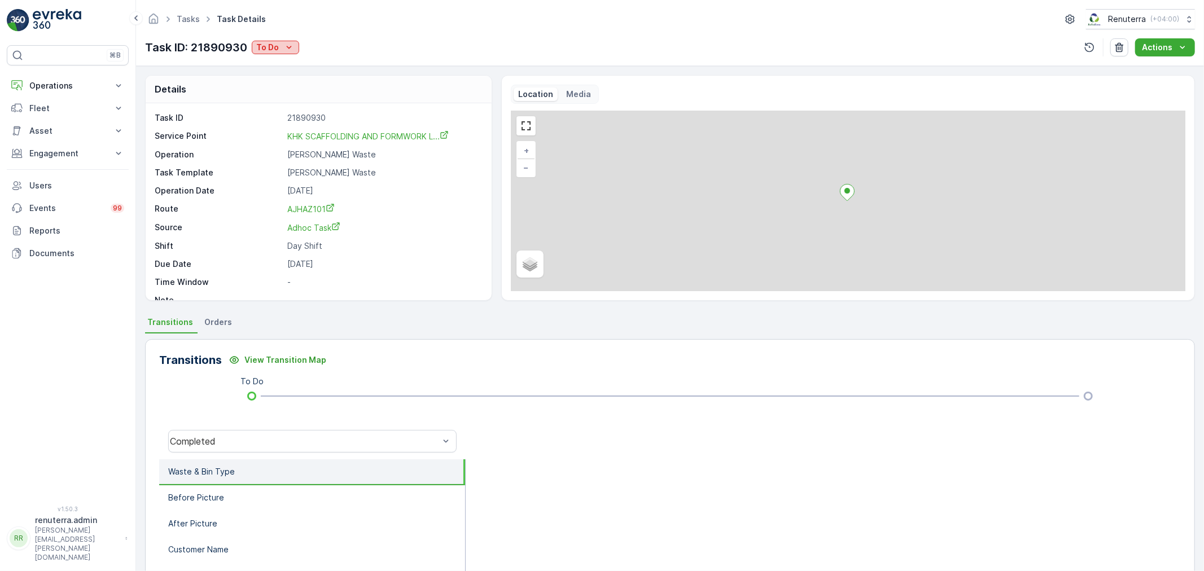
click at [279, 52] on div "To Do" at bounding box center [275, 47] width 38 height 11
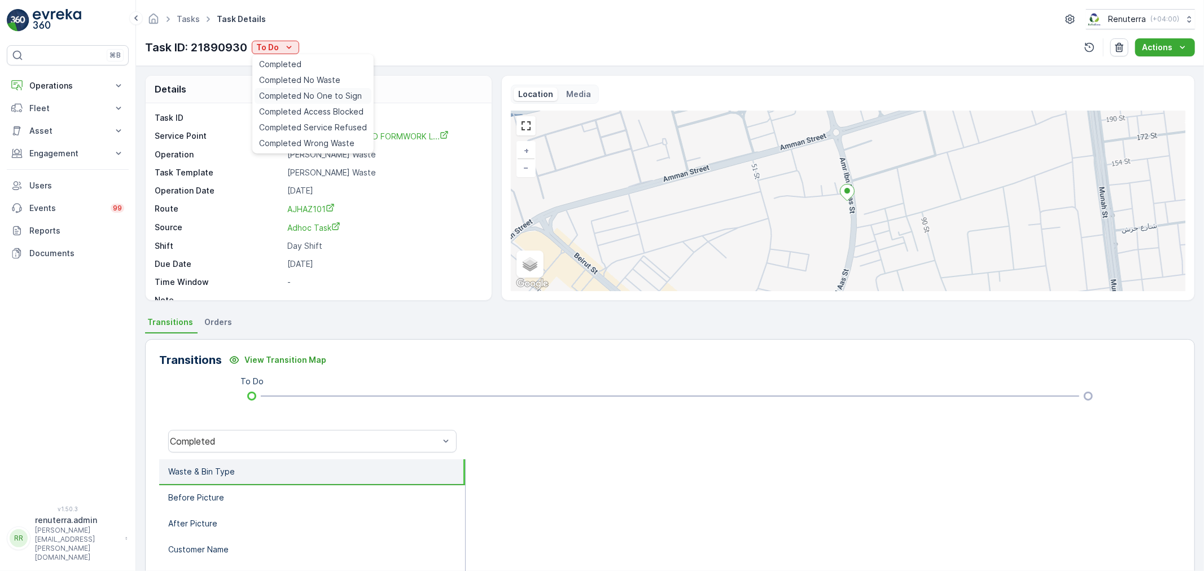
click at [301, 96] on span "Completed No One to Sign" at bounding box center [310, 95] width 103 height 11
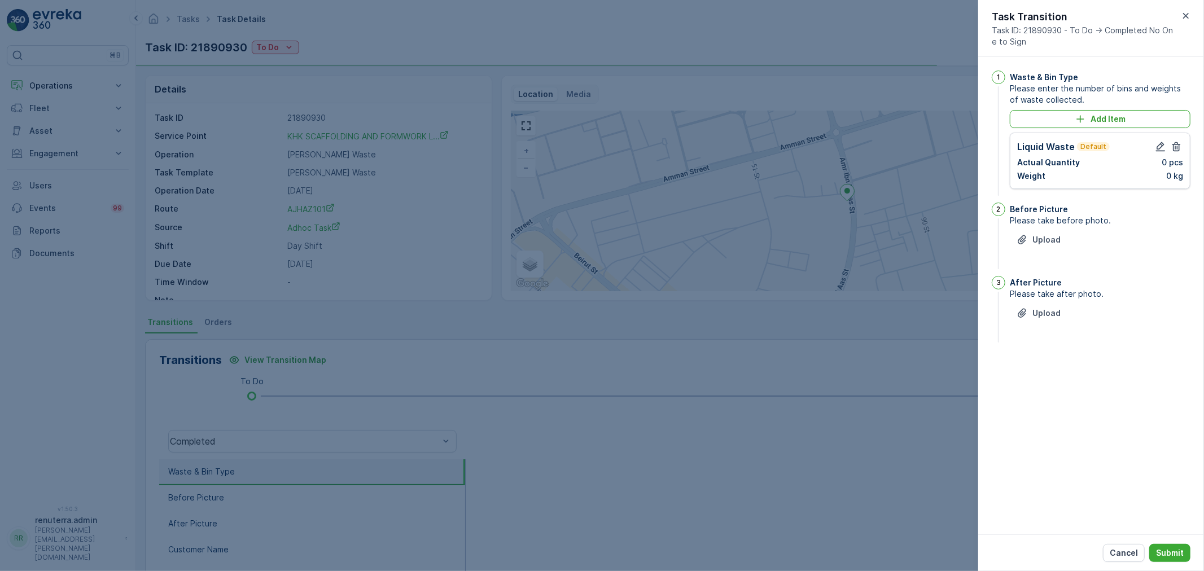
click at [1151, 147] on div "Liquid Waste Default" at bounding box center [1100, 147] width 166 height 14
click at [1158, 146] on icon "button" at bounding box center [1160, 146] width 11 height 11
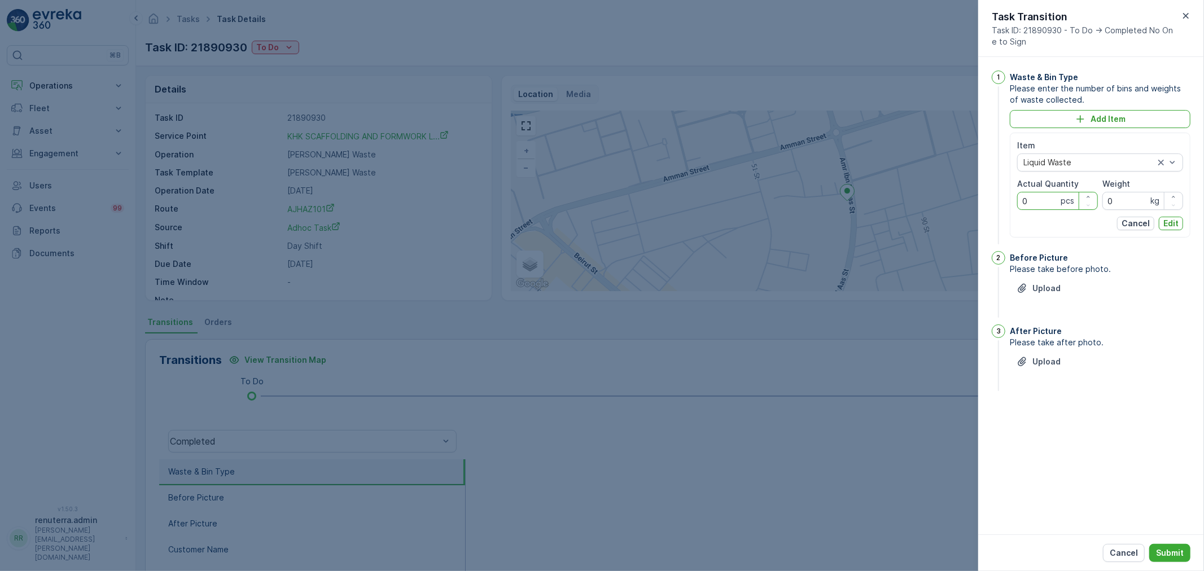
click at [1041, 205] on Quantity "0" at bounding box center [1057, 201] width 81 height 18
type Quantity "1"
drag, startPoint x: 1112, startPoint y: 194, endPoint x: 1119, endPoint y: 194, distance: 6.8
click at [1119, 194] on input "0" at bounding box center [1142, 201] width 81 height 18
drag, startPoint x: 1113, startPoint y: 201, endPoint x: 1091, endPoint y: 187, distance: 25.7
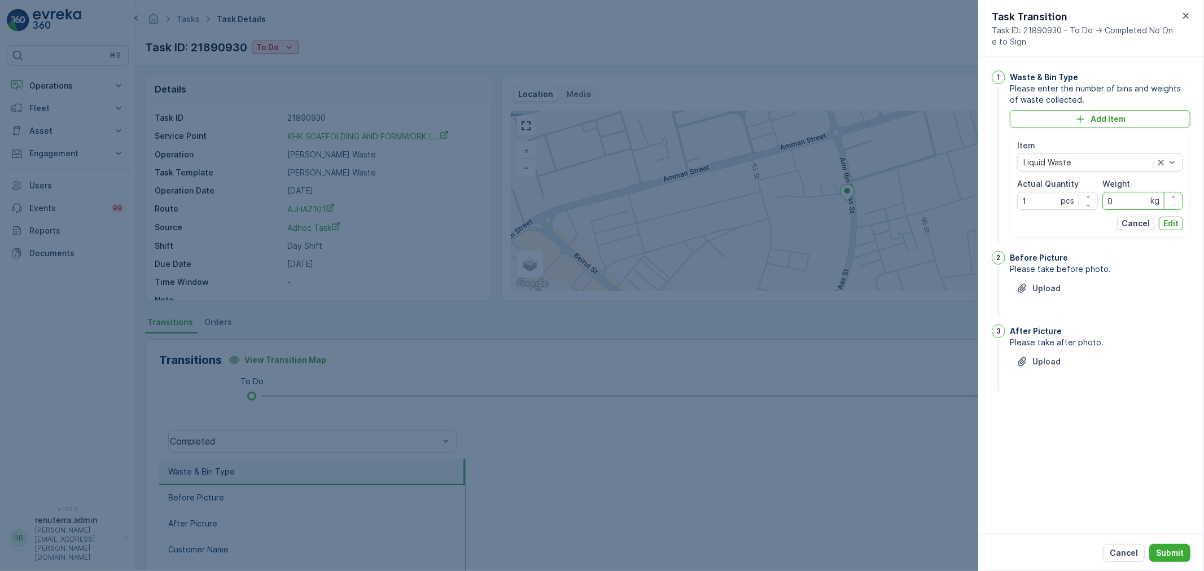
click at [1091, 187] on div "Item Liquid Waste Actual Quantity 1 pcs Weight 0 kg" at bounding box center [1100, 175] width 166 height 70
type input "23310"
click at [1164, 218] on p "Edit" at bounding box center [1170, 223] width 15 height 11
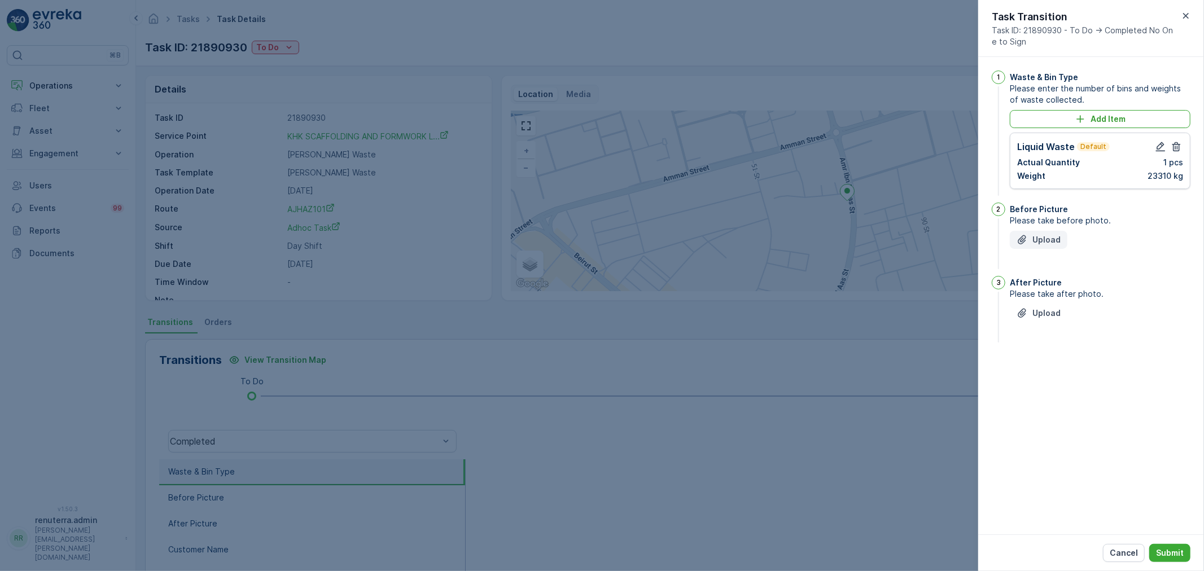
click at [1017, 248] on button "Upload" at bounding box center [1039, 240] width 58 height 18
click at [1045, 369] on p "Upload" at bounding box center [1046, 369] width 28 height 11
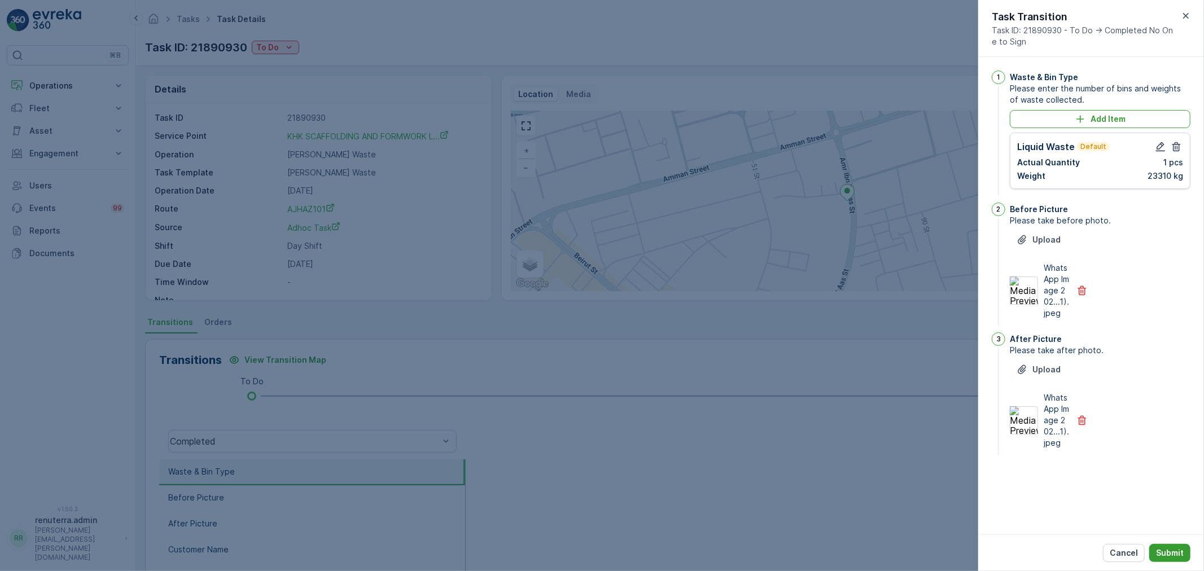
click at [1172, 552] on p "Submit" at bounding box center [1170, 552] width 28 height 11
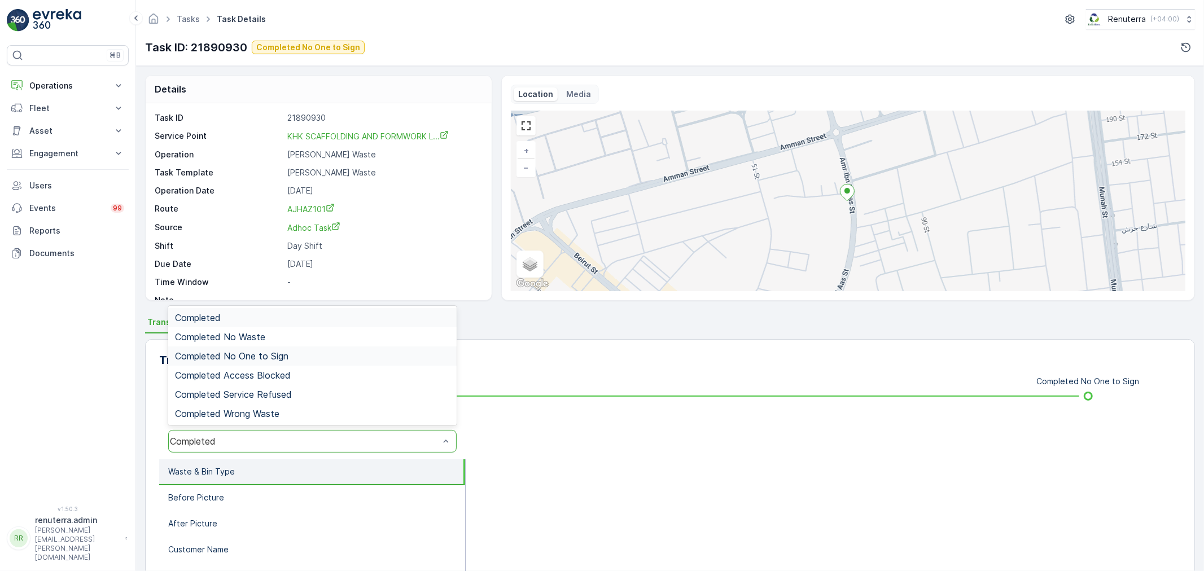
click at [297, 357] on div "Completed No One to Sign" at bounding box center [312, 356] width 275 height 10
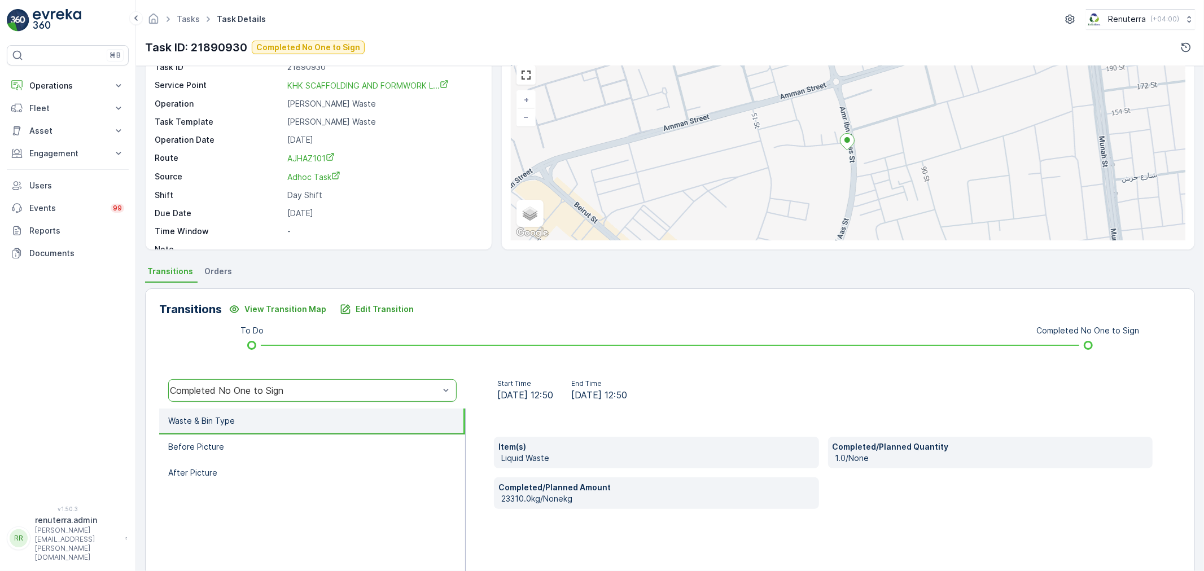
scroll to position [139, 0]
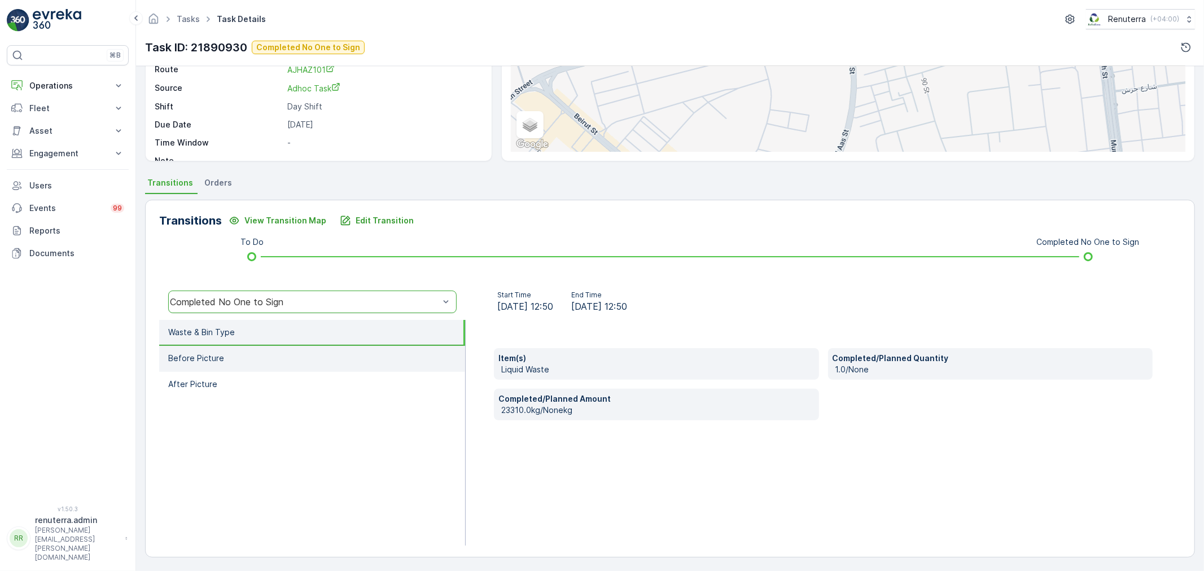
click at [262, 354] on li "Before Picture" at bounding box center [312, 359] width 306 height 26
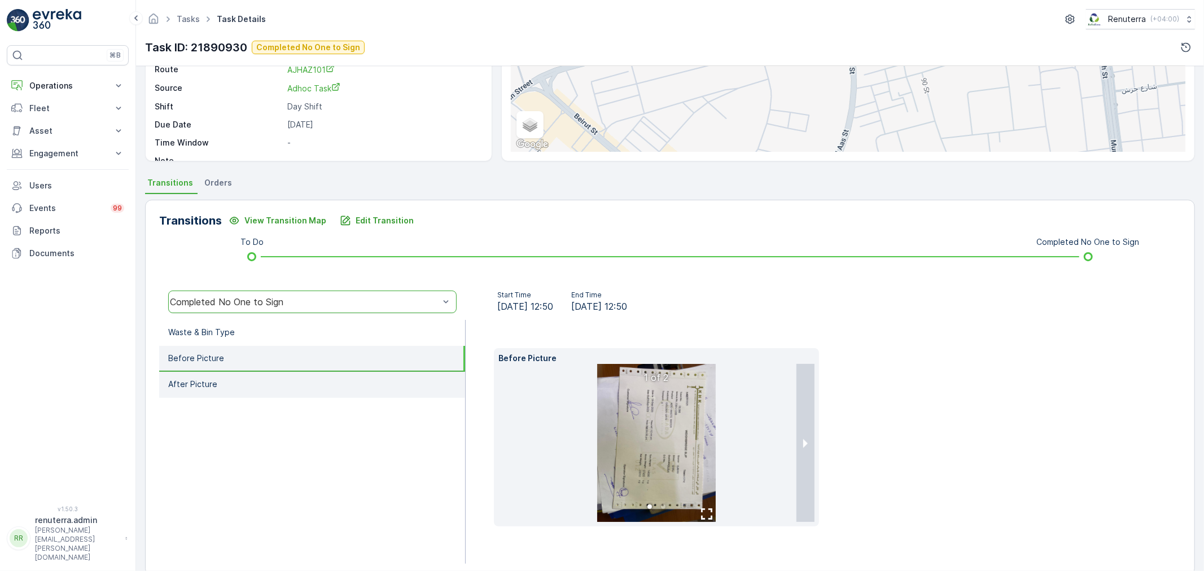
click at [277, 376] on li "After Picture" at bounding box center [312, 385] width 306 height 26
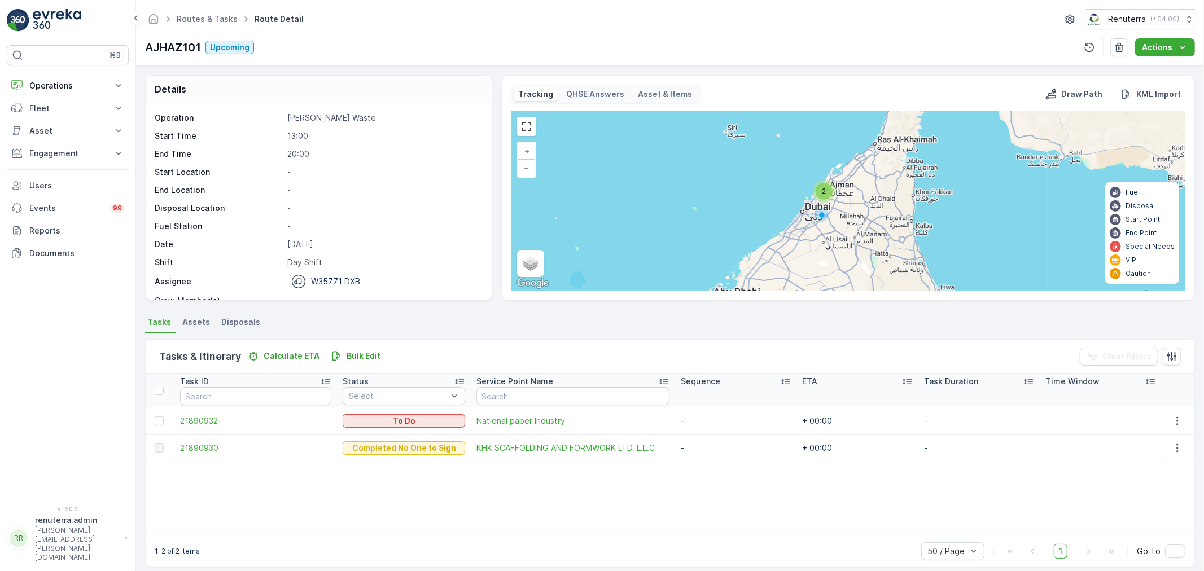
scroll to position [10, 0]
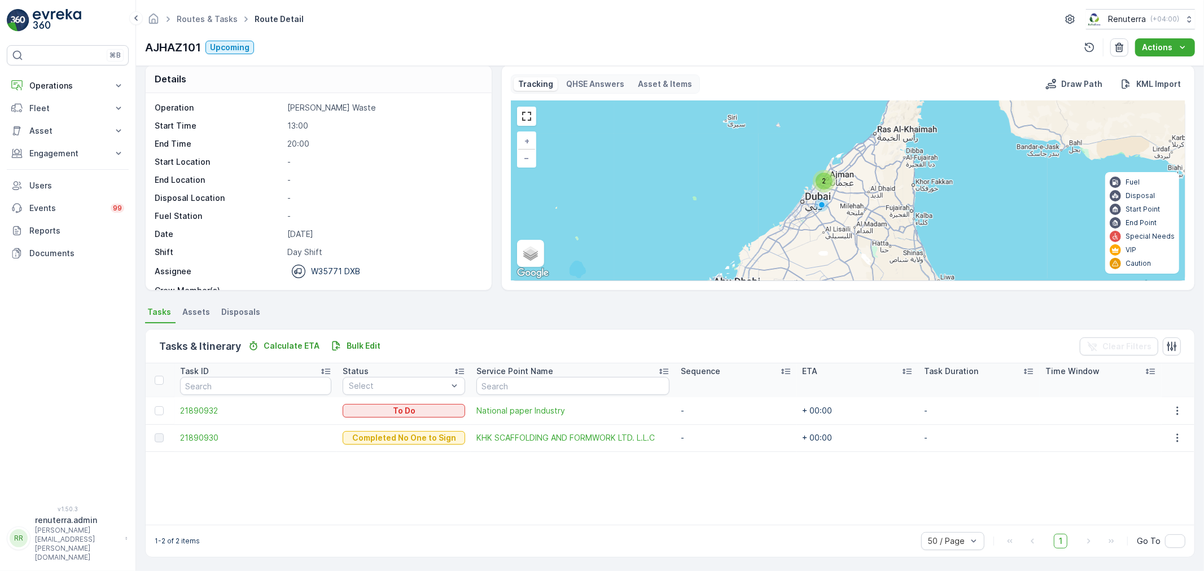
click at [210, 10] on div "Routes & Tasks Route Detail Renuterra ( +04:00 )" at bounding box center [670, 19] width 1050 height 20
click at [212, 14] on link "Routes & Tasks" at bounding box center [207, 19] width 61 height 10
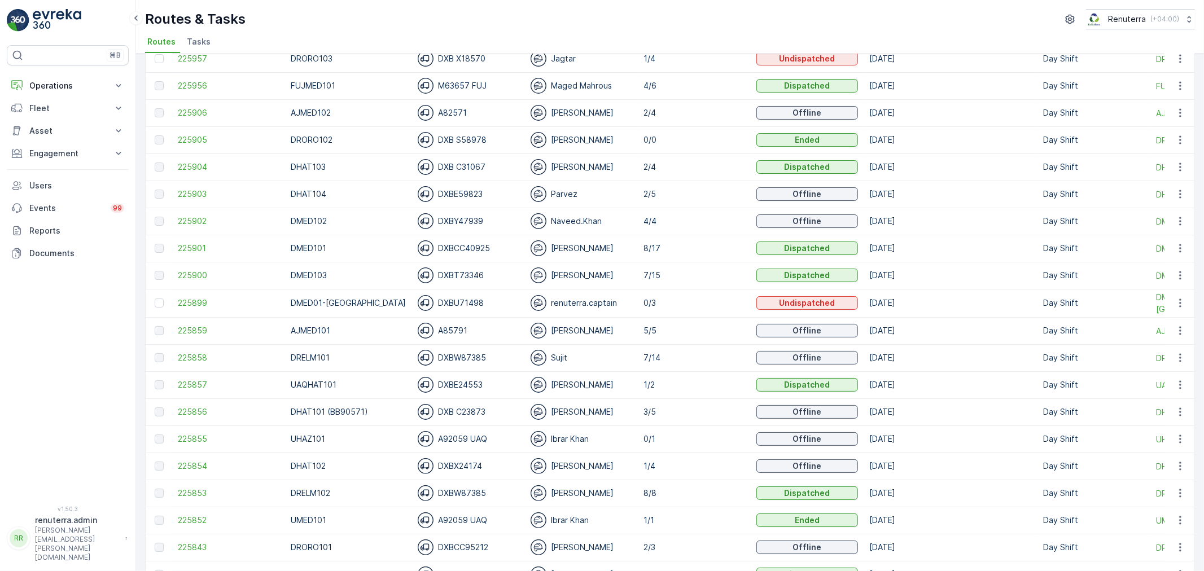
scroll to position [125, 0]
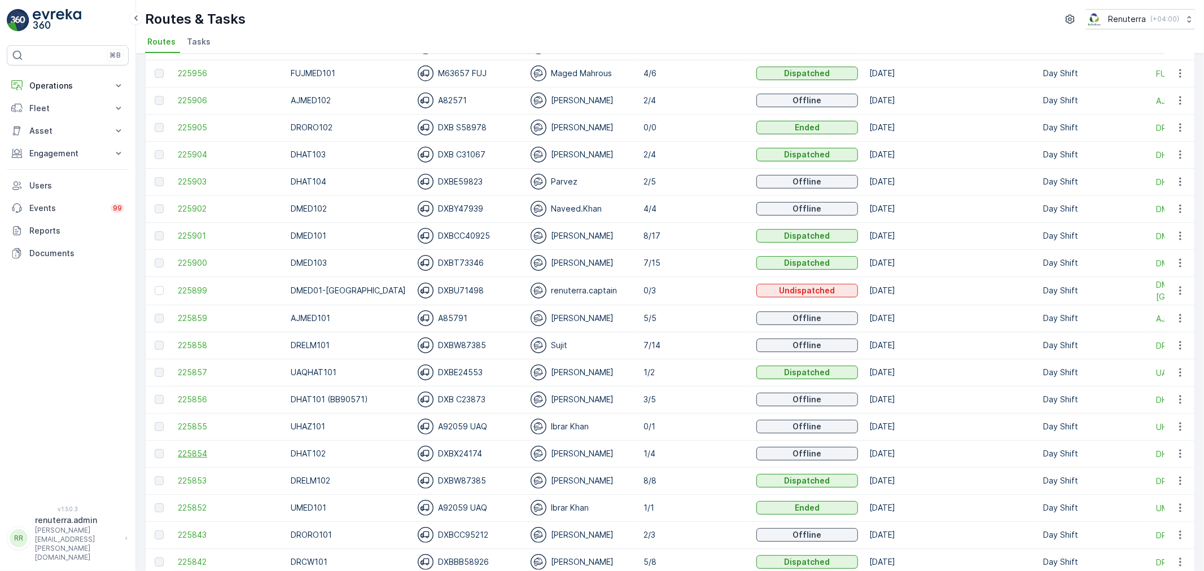
click at [228, 455] on span "225854" at bounding box center [229, 453] width 102 height 11
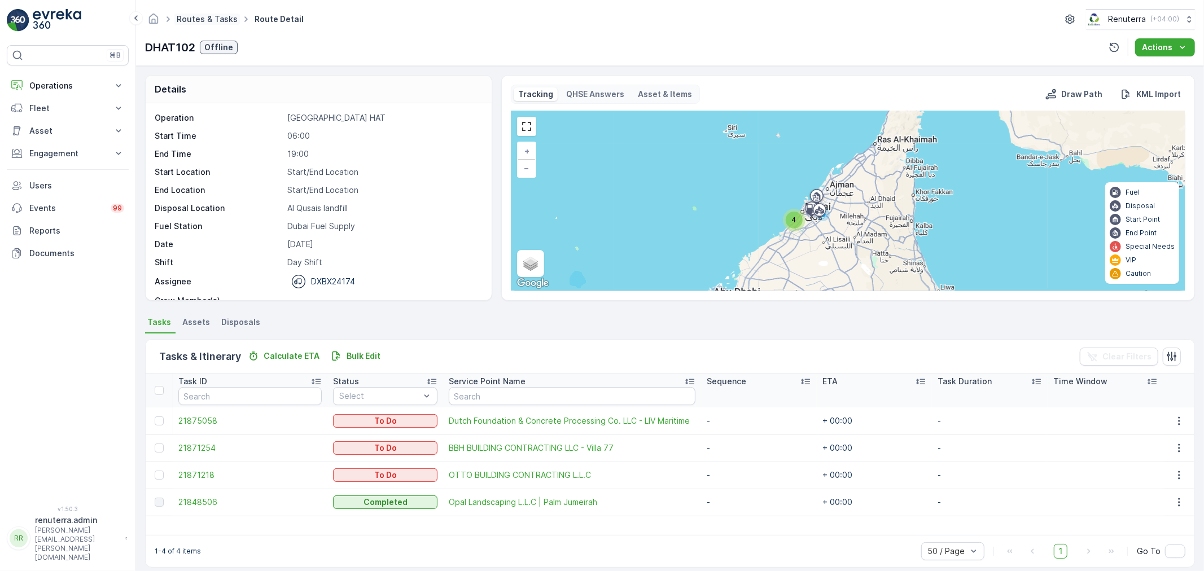
click at [200, 15] on link "Routes & Tasks" at bounding box center [207, 19] width 61 height 10
